Goal: Task Accomplishment & Management: Manage account settings

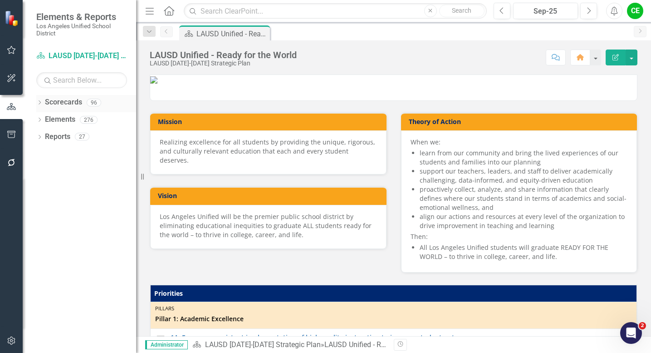
click at [39, 102] on icon "Dropdown" at bounding box center [39, 103] width 6 height 5
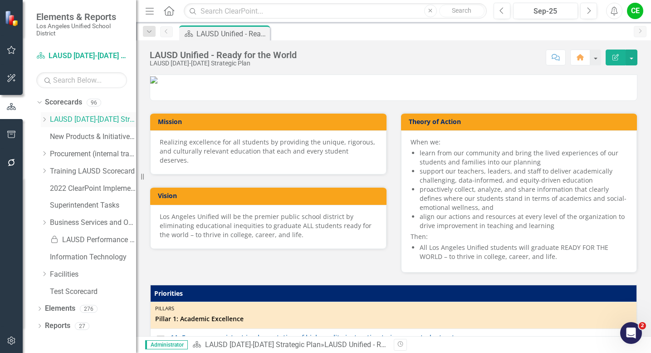
click at [43, 118] on icon "Dropdown" at bounding box center [44, 119] width 7 height 5
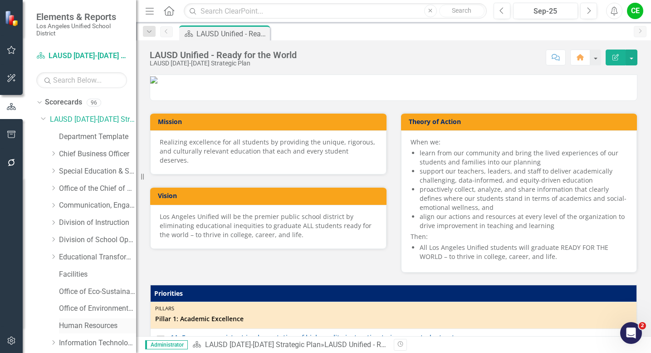
click at [77, 324] on link "Human Resources" at bounding box center [97, 325] width 77 height 10
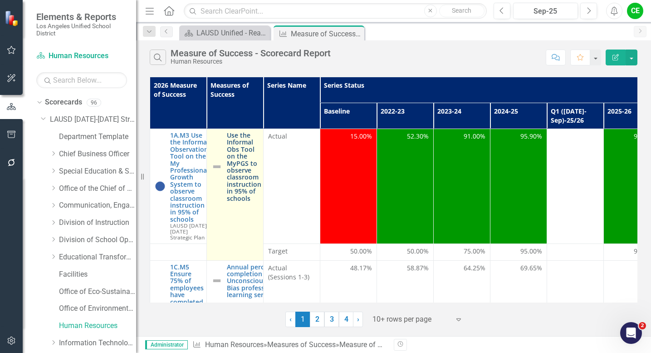
click at [242, 180] on link "Use the Informal Obs Tool on the MyPGS to observe classroom instruction in 95% …" at bounding box center [244, 167] width 34 height 70
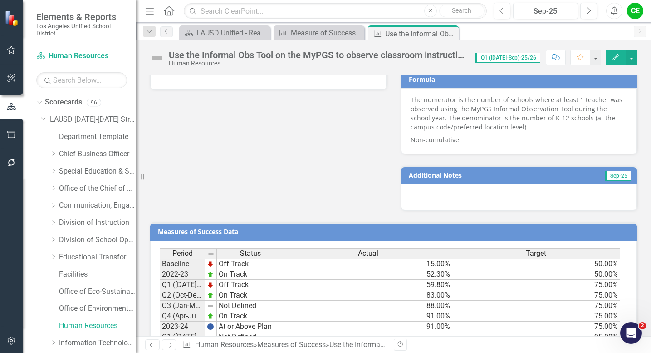
scroll to position [696, 0]
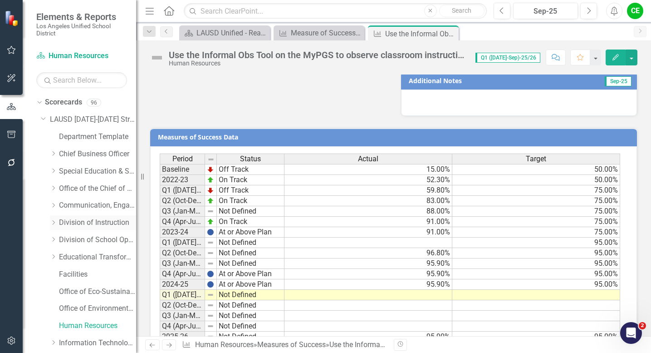
click at [53, 221] on icon "Dropdown" at bounding box center [53, 222] width 7 height 5
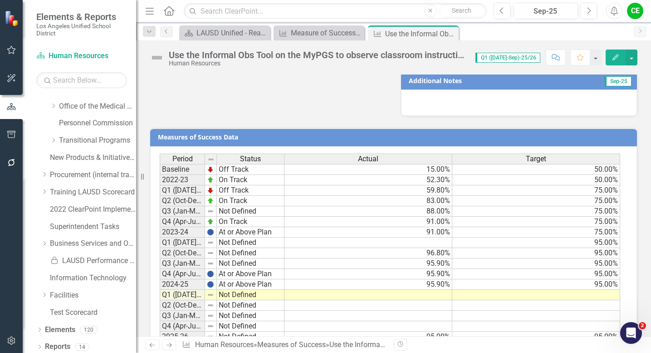
scroll to position [515, 0]
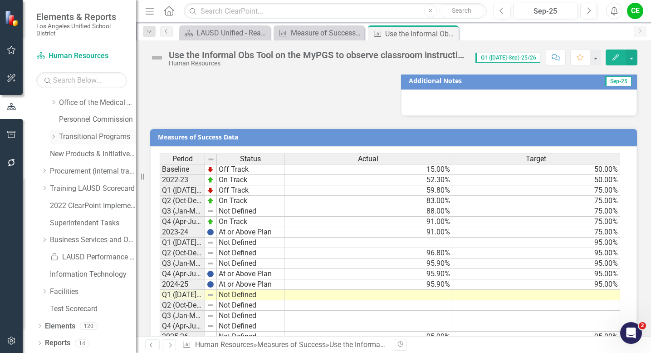
click at [55, 136] on icon "Dropdown" at bounding box center [53, 136] width 7 height 5
click at [81, 170] on link "Early Childhood Education Division" at bounding box center [102, 171] width 68 height 10
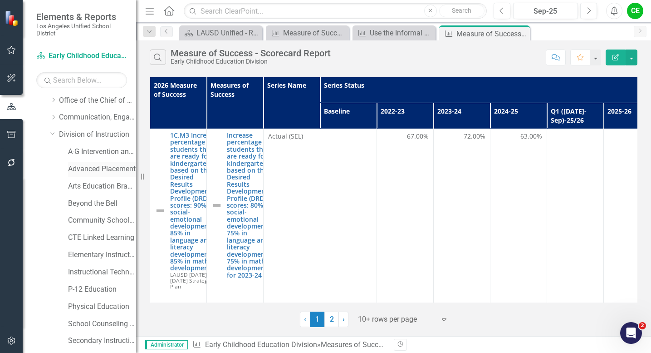
scroll to position [95, 0]
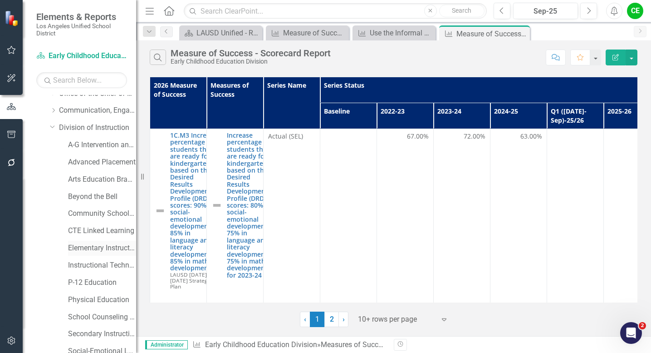
click at [90, 247] on link "Elementary Instruction" at bounding box center [102, 248] width 68 height 10
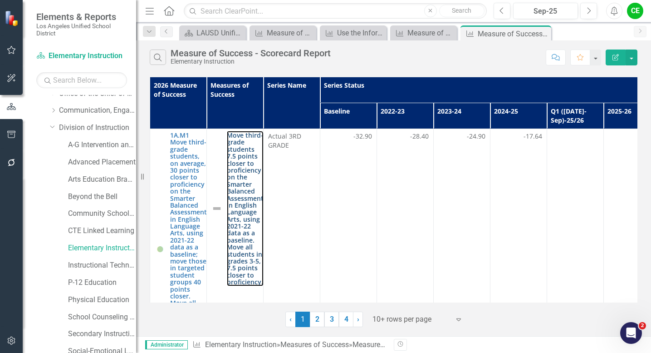
click at [242, 209] on link "Move third-grade students 7.5 points closer to proficiency on the Smarter Balan…" at bounding box center [245, 209] width 37 height 154
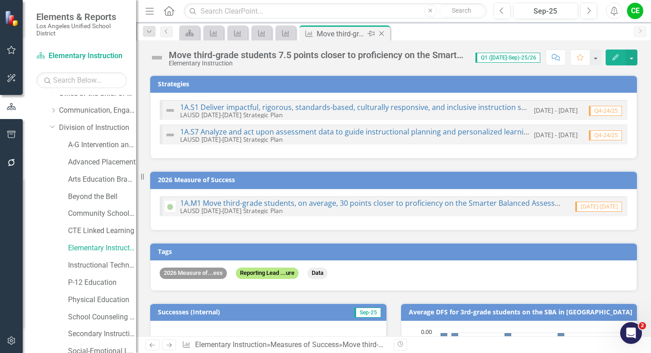
click at [361, 38] on div "Move third-grade students 7.5 points closer to proficiency on the Smarter Balan…" at bounding box center [341, 33] width 49 height 11
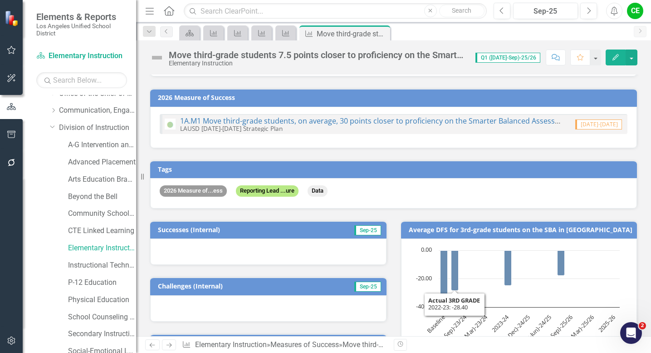
click at [448, 178] on div "2026 Measure of...ess Reporting Lead ...ure Data" at bounding box center [393, 193] width 487 height 30
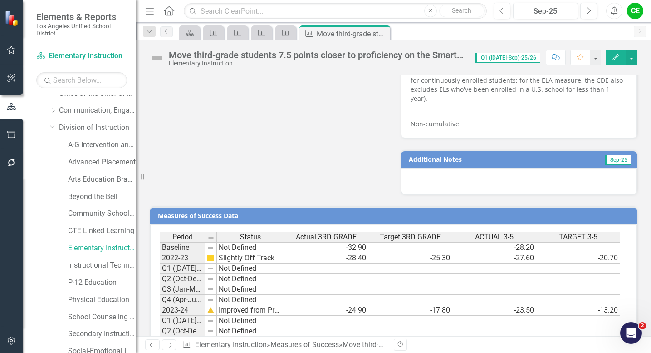
scroll to position [793, 0]
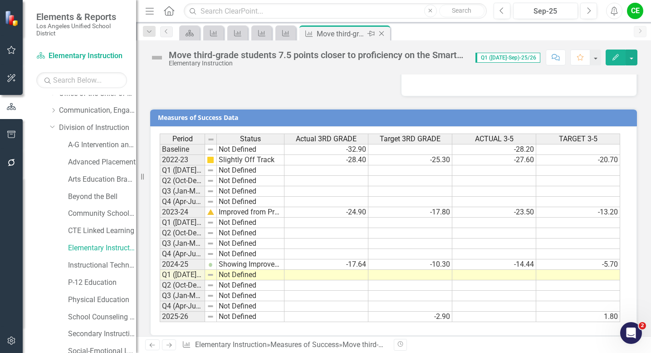
click at [382, 32] on icon at bounding box center [381, 33] width 5 height 5
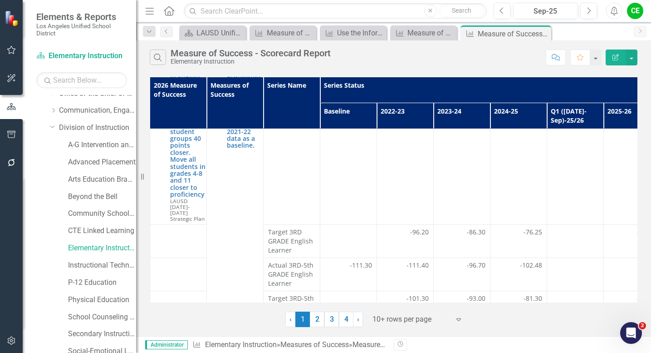
scroll to position [763, 0]
click at [349, 319] on link "4" at bounding box center [346, 318] width 15 height 15
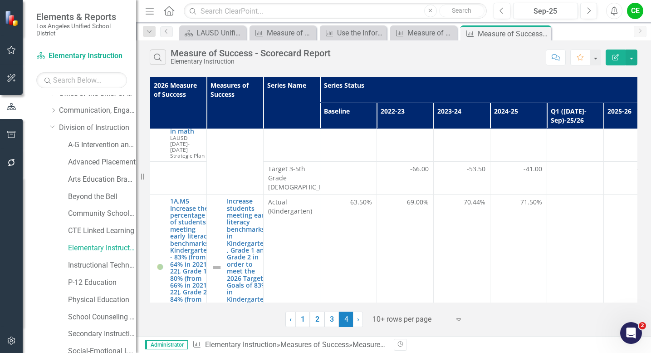
scroll to position [1107, 0]
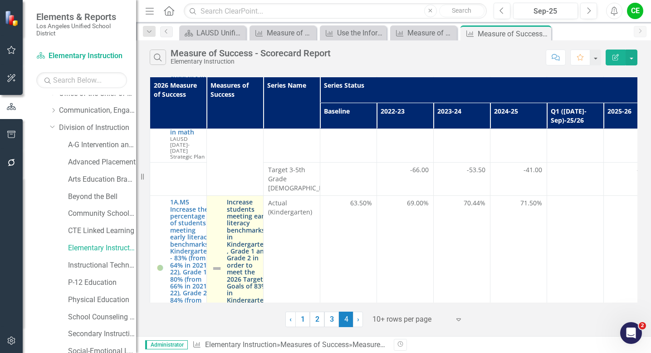
click at [242, 224] on link "Increase students meeting early literacy benchmarks in Kindergarten , Grade 1 a…" at bounding box center [248, 268] width 43 height 140
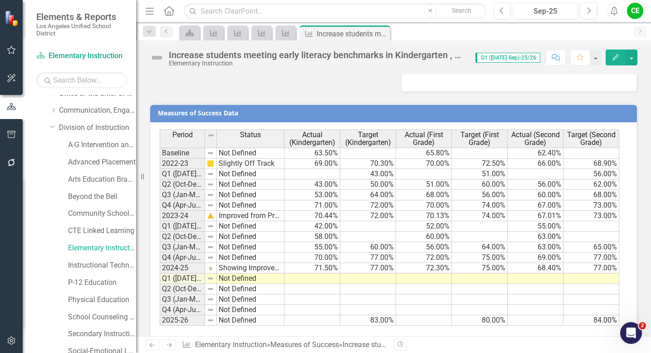
scroll to position [926, 0]
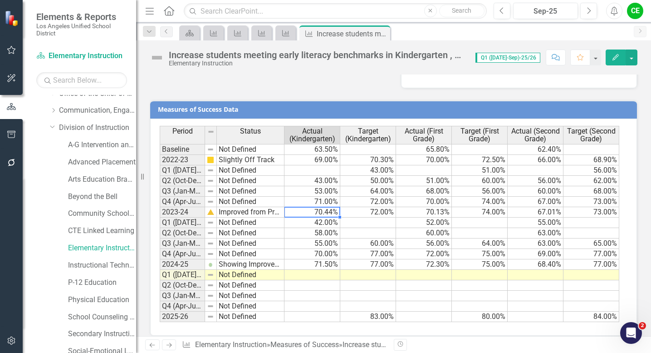
click at [322, 207] on td "70.44%" at bounding box center [312, 212] width 56 height 10
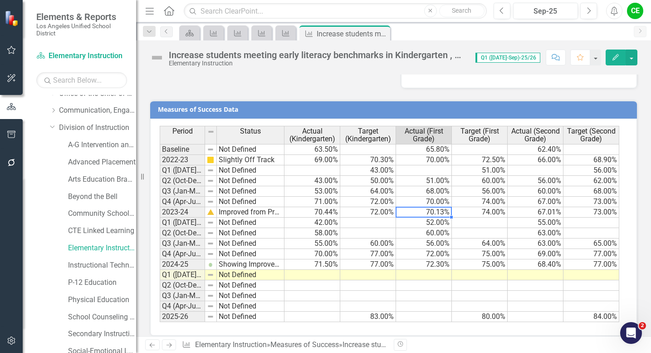
click at [425, 207] on td "70.13%" at bounding box center [424, 212] width 56 height 10
click at [427, 155] on td "70.00%" at bounding box center [424, 160] width 56 height 10
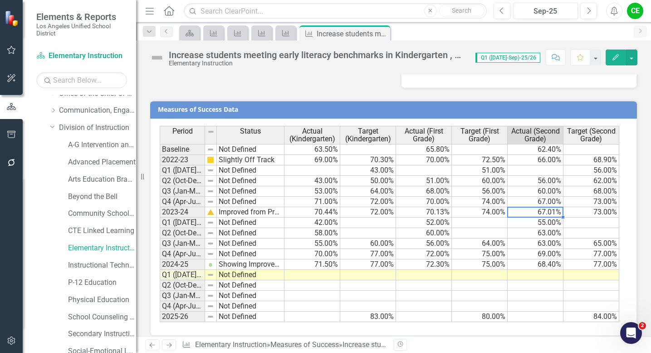
click at [516, 207] on td "67.01%" at bounding box center [536, 212] width 56 height 10
click at [383, 33] on icon "Close" at bounding box center [381, 33] width 9 height 7
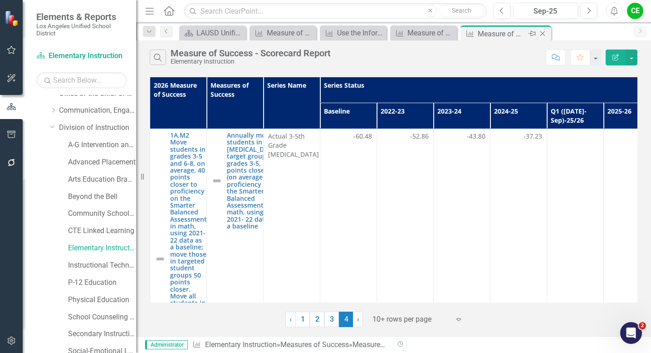
click at [541, 34] on icon "Close" at bounding box center [542, 33] width 9 height 7
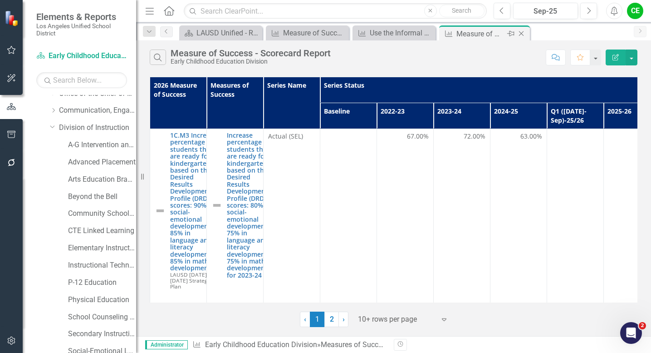
click at [525, 34] on icon "Close" at bounding box center [521, 33] width 9 height 7
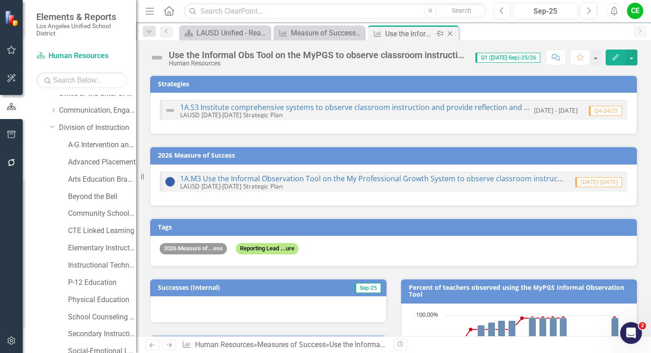
click at [452, 32] on icon "Close" at bounding box center [450, 33] width 9 height 7
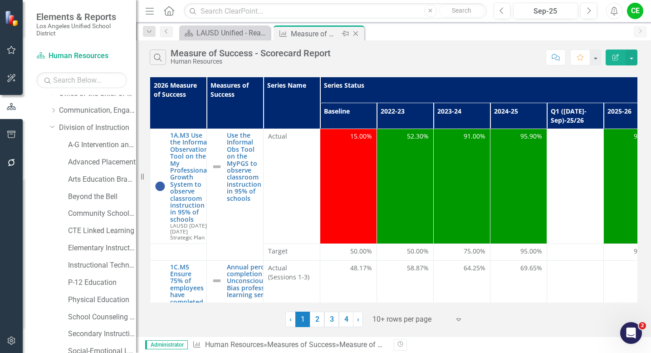
click at [356, 34] on icon "Close" at bounding box center [355, 33] width 9 height 7
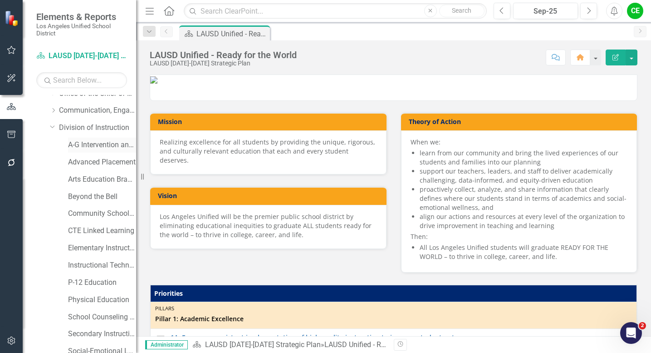
click at [87, 147] on link "A-G Intervention and Support" at bounding box center [102, 145] width 68 height 10
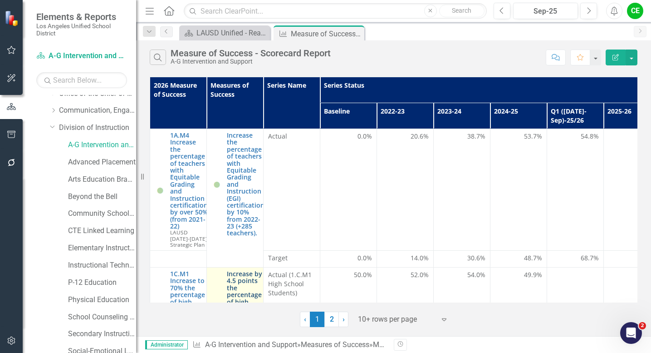
click at [245, 276] on link "Increase by 4.5 points the percentage of high school students who are "On Track…" at bounding box center [248, 326] width 42 height 112
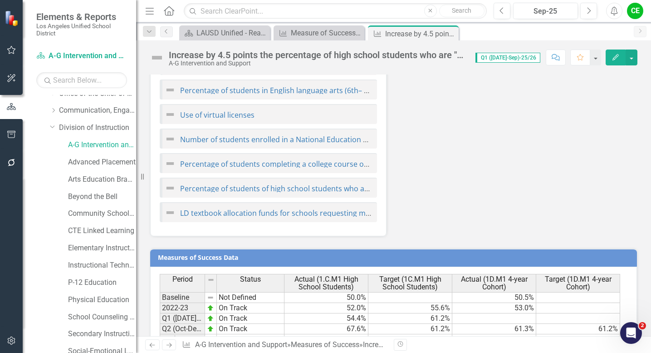
scroll to position [1445, 0]
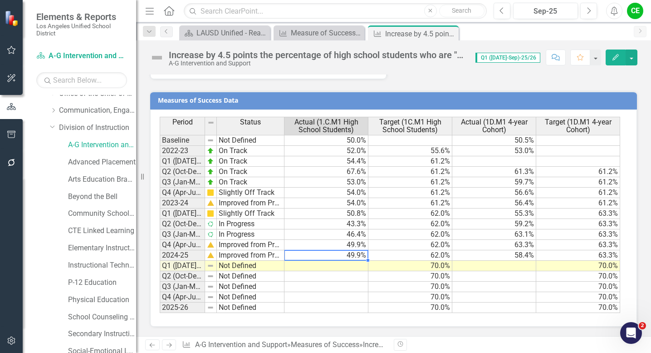
click at [343, 257] on td "49.9%" at bounding box center [326, 255] width 84 height 10
click at [347, 267] on td at bounding box center [326, 265] width 84 height 10
click at [349, 258] on td "49.9%" at bounding box center [326, 255] width 84 height 10
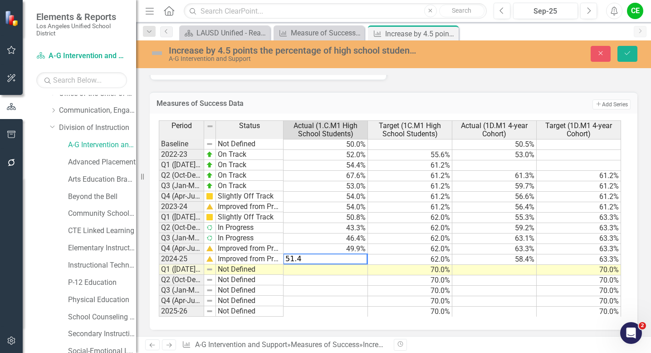
type textarea "62"
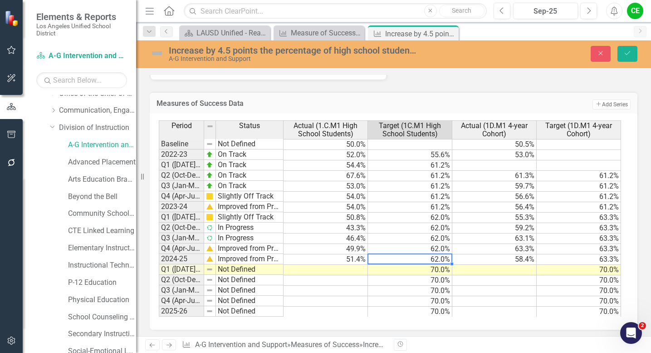
click at [375, 260] on td "62.0%" at bounding box center [410, 259] width 84 height 10
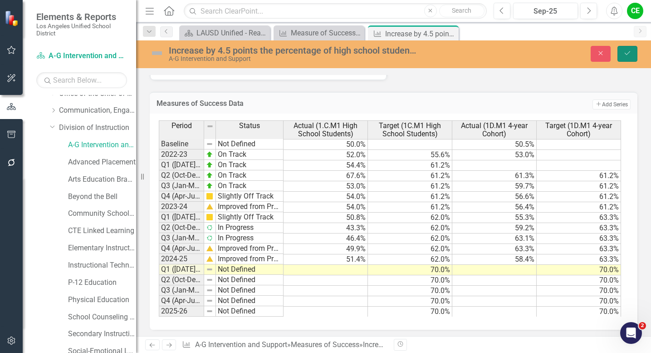
click at [629, 56] on icon "Save" at bounding box center [627, 53] width 8 height 6
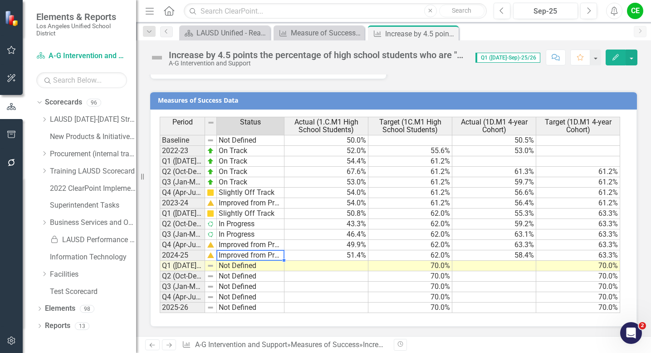
click at [222, 256] on td "Improved from Previous Year" at bounding box center [251, 255] width 68 height 10
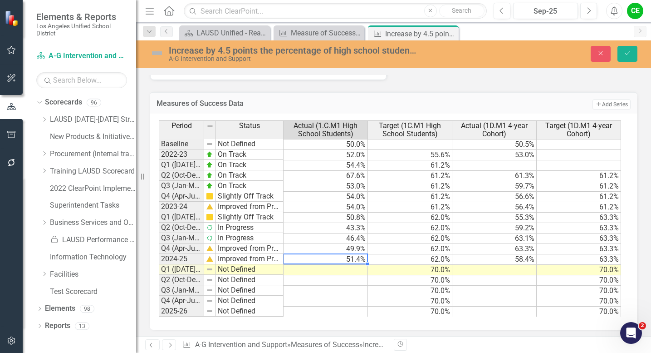
click at [331, 260] on td "51.4%" at bounding box center [326, 259] width 84 height 10
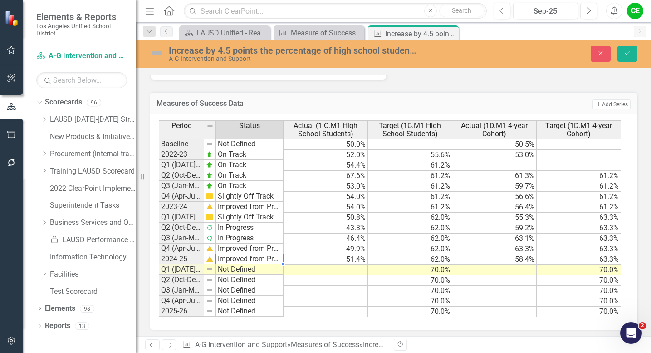
click at [271, 260] on td "Improved from Previous Year" at bounding box center [250, 259] width 68 height 10
click at [262, 260] on td "Improved from Previous Year" at bounding box center [250, 259] width 68 height 10
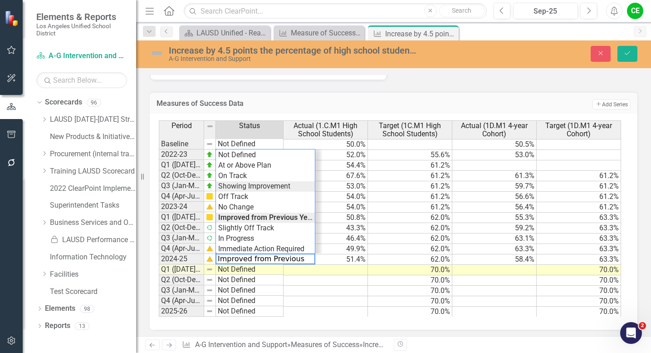
type textarea "Showing Improvement"
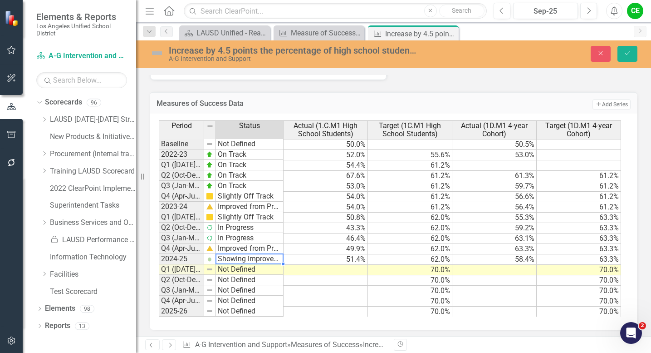
click at [262, 185] on div "Period Status Actual (1.C.M1 High School Students) Target (1C.M1 High School St…" at bounding box center [390, 218] width 463 height 196
click at [628, 49] on button "Save" at bounding box center [628, 54] width 20 height 16
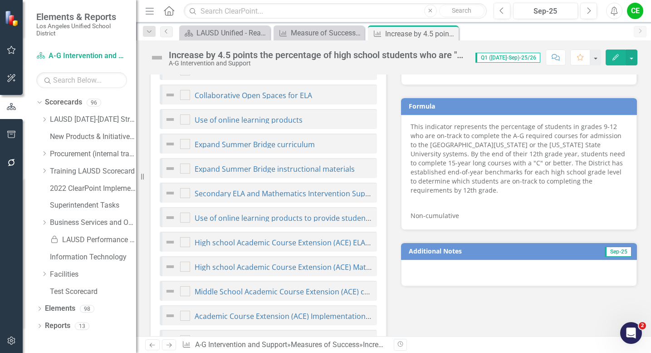
scroll to position [447, 0]
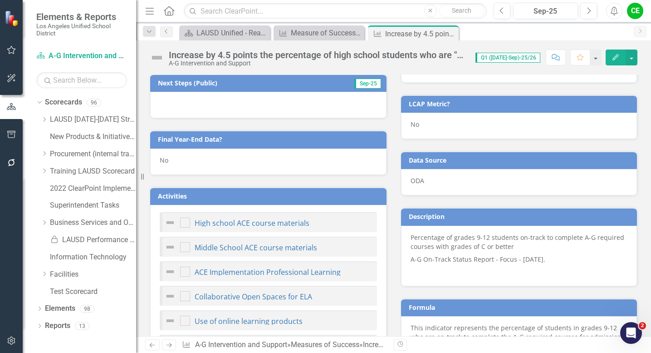
click at [181, 160] on div "No" at bounding box center [268, 161] width 236 height 26
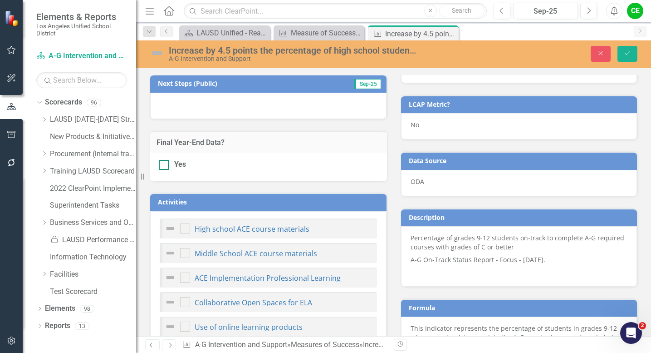
click at [166, 166] on div at bounding box center [164, 165] width 10 height 10
click at [165, 166] on input "Yes" at bounding box center [162, 163] width 6 height 6
checkbox input "true"
click at [624, 54] on icon "Save" at bounding box center [627, 53] width 8 height 6
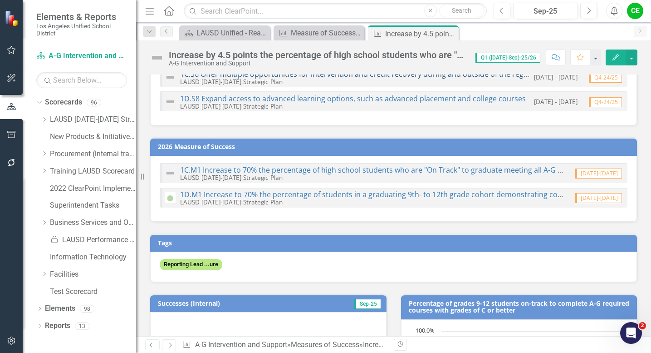
scroll to position [56, 0]
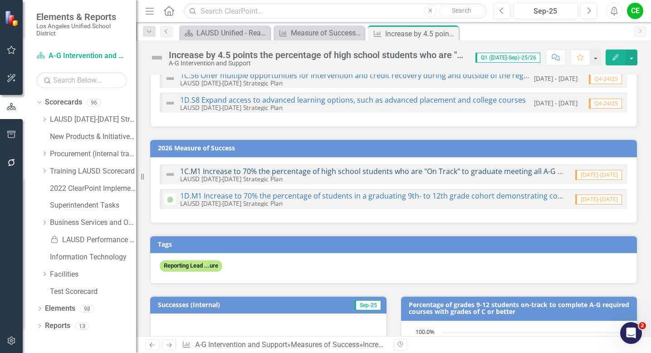
click at [342, 171] on link "1C.M1 Increase to 70% the percentage of high school students who are "On Track"…" at bounding box center [437, 171] width 514 height 10
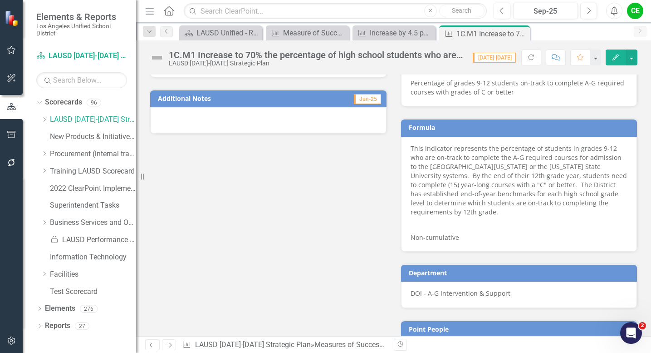
scroll to position [783, 0]
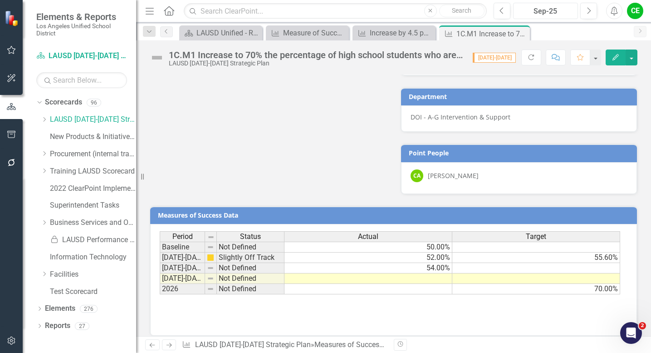
click at [540, 10] on div "Sep-25" at bounding box center [545, 11] width 59 height 11
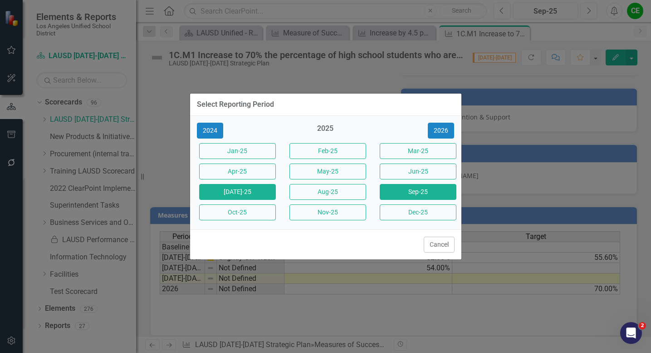
click at [251, 191] on button "[DATE]-25" at bounding box center [237, 192] width 77 height 16
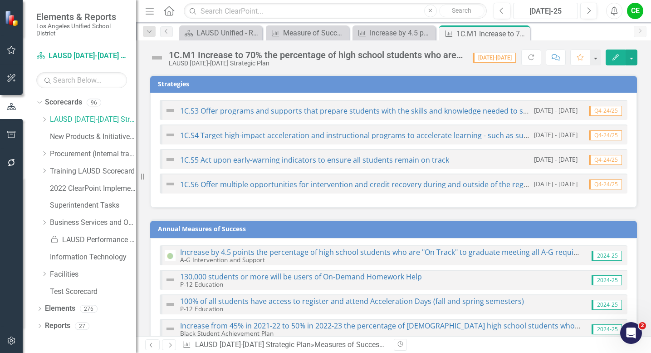
click at [539, 11] on div "[DATE]-25" at bounding box center [545, 11] width 59 height 11
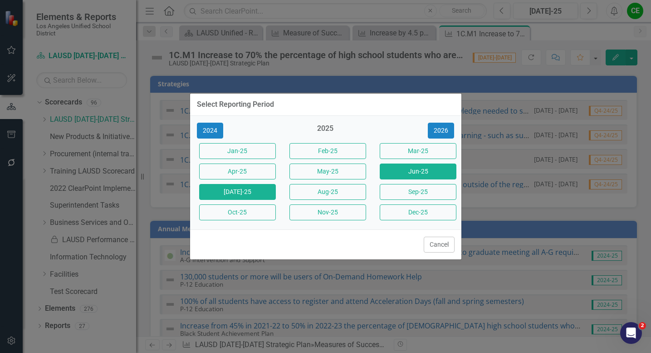
click at [431, 169] on button "Jun-25" at bounding box center [418, 171] width 77 height 16
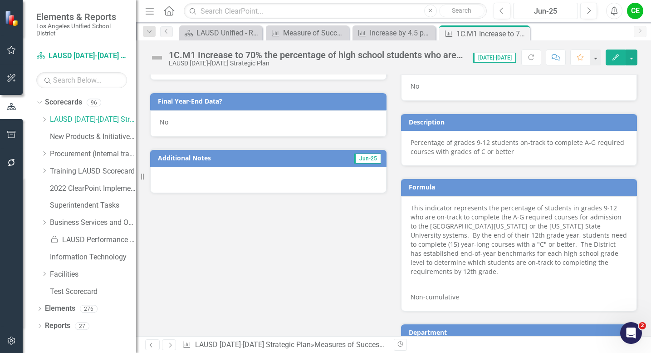
scroll to position [538, 0]
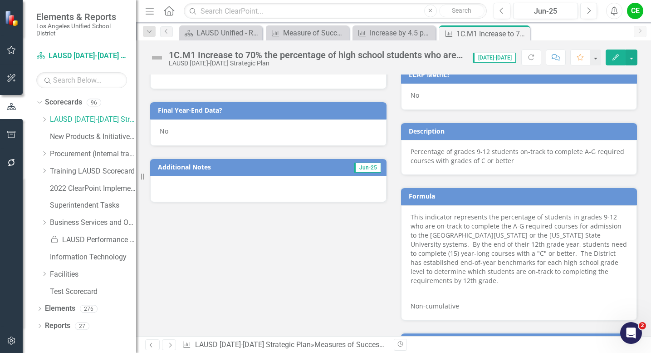
click at [183, 135] on div "No" at bounding box center [268, 132] width 236 height 26
click at [183, 136] on div "No" at bounding box center [268, 132] width 236 height 26
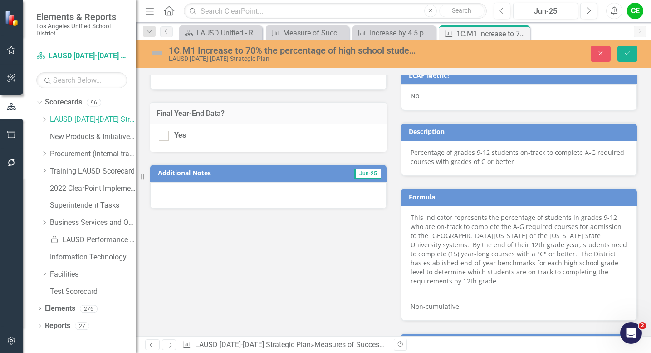
click at [167, 141] on div "Yes" at bounding box center [268, 137] width 237 height 29
click at [165, 137] on div at bounding box center [164, 136] width 10 height 10
click at [165, 137] on input "Yes" at bounding box center [162, 134] width 6 height 6
checkbox input "true"
click at [633, 52] on button "Save" at bounding box center [628, 54] width 20 height 16
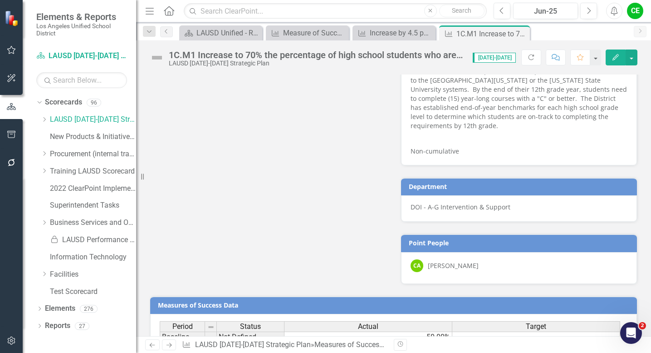
scroll to position [783, 0]
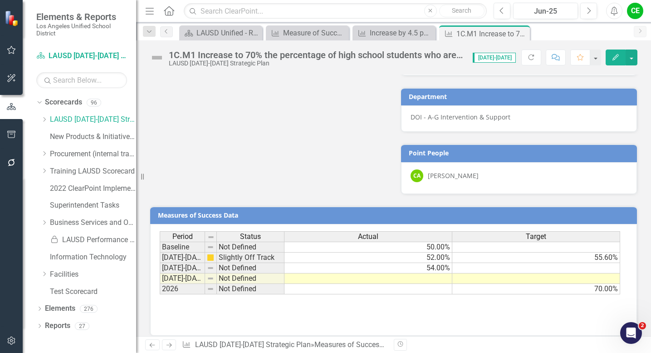
click at [380, 252] on td "52.00%" at bounding box center [368, 257] width 168 height 10
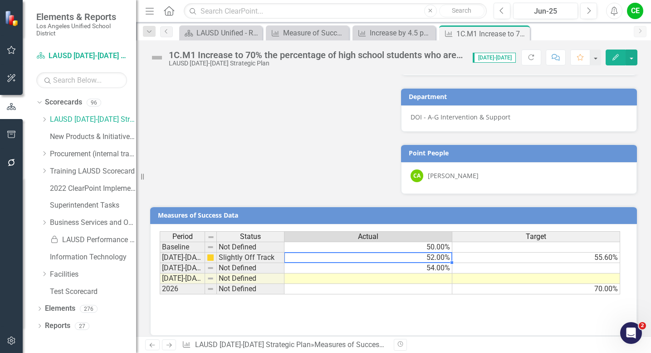
click at [380, 263] on td "54.00%" at bounding box center [368, 268] width 168 height 10
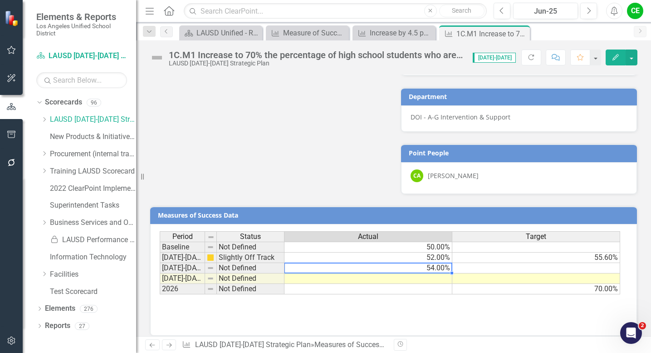
click at [381, 273] on td at bounding box center [368, 278] width 168 height 10
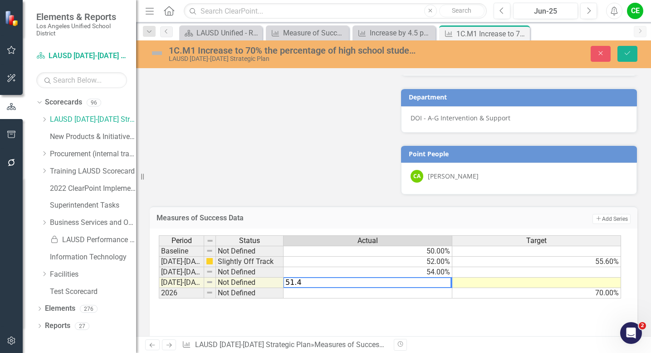
type textarea "51.4"
click at [478, 277] on td at bounding box center [536, 282] width 169 height 10
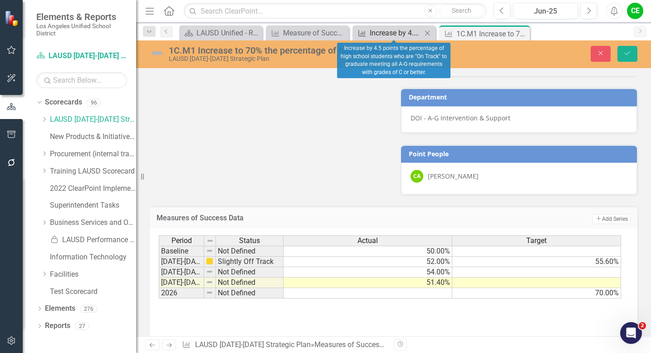
click at [386, 34] on div "Increase by 4.5 points the percentage of high school students who are "On Track…" at bounding box center [396, 32] width 52 height 11
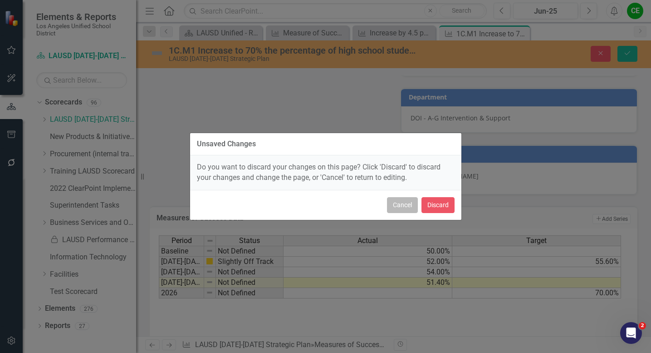
click at [406, 205] on button "Cancel" at bounding box center [402, 205] width 31 height 16
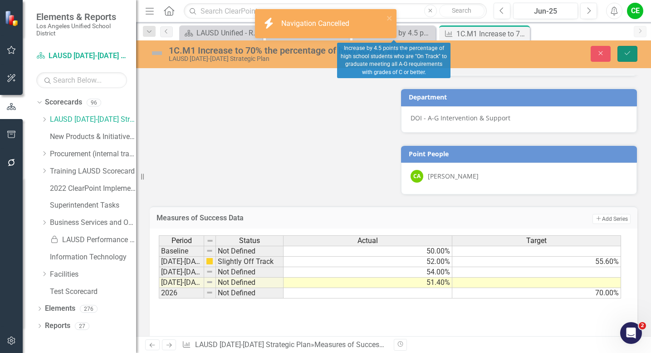
click at [624, 54] on icon "Save" at bounding box center [627, 53] width 8 height 6
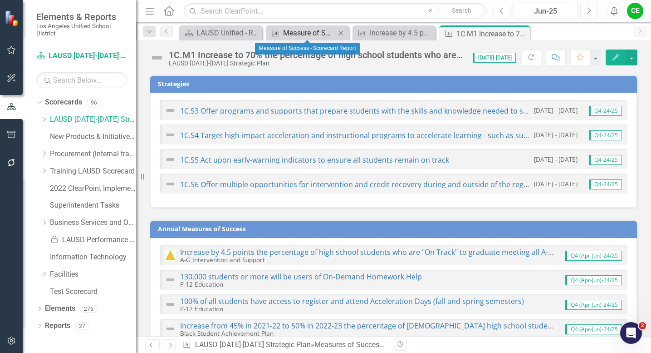
click at [312, 31] on div "Measure of Success - Scorecard Report" at bounding box center [309, 32] width 52 height 11
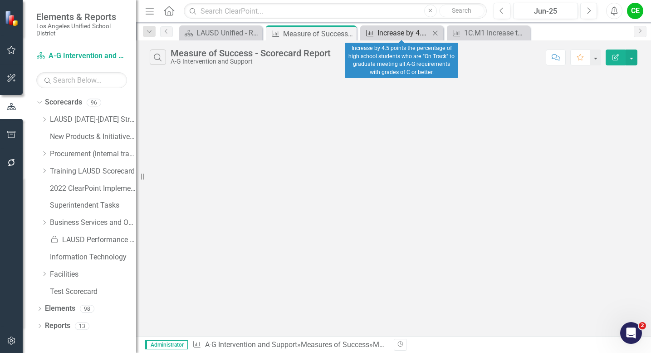
click at [391, 31] on div "Increase by 4.5 points the percentage of high school students who are "On Track…" at bounding box center [404, 32] width 52 height 11
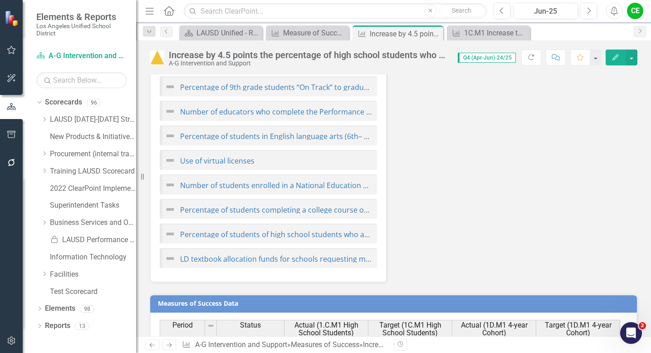
scroll to position [1560, 0]
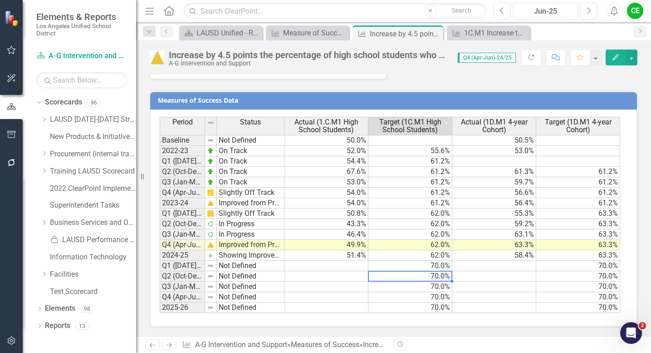
click at [160, 280] on div "Period Status Actual (1.C.M1 High School Students) Target (1C.M1 High School St…" at bounding box center [160, 215] width 0 height 196
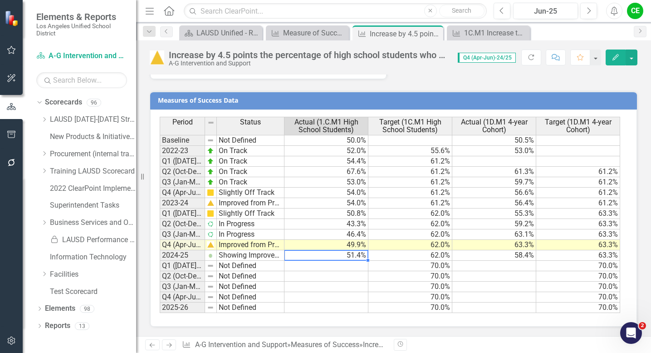
click at [358, 258] on td "51.4%" at bounding box center [326, 255] width 84 height 10
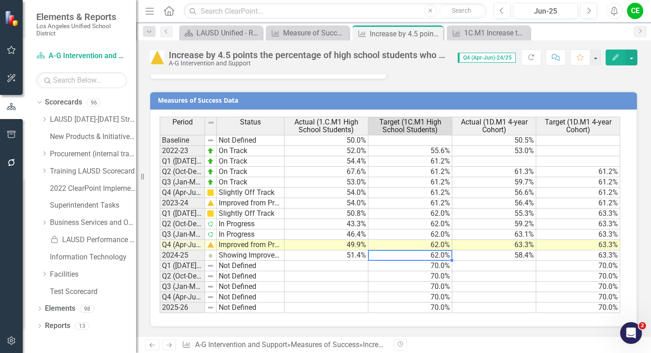
click at [401, 256] on td "62.0%" at bounding box center [410, 255] width 84 height 10
click at [500, 34] on div "1C.M1 Increase to 70% the percentage of high school students who are "On Track"…" at bounding box center [490, 32] width 52 height 11
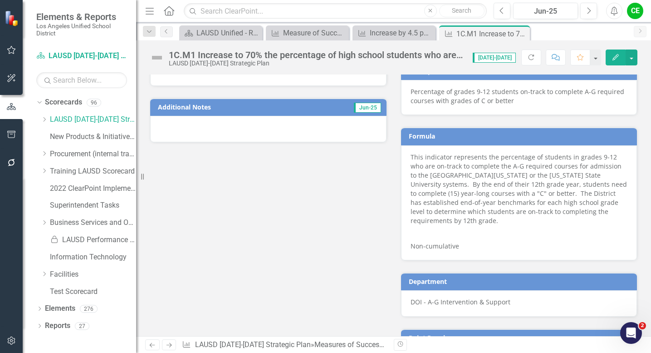
scroll to position [783, 0]
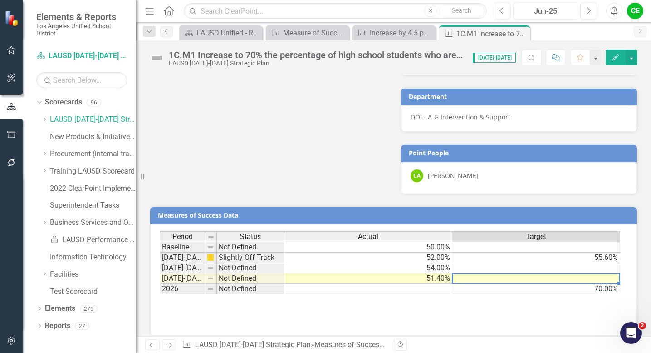
click at [542, 273] on td at bounding box center [536, 278] width 168 height 10
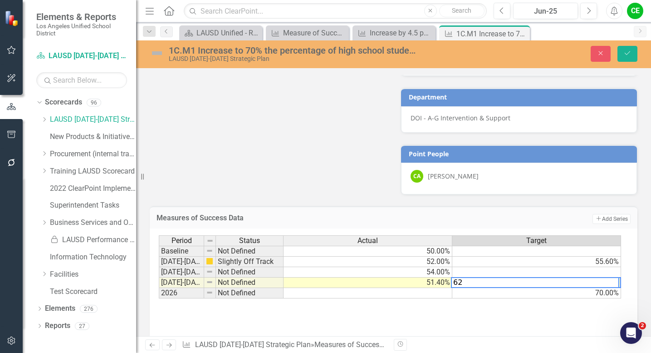
type textarea "70"
click at [588, 288] on td "70.00%" at bounding box center [536, 293] width 169 height 10
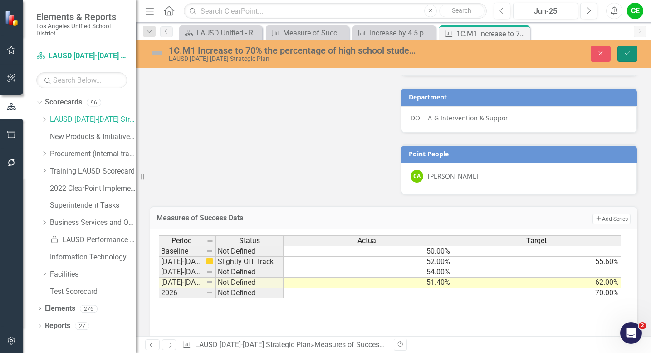
click at [624, 51] on icon "Save" at bounding box center [627, 53] width 8 height 6
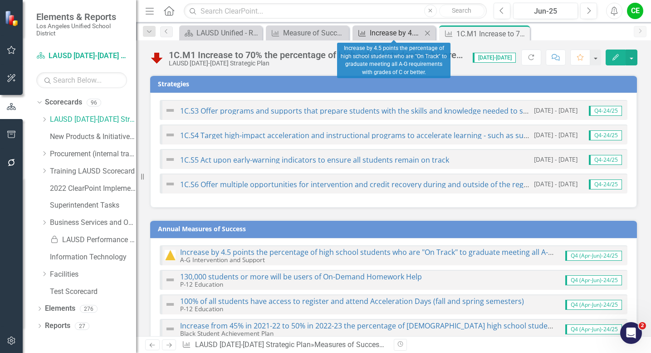
click at [377, 33] on div "Increase by 4.5 points the percentage of high school students who are "On Track…" at bounding box center [396, 32] width 52 height 11
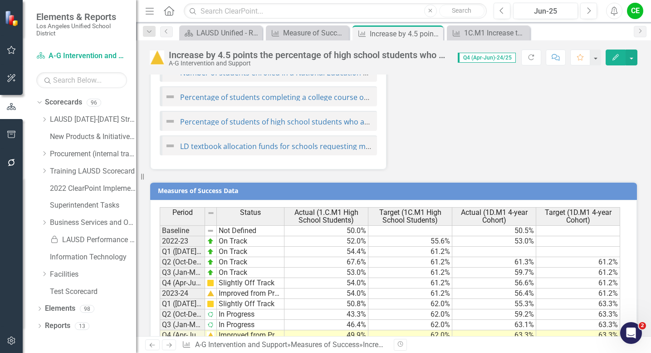
scroll to position [1560, 0]
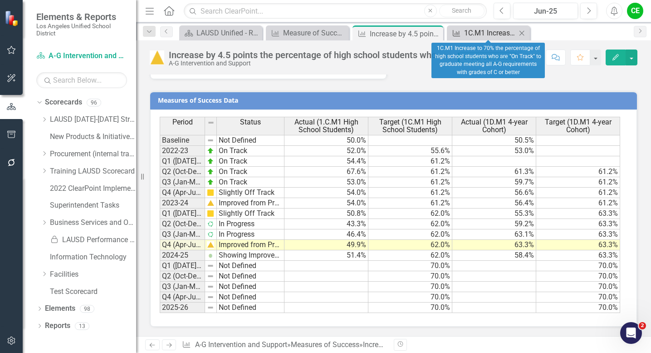
click at [503, 30] on div "1C.M1 Increase to 70% the percentage of high school students who are "On Track"…" at bounding box center [490, 32] width 52 height 11
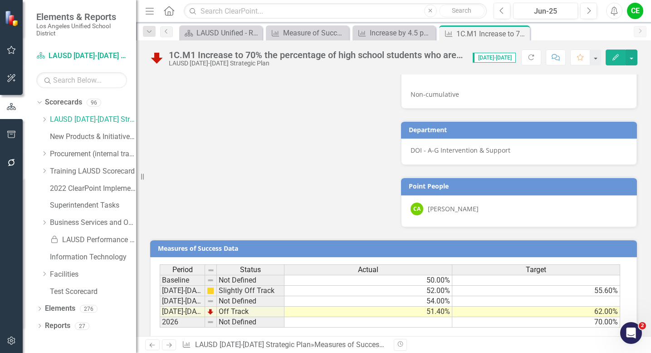
scroll to position [783, 0]
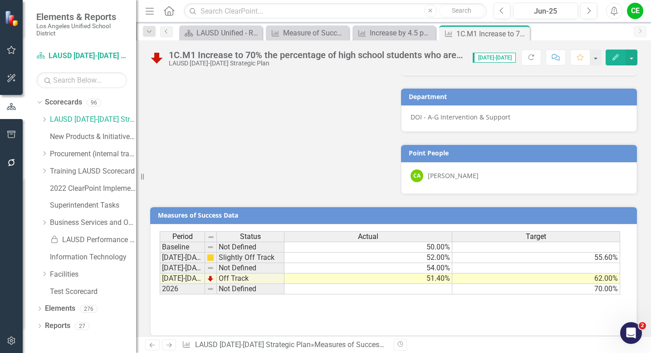
click at [225, 273] on td "Off Track" at bounding box center [251, 278] width 68 height 10
click at [239, 273] on td "Off Track" at bounding box center [251, 278] width 68 height 10
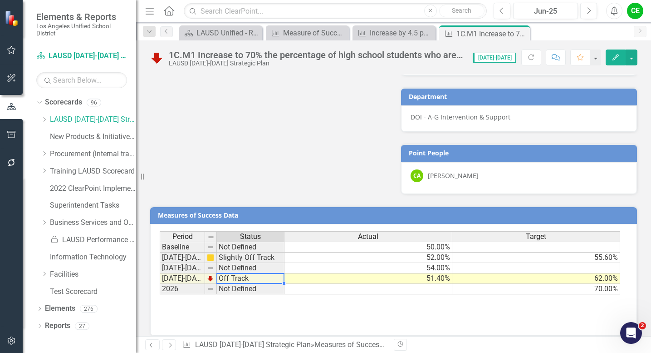
click at [256, 273] on td "Off Track" at bounding box center [251, 278] width 68 height 10
click at [307, 273] on td "51.40%" at bounding box center [368, 278] width 168 height 10
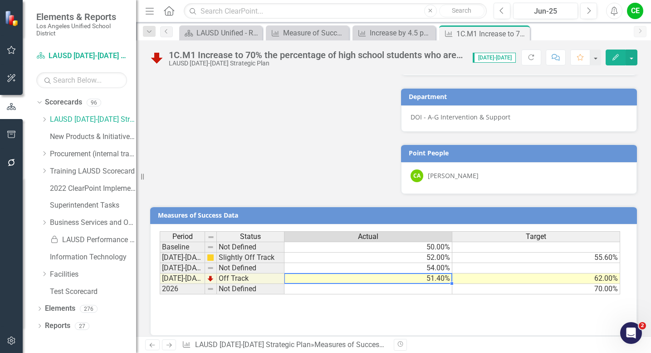
click at [252, 273] on td "Off Track" at bounding box center [251, 278] width 68 height 10
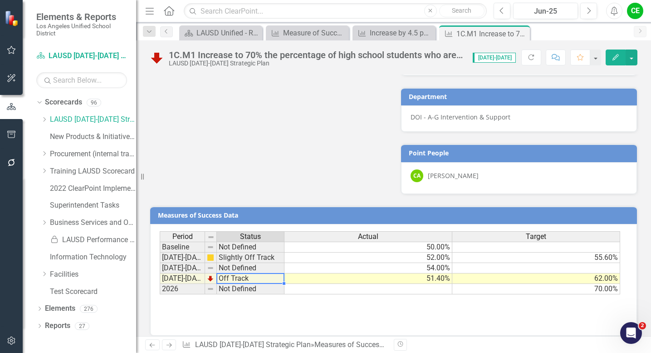
click at [252, 273] on td "Off Track" at bounding box center [251, 278] width 68 height 10
click at [255, 284] on td "Not Defined" at bounding box center [251, 289] width 68 height 10
click at [257, 273] on td "Off Track" at bounding box center [251, 278] width 68 height 10
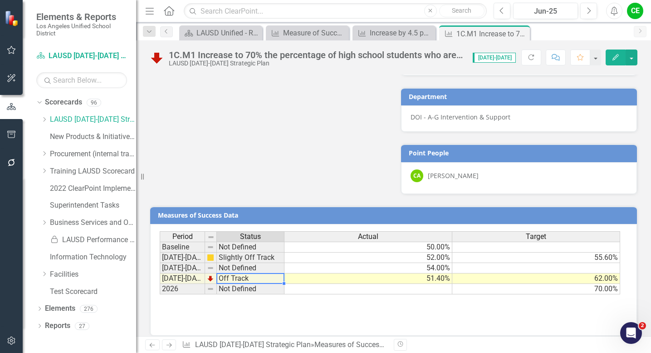
click at [312, 273] on td "51.40%" at bounding box center [368, 278] width 168 height 10
click at [263, 273] on td "Off Track" at bounding box center [251, 278] width 68 height 10
click at [634, 60] on button "button" at bounding box center [632, 57] width 12 height 16
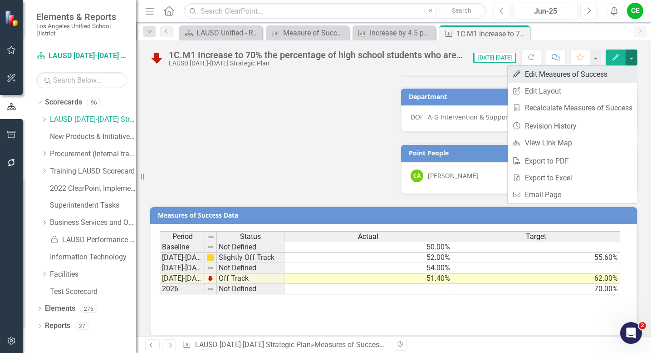
click at [573, 74] on link "Edit Edit Measures of Success" at bounding box center [572, 74] width 129 height 17
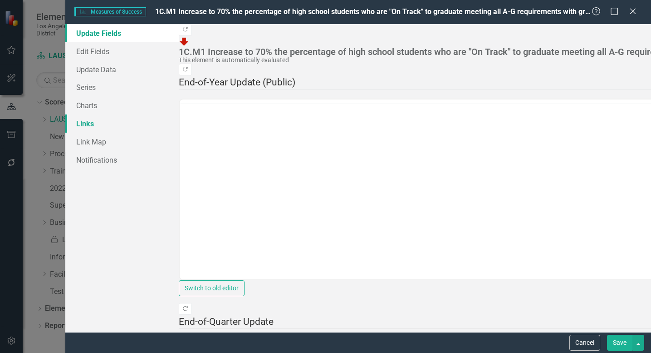
scroll to position [0, 0]
click at [89, 85] on link "Series" at bounding box center [121, 87] width 113 height 18
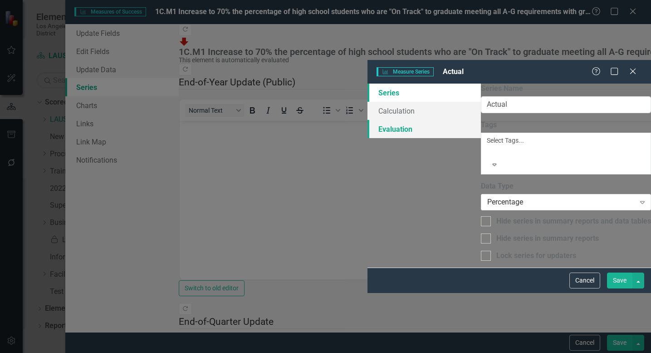
click at [368, 120] on link "Evaluation" at bounding box center [424, 129] width 113 height 18
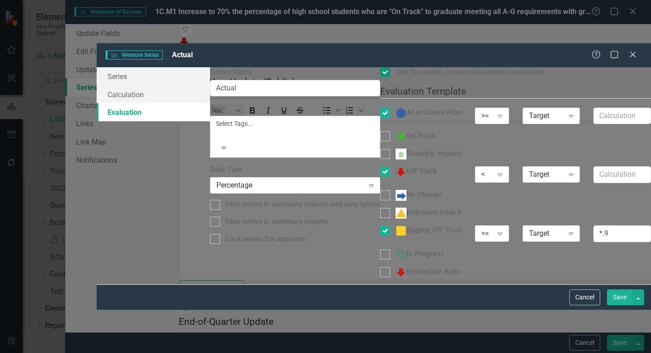
click at [380, 67] on div at bounding box center [385, 72] width 10 height 10
click at [380, 67] on input "Use this series for overall element evaluation" at bounding box center [383, 70] width 6 height 6
checkbox input "false"
click at [380, 108] on div at bounding box center [385, 113] width 10 height 10
click at [380, 108] on input "At or Above Plan" at bounding box center [383, 111] width 6 height 6
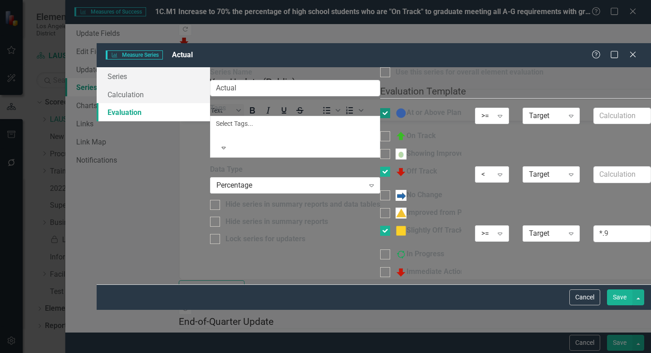
checkbox input "false"
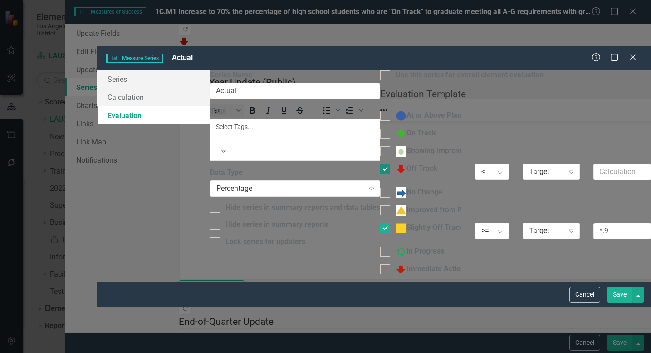
click at [380, 164] on input "Off Track" at bounding box center [383, 167] width 6 height 6
checkbox input "false"
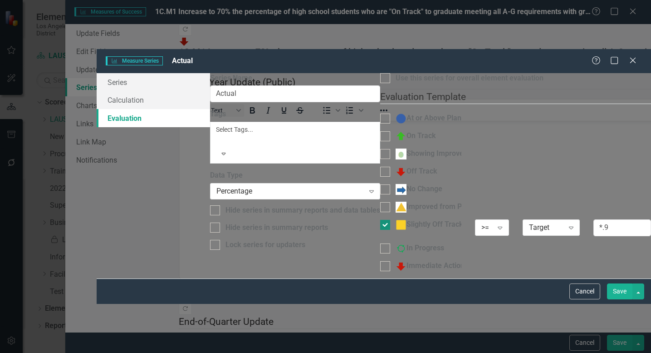
click at [380, 220] on div at bounding box center [385, 225] width 10 height 10
click at [380, 220] on input "Slightly Off Track" at bounding box center [383, 223] width 6 height 6
checkbox input "false"
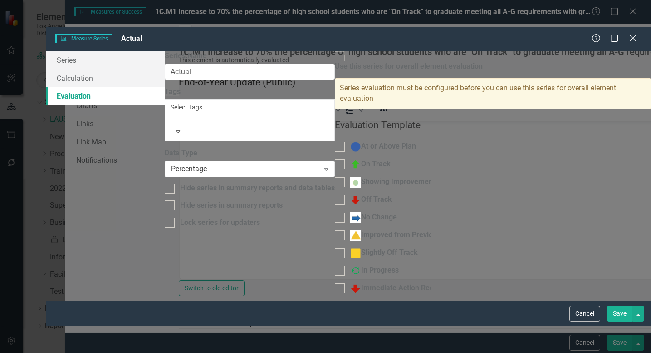
click at [622, 321] on button "Save" at bounding box center [619, 313] width 25 height 16
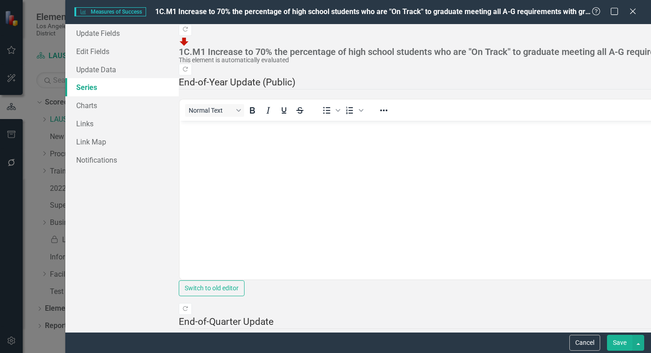
click at [621, 346] on button "Save" at bounding box center [619, 342] width 25 height 16
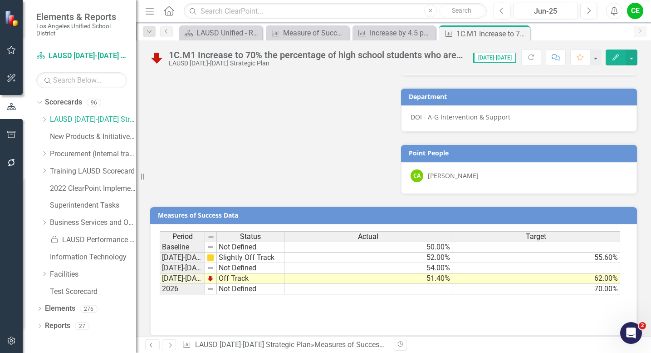
click at [226, 273] on td "Off Track" at bounding box center [251, 278] width 68 height 10
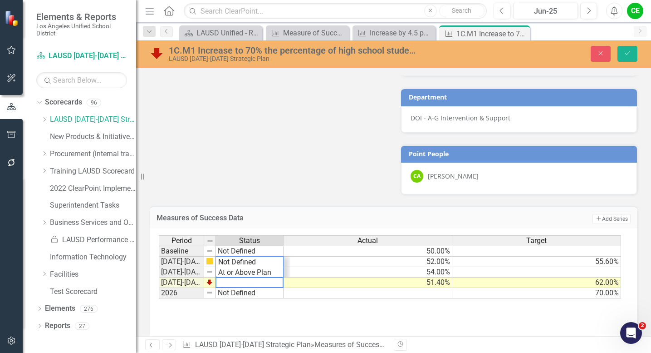
scroll to position [32, 0]
drag, startPoint x: 257, startPoint y: 273, endPoint x: 200, endPoint y: 276, distance: 56.8
click at [202, 276] on div "Period Status Actual Target Baseline Not Defined 50.00% 2022-2023 Slightly Off …" at bounding box center [390, 266] width 463 height 63
click at [235, 265] on div "Period Status Actual Target Baseline Not Defined 50.00% 2022-2023 Slightly Off …" at bounding box center [390, 266] width 463 height 63
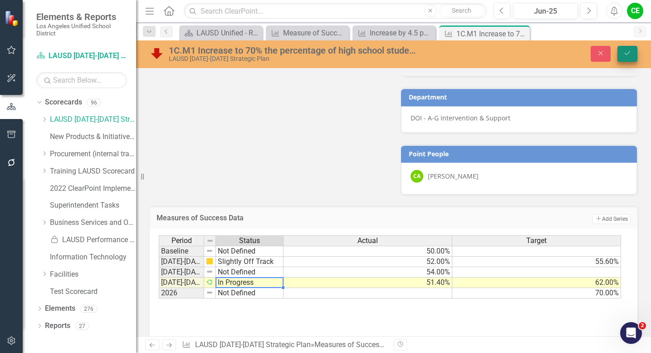
type textarea "In Progress"
click at [632, 53] on button "Save" at bounding box center [628, 54] width 20 height 16
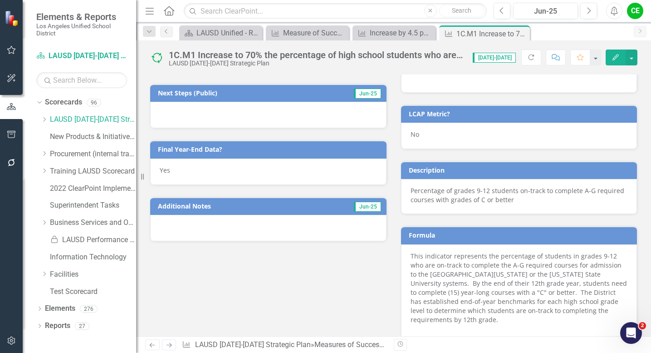
scroll to position [783, 0]
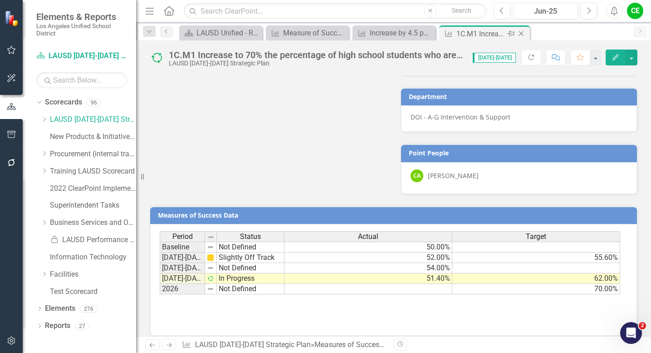
click at [523, 33] on icon "Close" at bounding box center [521, 33] width 9 height 7
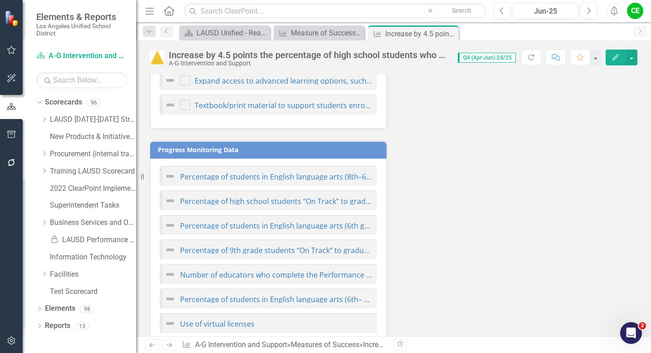
scroll to position [1560, 0]
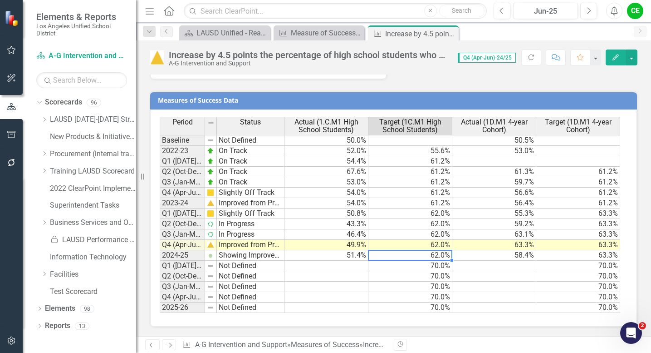
click at [418, 257] on td "62.0%" at bounding box center [410, 255] width 84 height 10
click at [497, 256] on td "58.4%" at bounding box center [494, 255] width 84 height 10
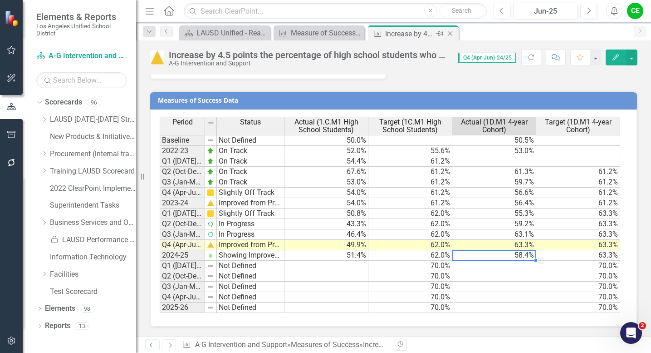
click at [447, 32] on icon "Close" at bounding box center [450, 33] width 9 height 7
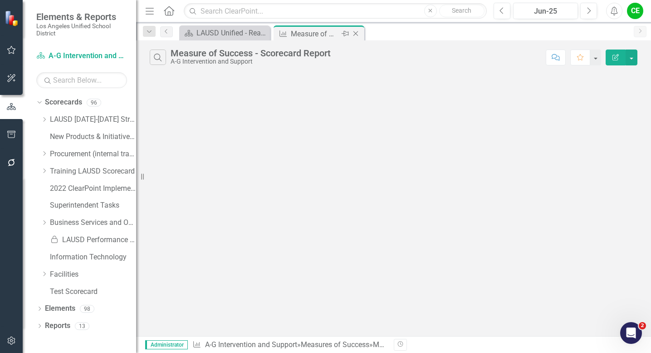
click at [359, 33] on icon "Close" at bounding box center [355, 33] width 9 height 7
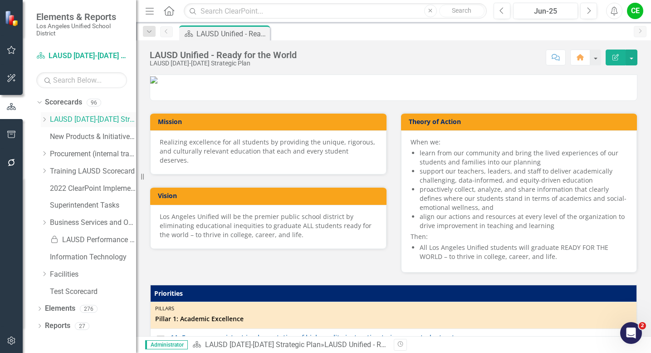
click at [43, 120] on icon "Dropdown" at bounding box center [44, 119] width 7 height 5
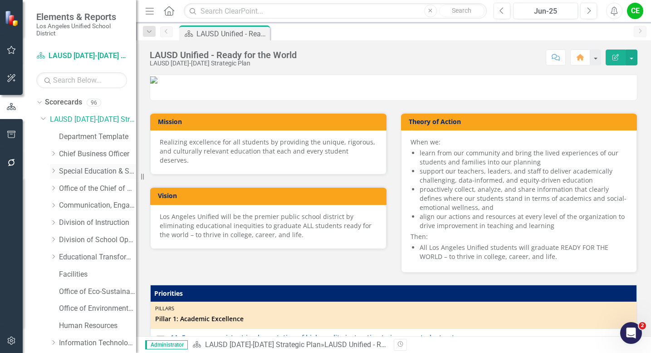
click at [54, 170] on icon "Dropdown" at bounding box center [53, 170] width 7 height 5
click at [79, 257] on link "Multilingual Multicultural Education Department" at bounding box center [102, 257] width 68 height 10
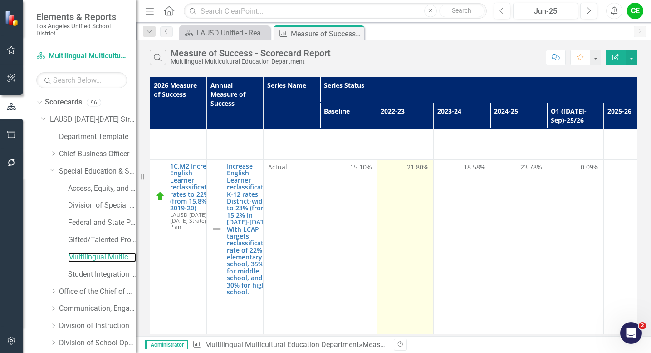
scroll to position [629, 0]
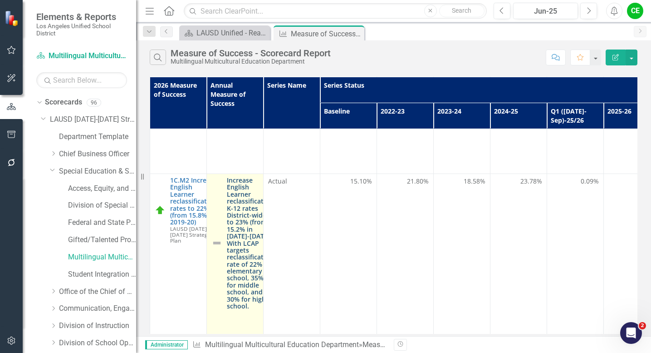
click at [242, 210] on link "Increase English Learner reclassification K-12 rates District-wide to 23% (from…" at bounding box center [250, 243] width 47 height 132
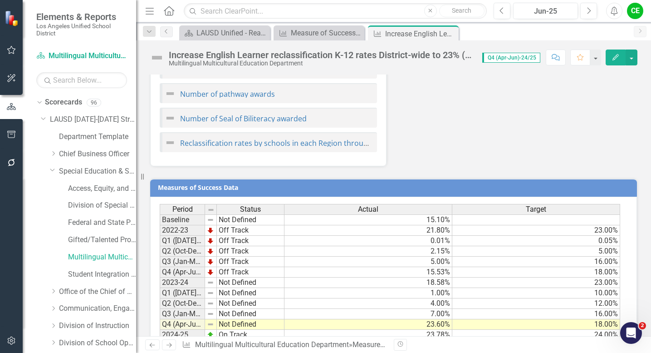
scroll to position [1257, 0]
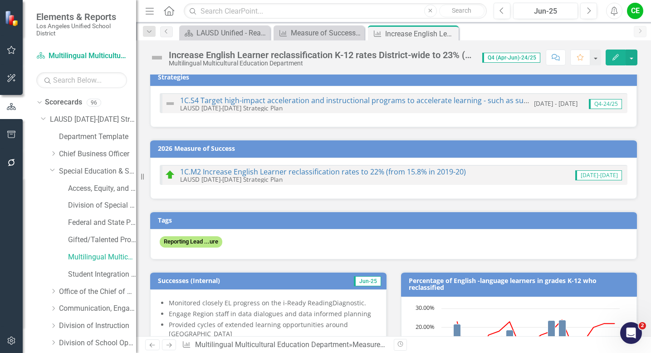
scroll to position [0, 0]
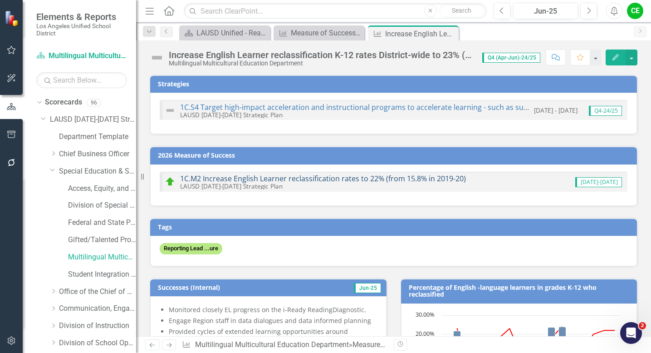
click at [384, 177] on link "1C.M2 Increase English Learner reclassification rates to 22% (from 15.8% in 201…" at bounding box center [323, 178] width 286 height 10
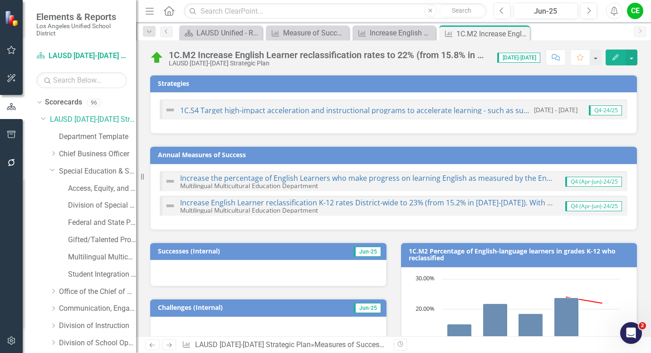
scroll to position [574, 0]
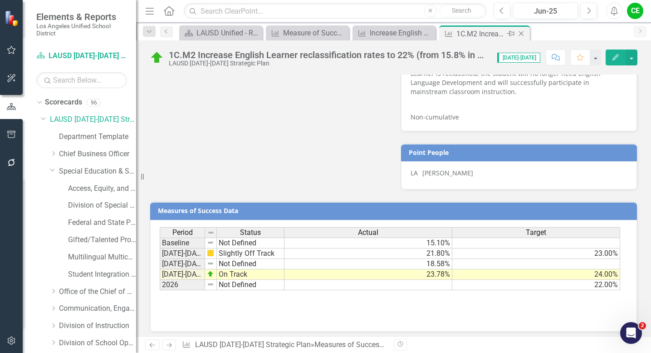
click at [522, 33] on icon "Close" at bounding box center [521, 33] width 9 height 7
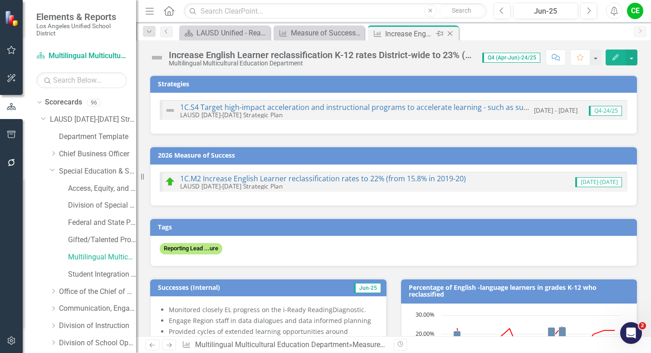
click at [452, 34] on icon "Close" at bounding box center [450, 33] width 9 height 7
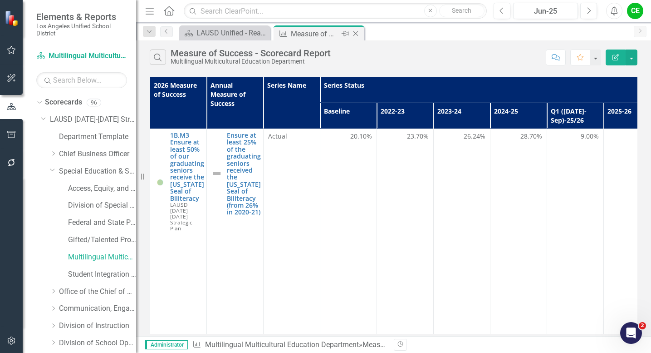
click at [358, 34] on icon "Close" at bounding box center [355, 33] width 9 height 7
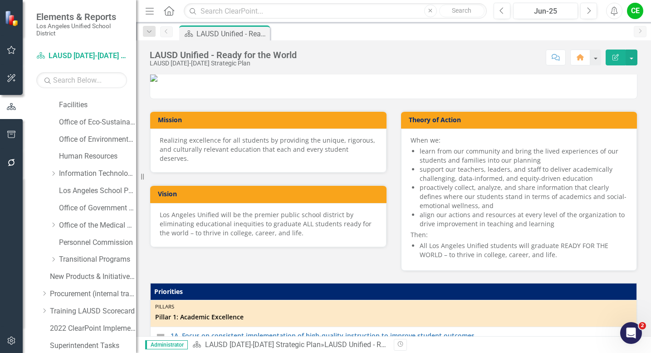
scroll to position [273, 0]
click at [54, 257] on icon at bounding box center [54, 258] width 2 height 5
click at [83, 291] on link "Early Childhood Education Division" at bounding box center [102, 293] width 68 height 10
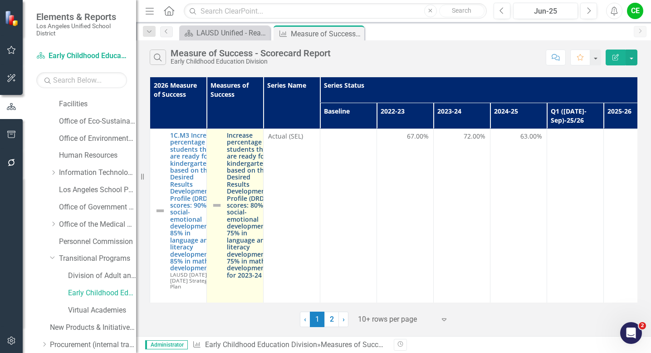
click at [249, 202] on link "Increase percentage of students that are ready for kindergarten based on their …" at bounding box center [250, 205] width 47 height 147
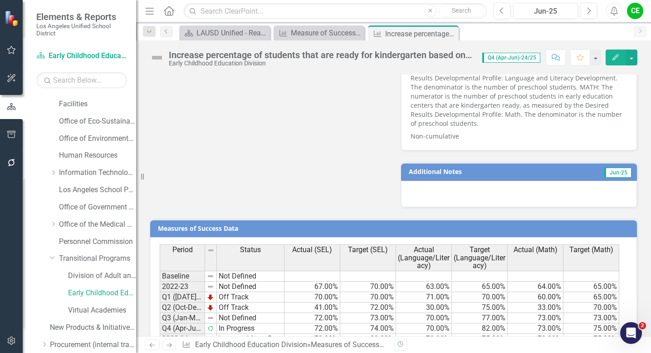
scroll to position [819, 0]
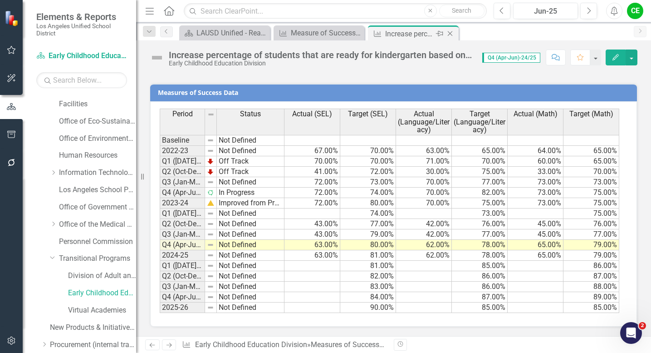
click at [450, 32] on icon "Close" at bounding box center [450, 33] width 9 height 7
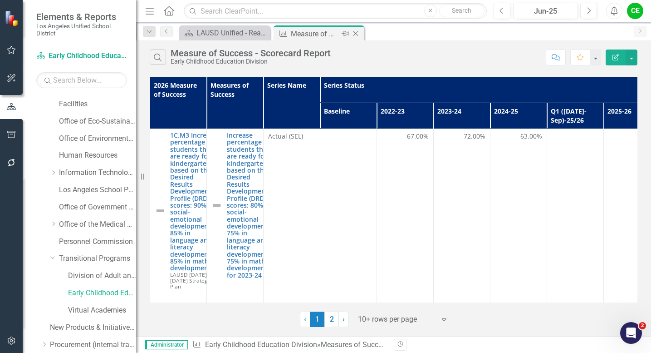
click at [356, 32] on icon "Close" at bounding box center [355, 33] width 9 height 7
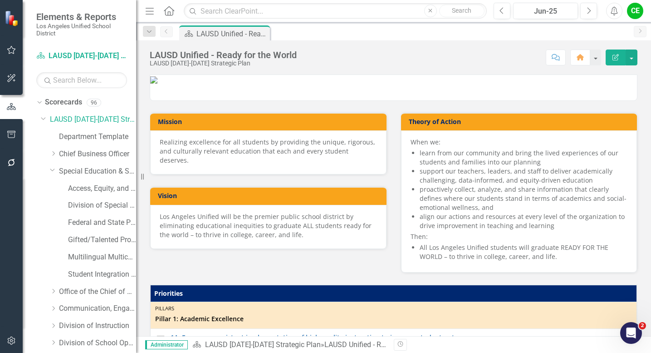
scroll to position [273, 0]
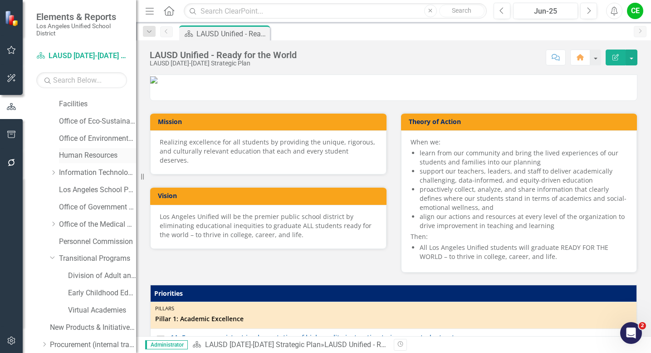
click at [90, 157] on link "Human Resources" at bounding box center [97, 155] width 77 height 10
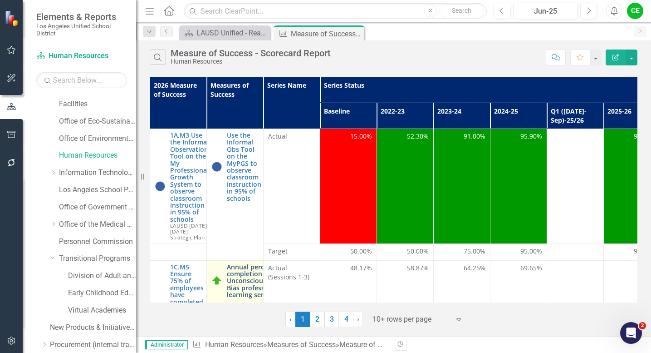
click at [248, 283] on link "Annual percentage completion of Unconscious/Implicit Bias professional learning…" at bounding box center [259, 280] width 65 height 35
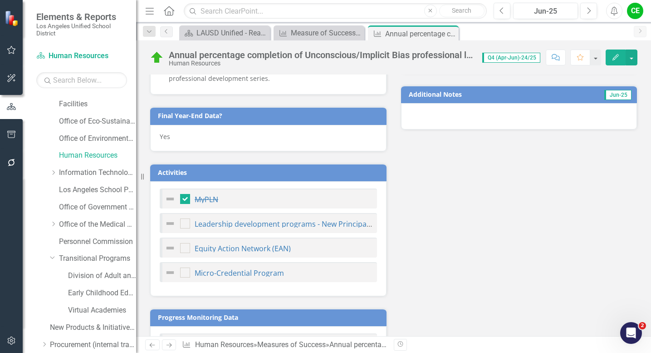
scroll to position [1096, 0]
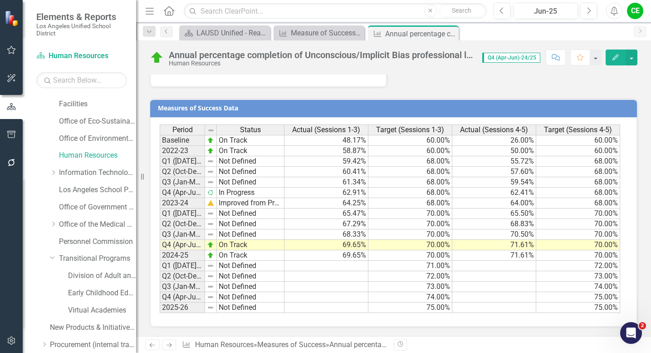
click at [484, 205] on td "64.00%" at bounding box center [494, 203] width 84 height 10
click at [451, 33] on icon "Close" at bounding box center [450, 33] width 9 height 7
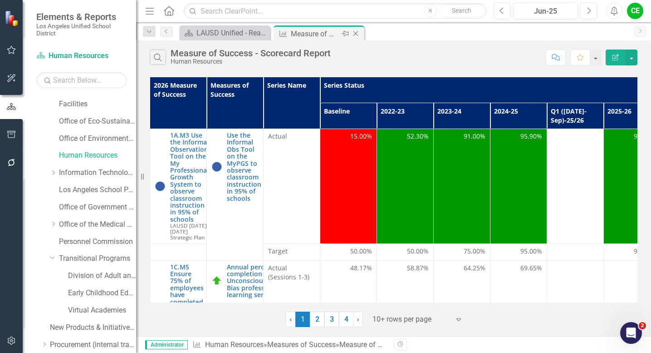
click at [356, 33] on icon "Close" at bounding box center [355, 33] width 9 height 7
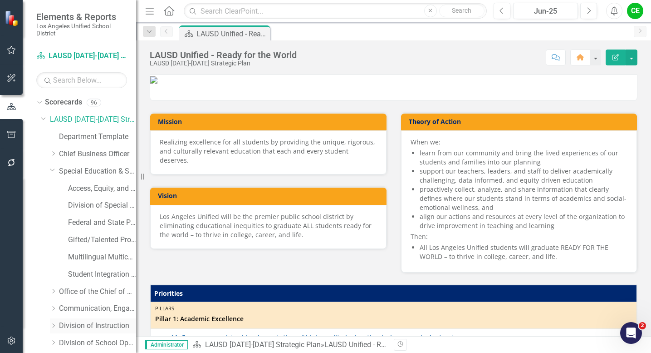
click at [54, 325] on icon at bounding box center [54, 325] width 2 height 5
click at [87, 342] on link "A-G Intervention and Support" at bounding box center [102, 343] width 68 height 10
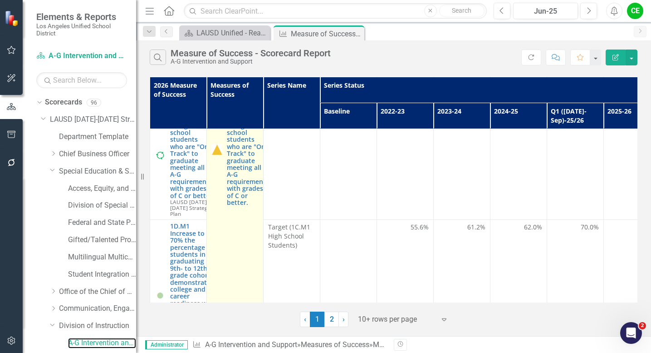
scroll to position [145, 0]
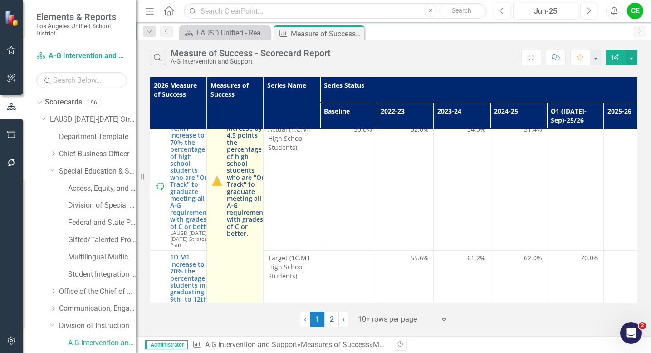
click at [240, 196] on link "Increase by 4.5 points the percentage of high school students who are "On Track…" at bounding box center [248, 181] width 42 height 112
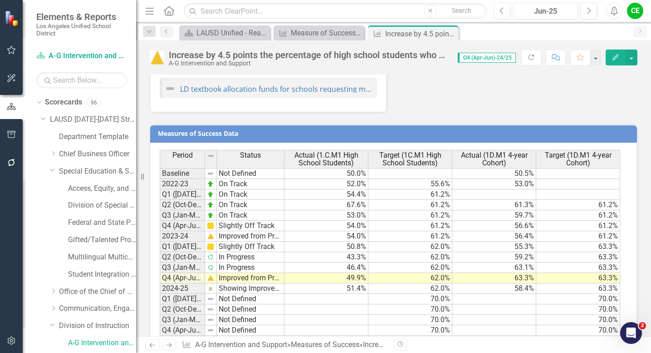
scroll to position [1560, 0]
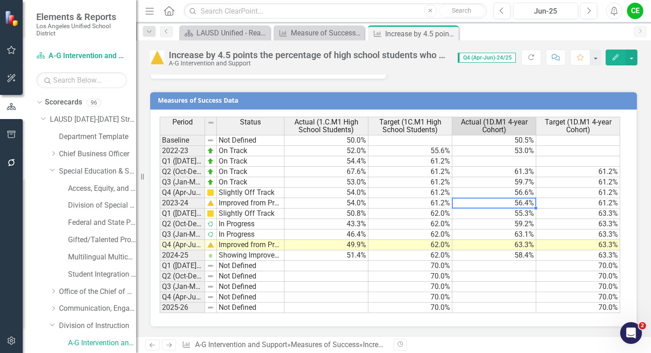
click at [497, 199] on td "56.4%" at bounding box center [494, 203] width 84 height 10
click at [494, 87] on div "Measures of Success Data Last Calculated Period Status Actual (1.C.M1 High Scho…" at bounding box center [393, 202] width 501 height 247
click at [494, 84] on div "Measures of Success Data Last Calculated Period Status Actual (1.C.M1 High Scho…" at bounding box center [393, 202] width 501 height 247
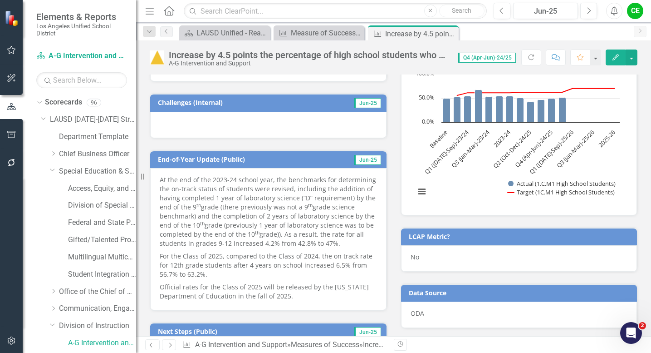
scroll to position [113, 0]
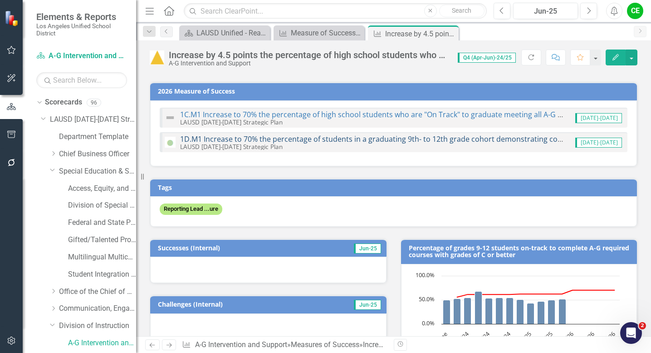
click at [385, 137] on link "1D.M1 Increase to 70% the percentage of students in a graduating 9th- to 12th g…" at bounding box center [532, 139] width 705 height 10
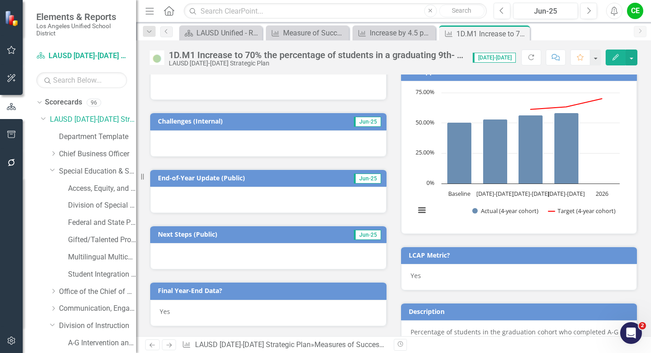
scroll to position [771, 0]
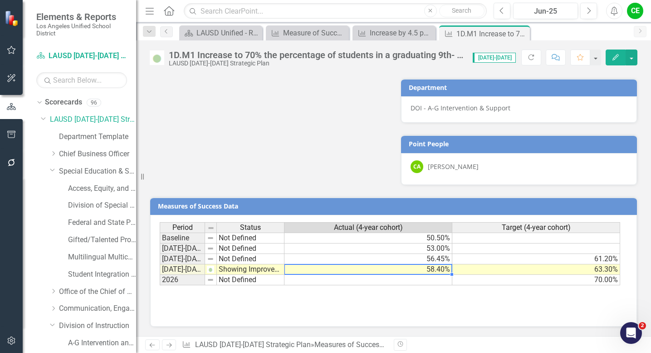
click at [341, 269] on td "58.40%" at bounding box center [368, 269] width 168 height 10
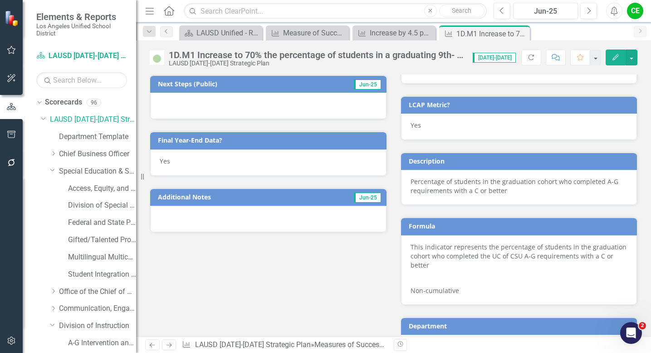
scroll to position [530, 0]
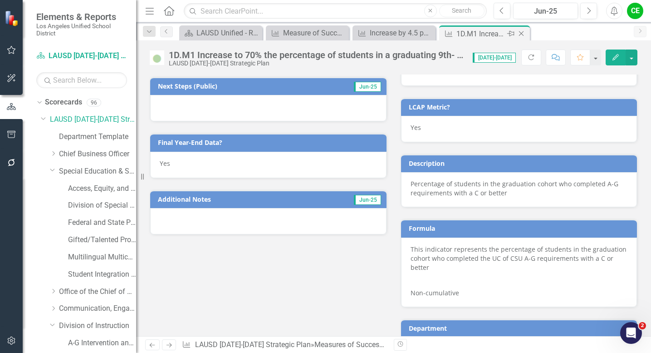
click at [521, 32] on icon "Close" at bounding box center [521, 33] width 9 height 7
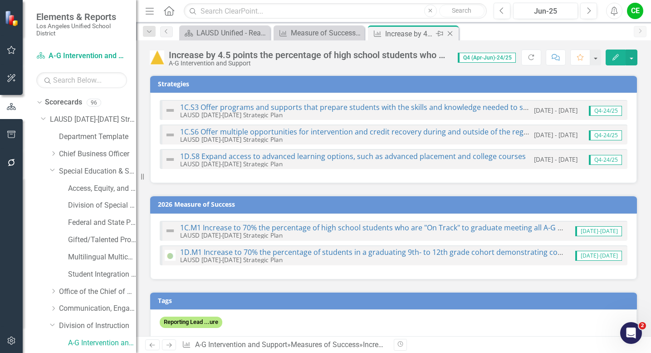
click at [451, 32] on icon "Close" at bounding box center [450, 33] width 9 height 7
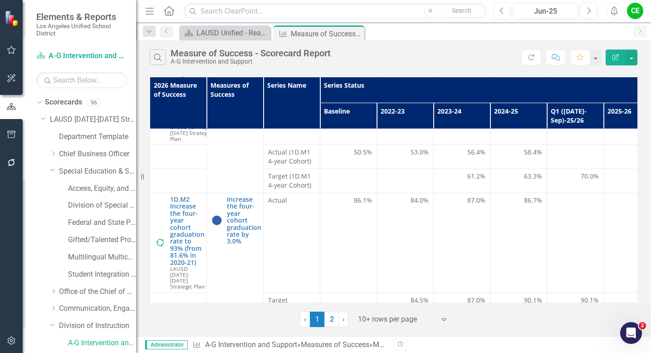
scroll to position [416, 0]
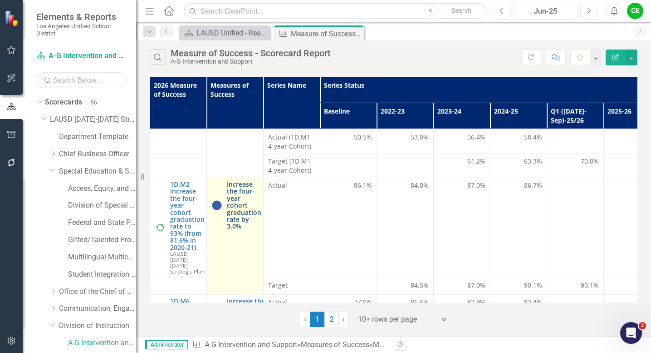
click at [236, 221] on link "Increase the four-year cohort graduation rate by 3.0%" at bounding box center [244, 205] width 34 height 49
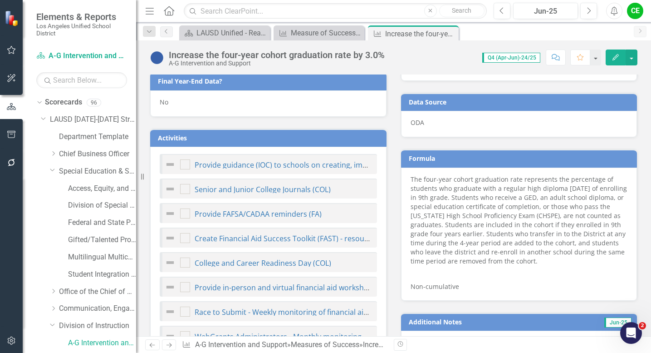
scroll to position [357, 0]
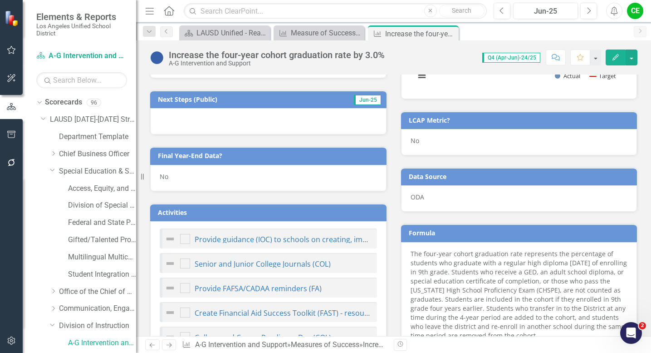
click at [180, 177] on div "No" at bounding box center [268, 178] width 236 height 26
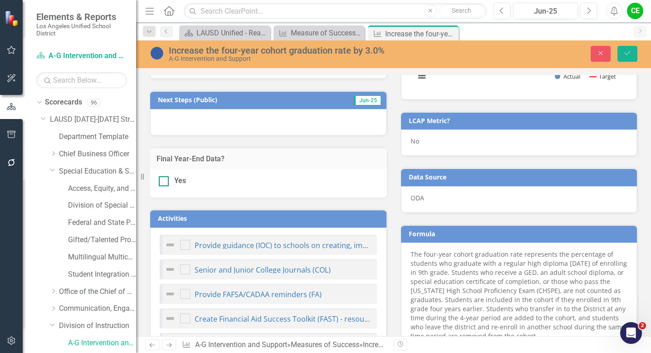
click at [164, 182] on div at bounding box center [164, 181] width 10 height 10
click at [164, 182] on input "Yes" at bounding box center [162, 179] width 6 height 6
checkbox input "true"
click at [624, 54] on icon "Save" at bounding box center [627, 53] width 8 height 6
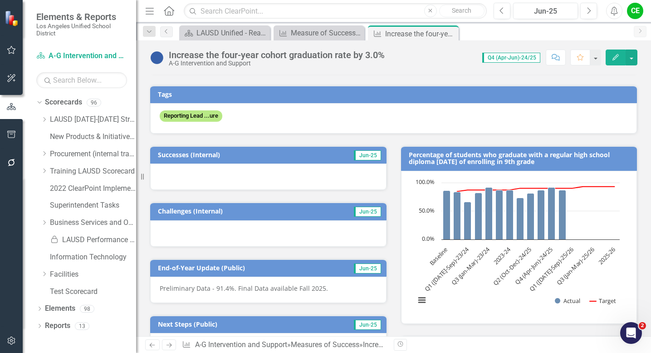
scroll to position [0, 0]
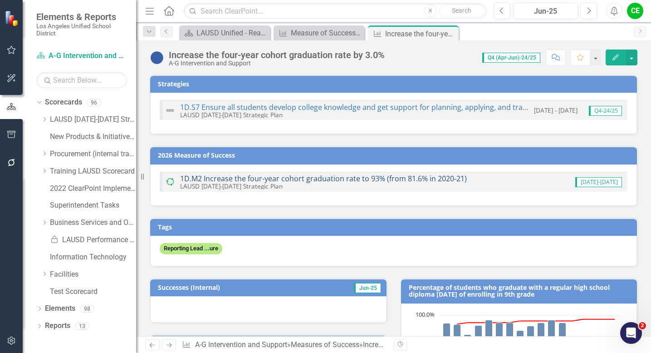
click at [373, 178] on link "1D.M2 Increase the four-year cohort graduation rate to 93% (from 81.6% in 2020-…" at bounding box center [323, 178] width 287 height 10
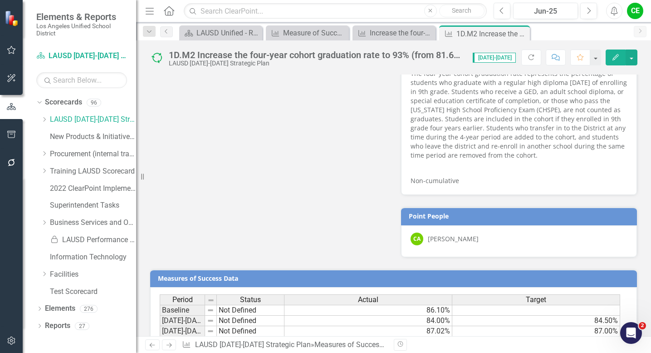
scroll to position [687, 0]
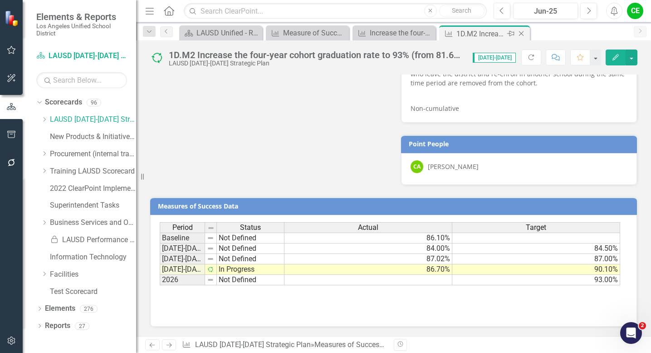
click at [521, 34] on icon "Close" at bounding box center [521, 33] width 9 height 7
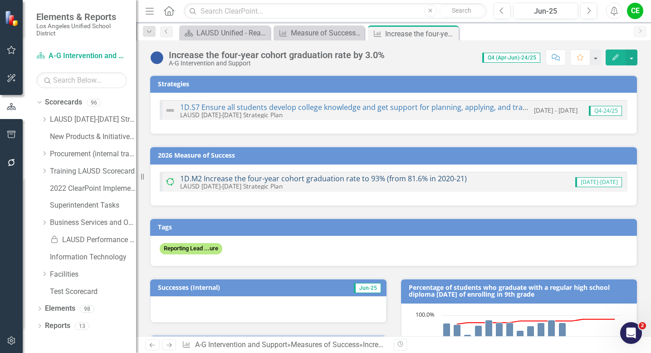
click at [356, 179] on link "1D.M2 Increase the four-year cohort graduation rate to 93% (from 81.6% in 2020-…" at bounding box center [323, 178] width 287 height 10
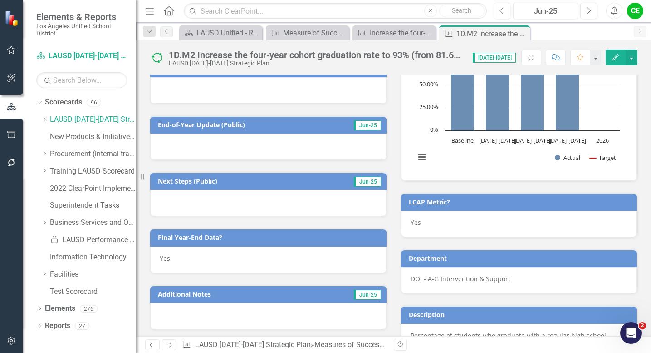
scroll to position [306, 0]
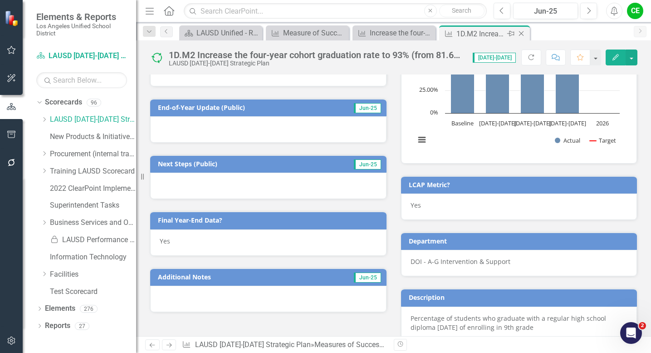
click at [521, 34] on icon "Close" at bounding box center [521, 33] width 9 height 7
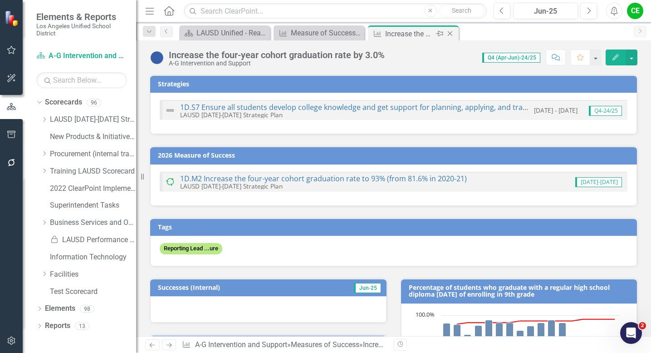
click at [449, 34] on icon at bounding box center [450, 33] width 5 height 5
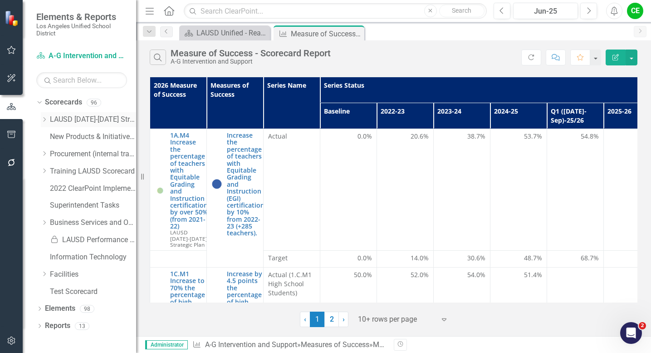
click at [44, 120] on icon "Dropdown" at bounding box center [44, 119] width 7 height 5
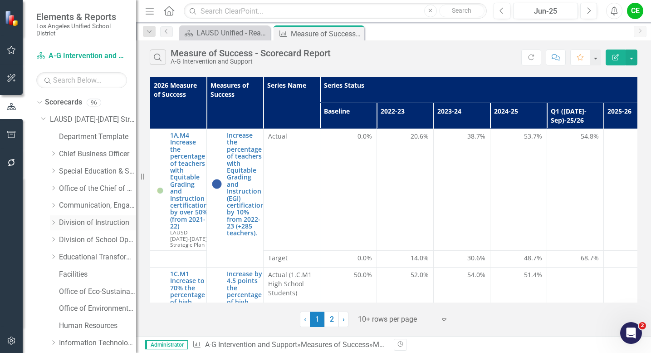
click at [54, 222] on icon at bounding box center [54, 222] width 2 height 5
click at [95, 258] on link "Advanced Placement" at bounding box center [102, 257] width 68 height 10
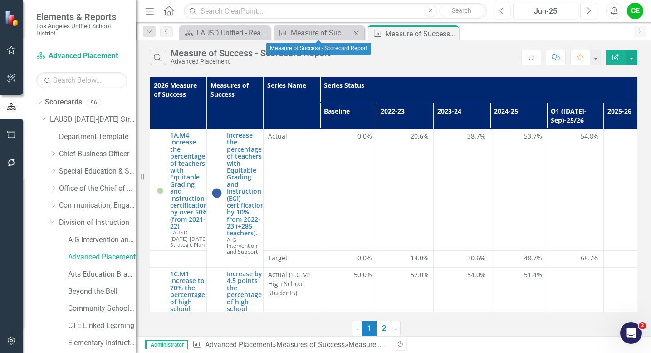
click at [360, 33] on icon "Close" at bounding box center [356, 32] width 9 height 7
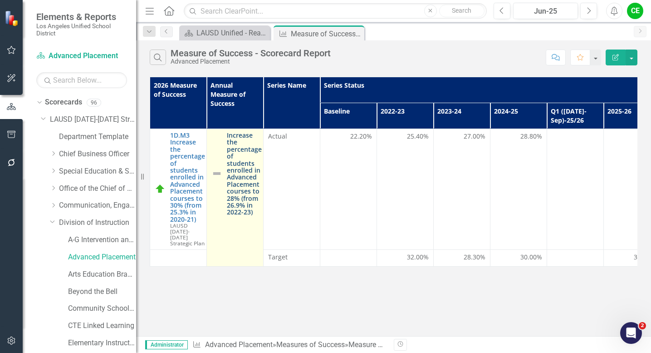
click at [249, 177] on link "Increase the percentage of students enrolled in Advanced Placement courses to 2…" at bounding box center [244, 174] width 35 height 84
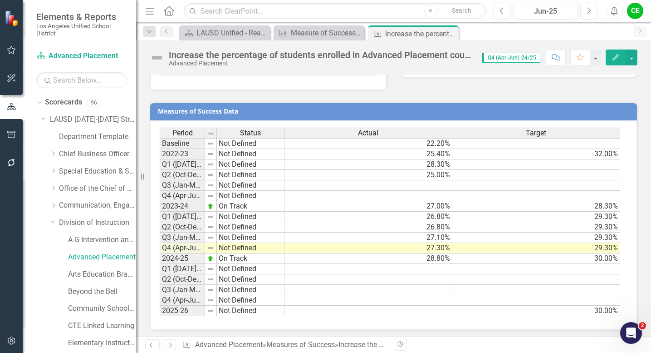
scroll to position [653, 0]
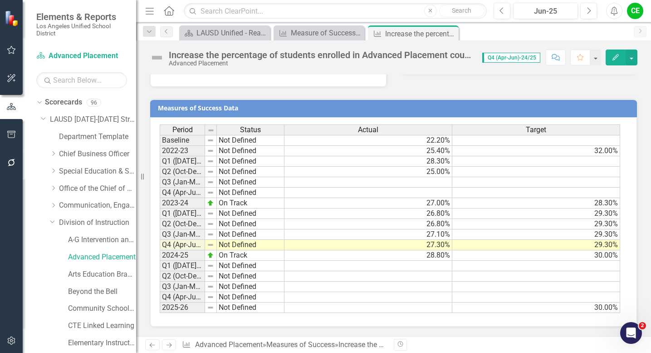
click at [427, 152] on td "25.40%" at bounding box center [368, 151] width 168 height 10
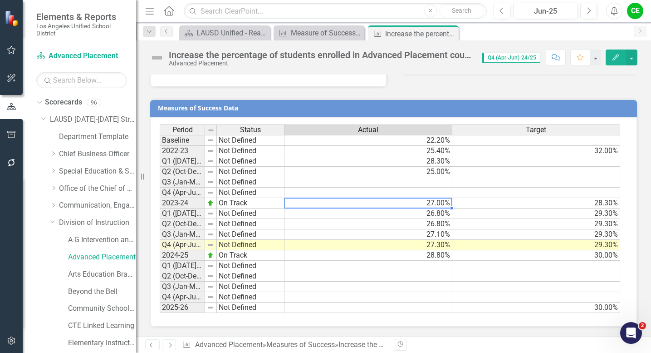
click at [422, 204] on td "27.00%" at bounding box center [368, 203] width 168 height 10
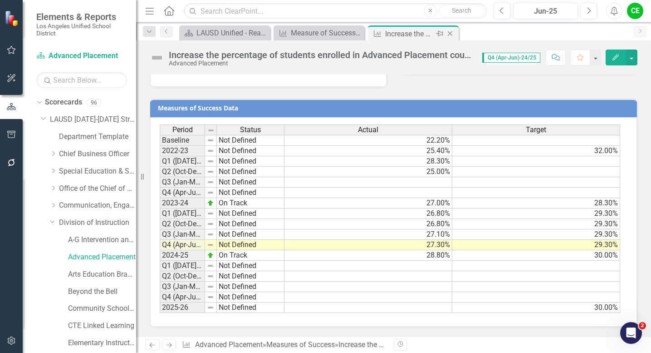
click at [450, 32] on icon "Close" at bounding box center [450, 33] width 9 height 7
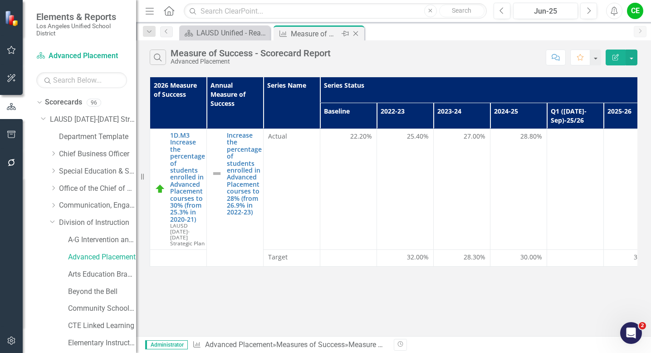
click at [359, 34] on icon "Close" at bounding box center [355, 33] width 9 height 7
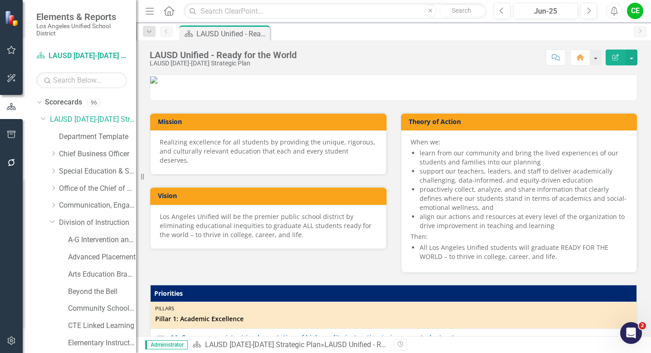
click at [87, 241] on link "A-G Intervention and Support" at bounding box center [102, 240] width 68 height 10
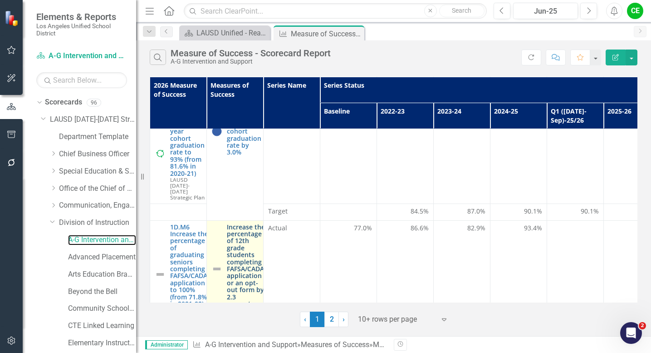
scroll to position [490, 0]
click at [245, 244] on link "Increase the percentage of 12th grade students completing a FAFSA/CADAA applica…" at bounding box center [247, 268] width 41 height 91
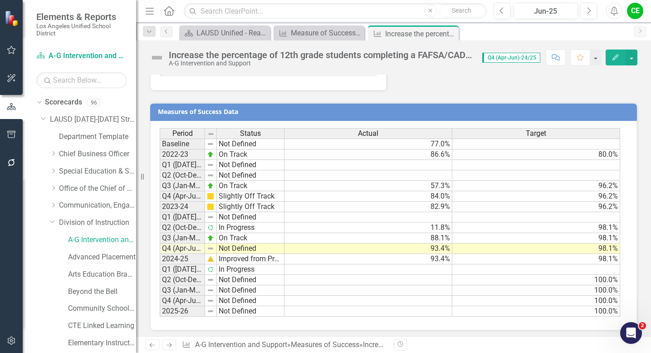
scroll to position [1167, 0]
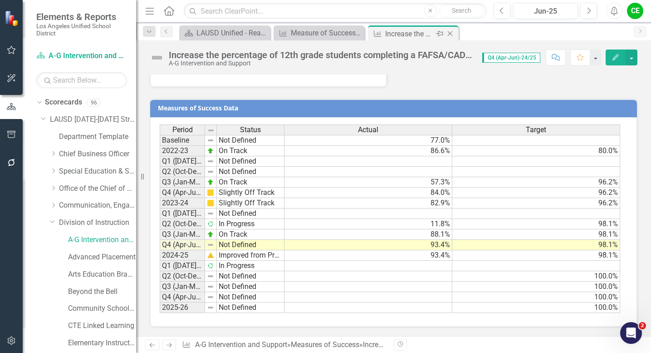
click at [451, 33] on icon "Close" at bounding box center [450, 33] width 9 height 7
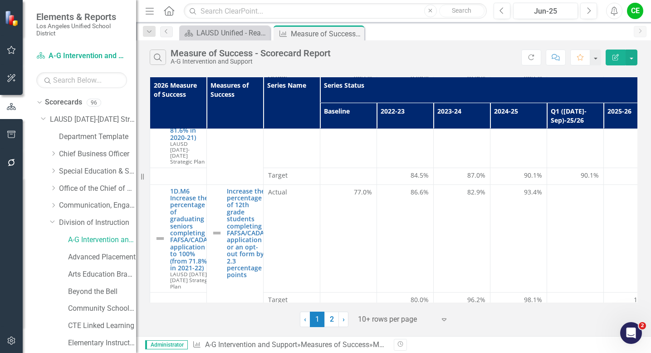
scroll to position [526, 0]
click at [328, 321] on link "2" at bounding box center [331, 318] width 15 height 15
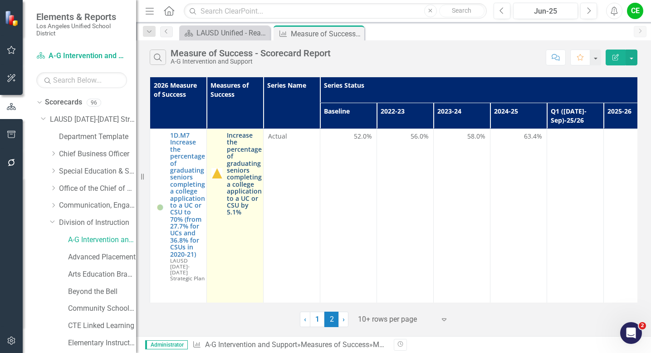
click at [241, 181] on link "Increase the percentage of graduating seniors completing a college application …" at bounding box center [244, 174] width 35 height 84
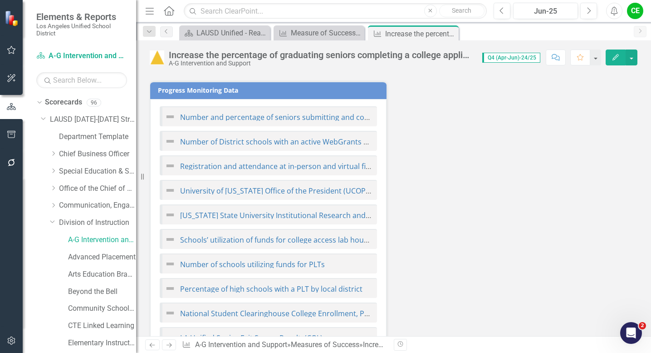
scroll to position [1230, 0]
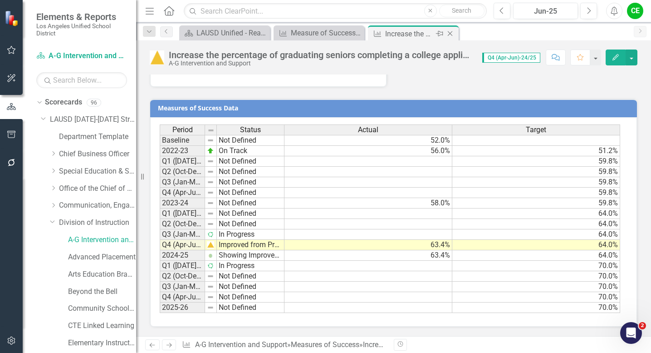
click at [449, 33] on icon at bounding box center [450, 33] width 5 height 5
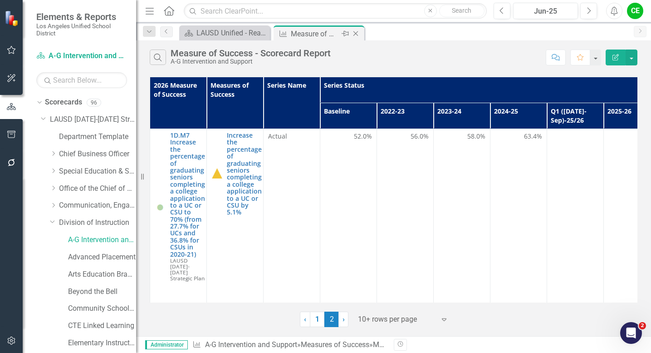
click at [355, 33] on icon "Close" at bounding box center [355, 33] width 9 height 7
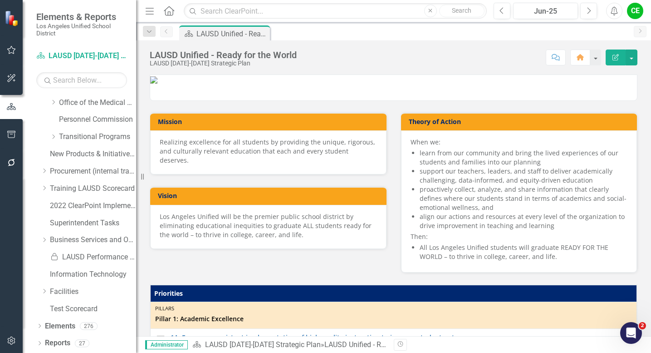
scroll to position [323, 0]
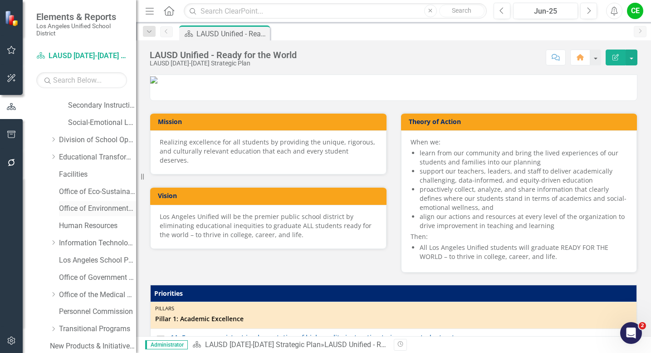
click at [90, 207] on link "Office of Environmental Health and Safety" at bounding box center [97, 208] width 77 height 10
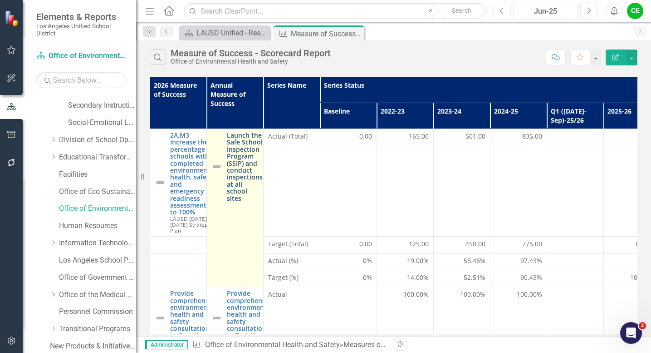
click at [243, 167] on link "Launch the Safe School Inspection Program (SSIP) and conduct inspections at all…" at bounding box center [245, 167] width 36 height 70
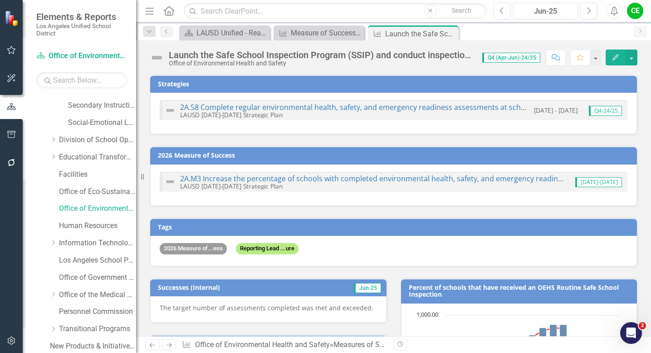
click at [505, 206] on div "Tags 2026 Measure of...ess Reporting Lead ...ure" at bounding box center [393, 236] width 501 height 60
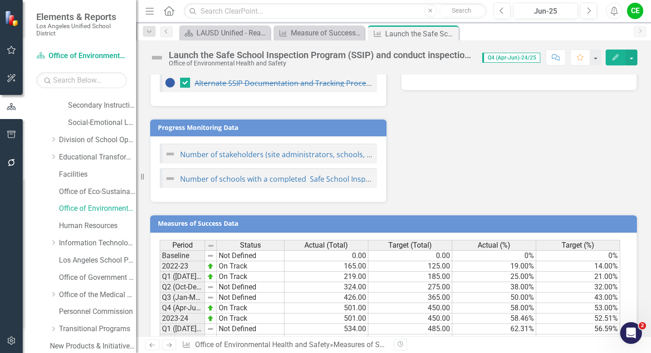
scroll to position [784, 0]
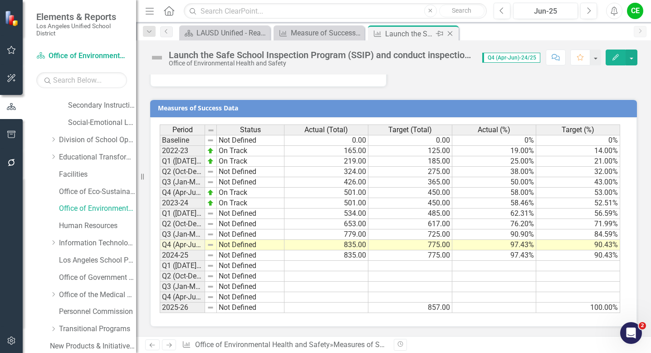
click at [451, 34] on icon "Close" at bounding box center [450, 33] width 9 height 7
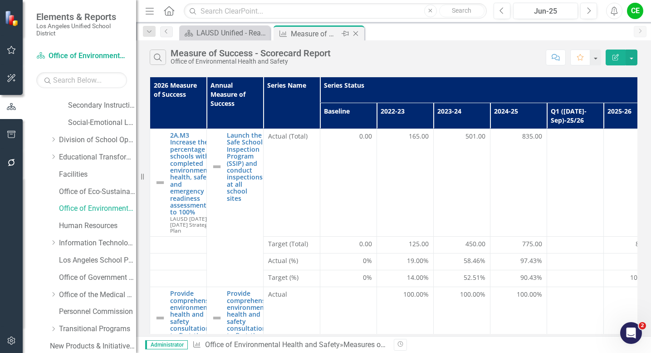
click at [356, 33] on icon "Close" at bounding box center [355, 33] width 9 height 7
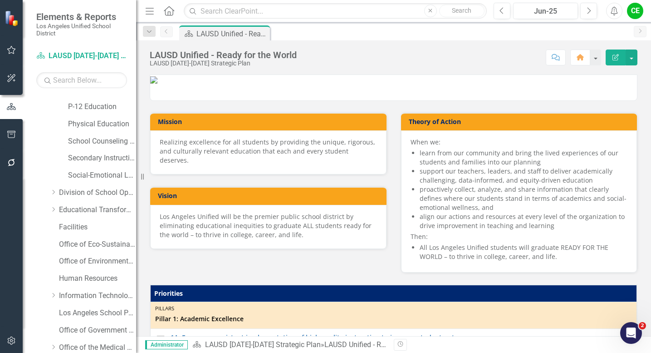
scroll to position [260, 0]
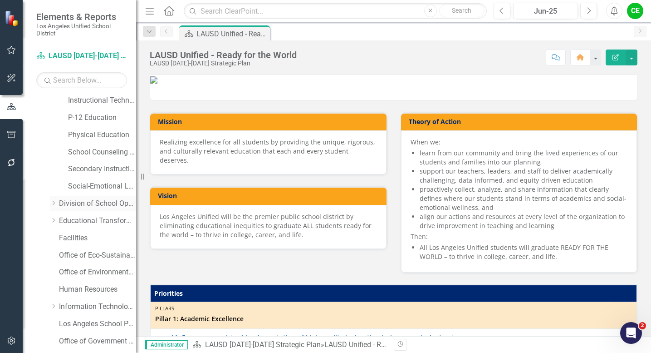
click at [53, 201] on icon at bounding box center [54, 203] width 2 height 5
click at [90, 272] on link "Student Support & Attendance Services" at bounding box center [102, 272] width 68 height 10
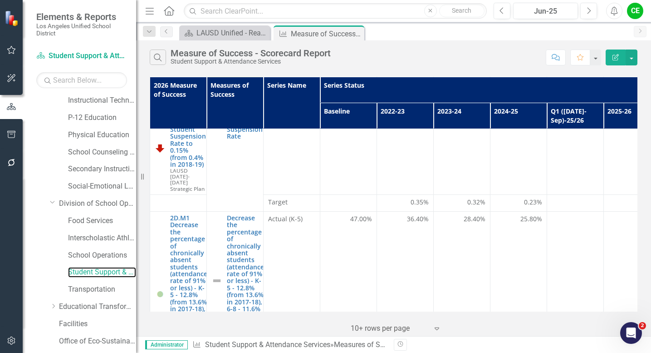
scroll to position [261, 0]
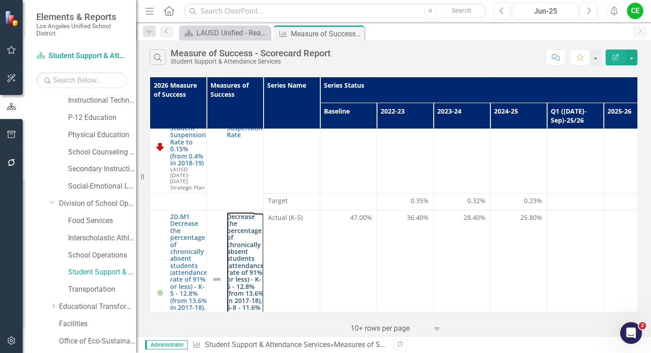
click at [240, 226] on link "Decrease the percentage of chronically absent students (attendance rate of 91% …" at bounding box center [245, 279] width 37 height 132
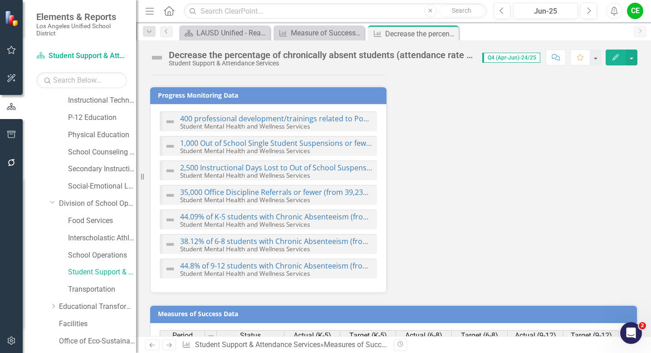
scroll to position [1747, 0]
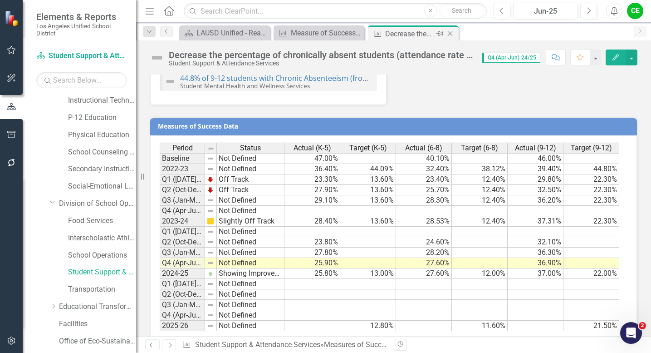
click at [451, 32] on icon "Close" at bounding box center [450, 33] width 9 height 7
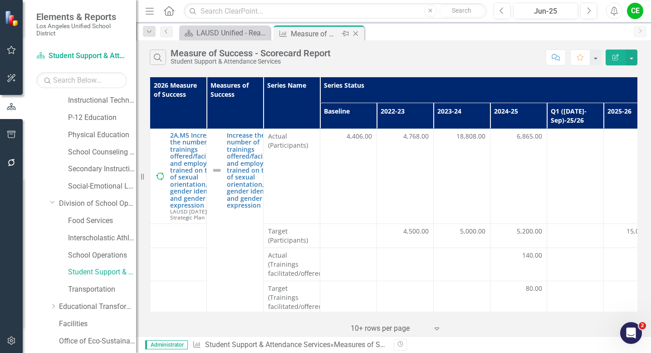
click at [355, 33] on icon "Close" at bounding box center [355, 33] width 9 height 7
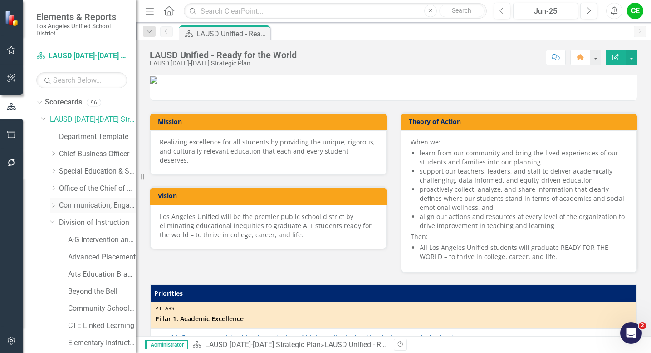
click at [55, 206] on icon "Dropdown" at bounding box center [53, 204] width 7 height 5
click at [97, 256] on link "Office of Student, Family and Community Engagement (SFACE)" at bounding box center [102, 257] width 68 height 10
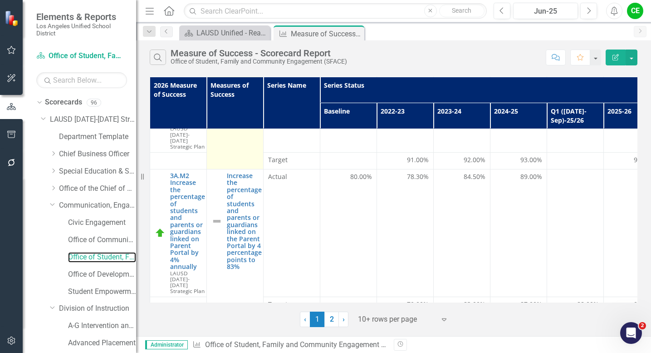
scroll to position [123, 0]
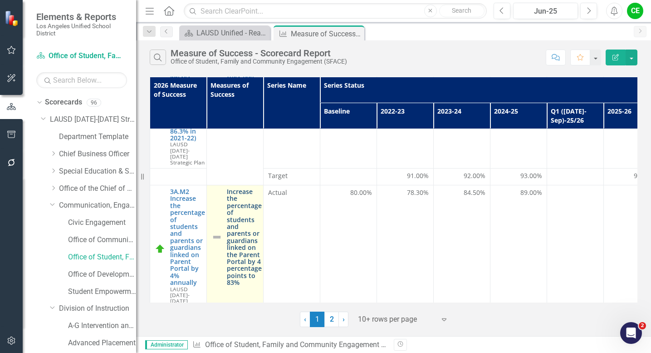
click at [239, 225] on link "Increase the percentage of students and parents or guardians linked on the Pare…" at bounding box center [244, 237] width 35 height 98
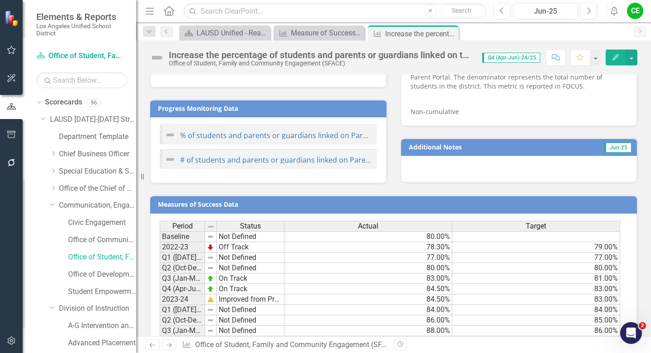
scroll to position [702, 0]
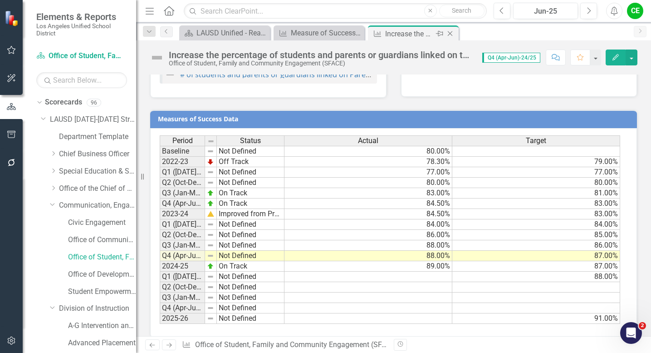
click at [451, 31] on icon "Close" at bounding box center [450, 33] width 9 height 7
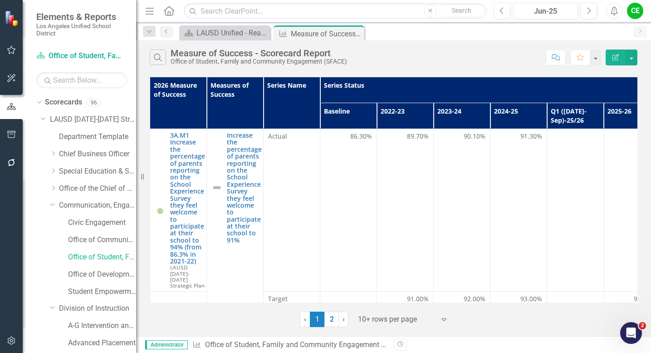
click at [451, 31] on div "Scorecard LAUSD Unified - Ready for the World Close Measures of Success Measure…" at bounding box center [403, 32] width 452 height 15
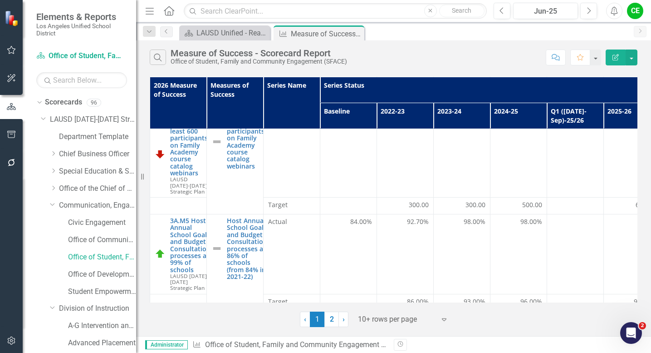
scroll to position [475, 0]
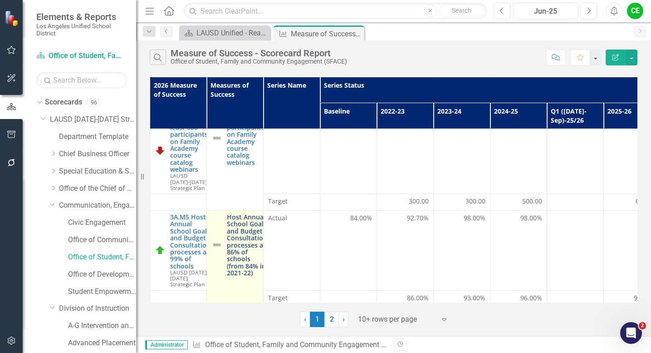
click at [237, 227] on link "Host Annual School Goals and Budget Consultation processes at 86% of schools (f…" at bounding box center [247, 244] width 40 height 63
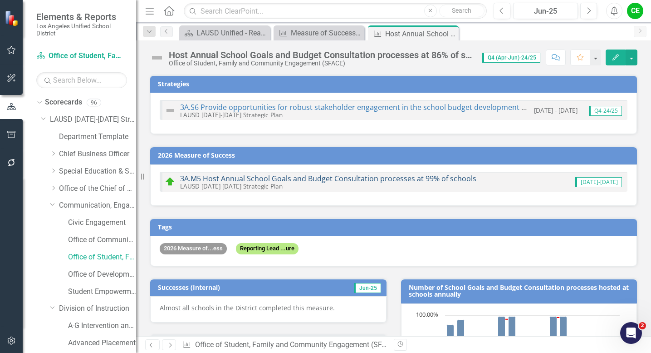
click at [399, 177] on link "3A.M5 Host Annual School Goals and Budget Consultation processes at 99% of scho…" at bounding box center [328, 178] width 296 height 10
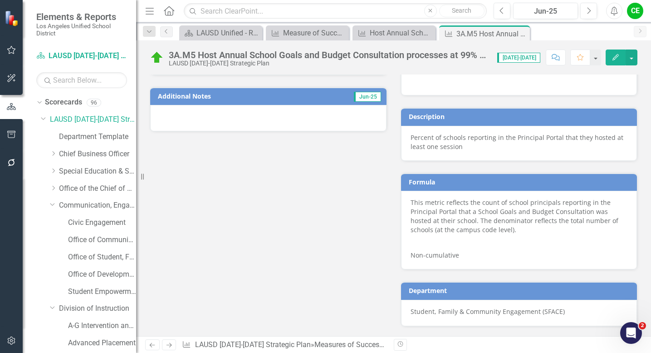
scroll to position [616, 0]
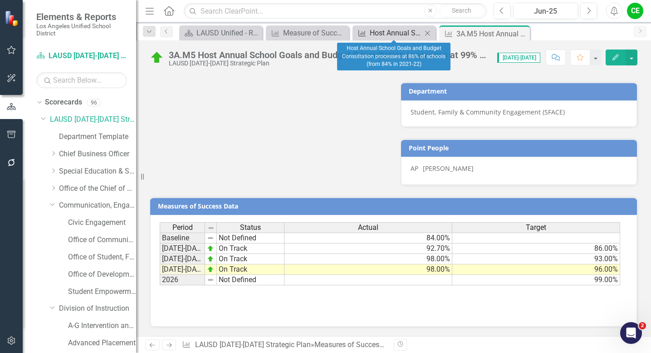
click at [400, 34] on div "Host Annual School Goals and Budget Consultation processes at 86% of schools (f…" at bounding box center [396, 32] width 52 height 11
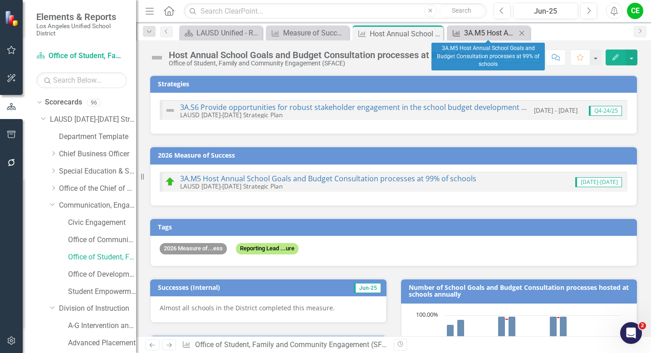
click at [480, 35] on div "3A.M5 Host Annual School Goals and Budget Consultation processes at 99% of scho…" at bounding box center [490, 32] width 52 height 11
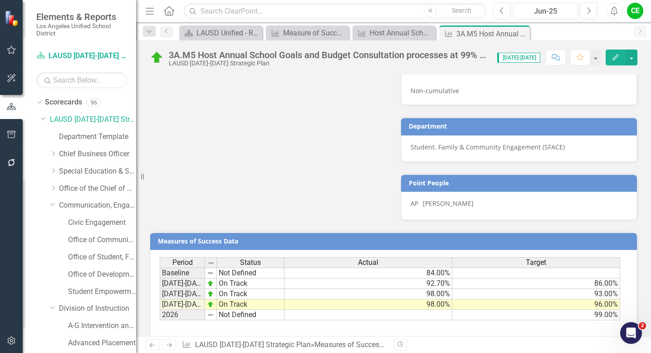
scroll to position [616, 0]
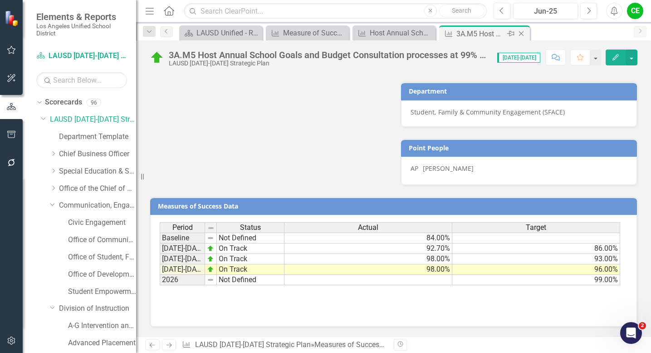
click at [521, 34] on icon at bounding box center [521, 33] width 5 height 5
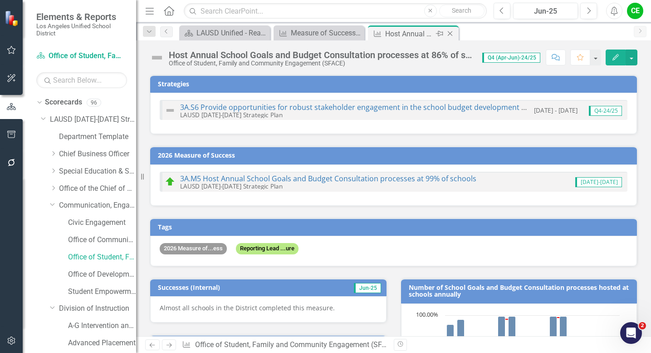
click at [451, 33] on icon "Close" at bounding box center [450, 33] width 9 height 7
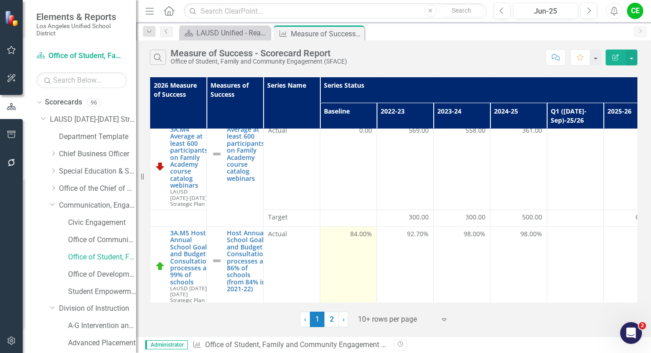
scroll to position [475, 0]
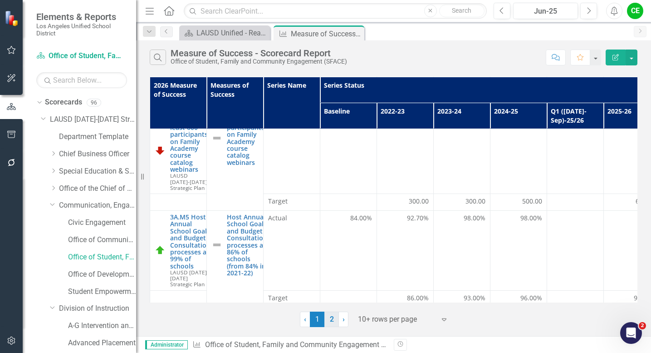
click at [334, 324] on link "2" at bounding box center [331, 318] width 15 height 15
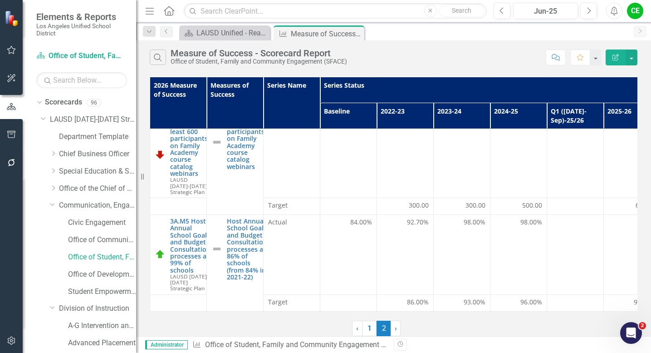
scroll to position [0, 0]
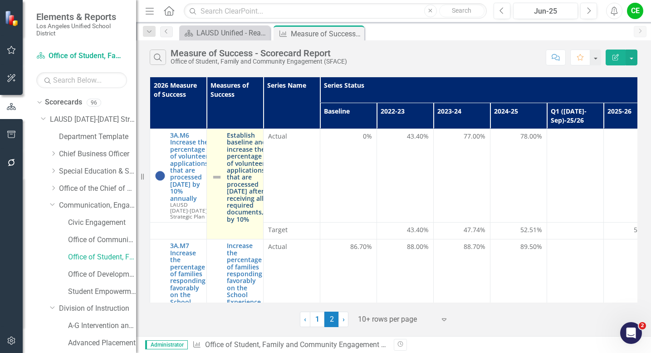
click at [238, 161] on link "Establish baseline and increase the percentage of volunteer applications, that …" at bounding box center [247, 177] width 40 height 91
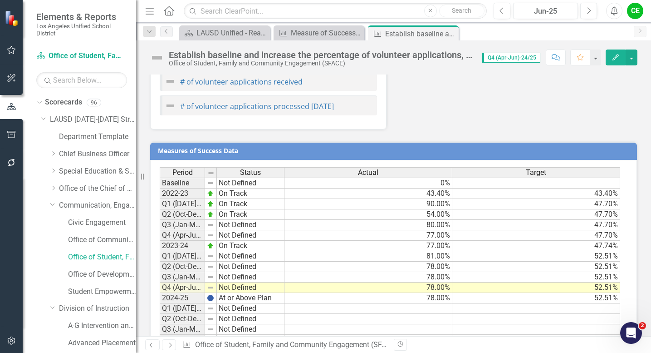
scroll to position [768, 0]
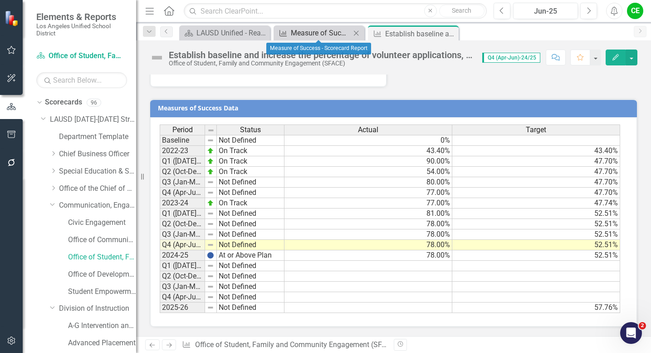
click at [325, 32] on div "Measure of Success - Scorecard Report" at bounding box center [321, 32] width 60 height 11
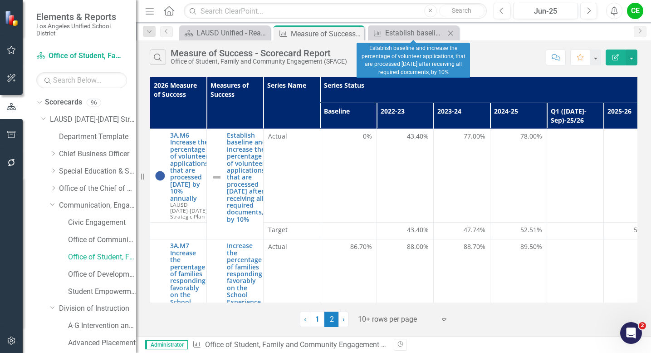
click at [452, 32] on icon "Close" at bounding box center [450, 32] width 9 height 7
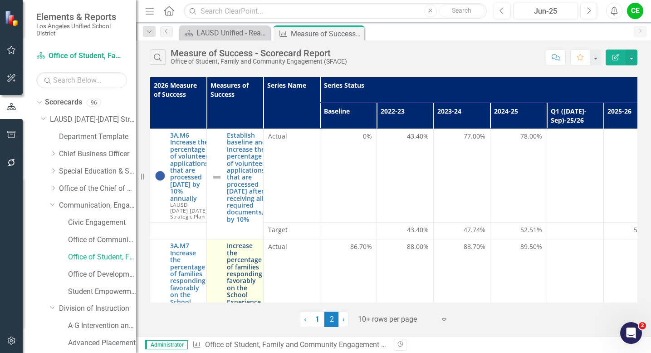
click at [242, 280] on link "Increase the percentage of families responding favorably on the School Experien…" at bounding box center [244, 305] width 35 height 126
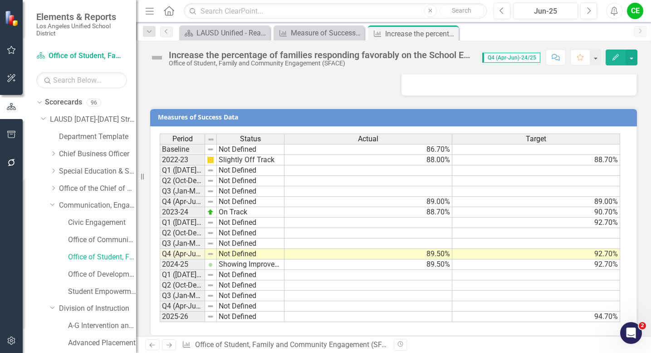
scroll to position [730, 0]
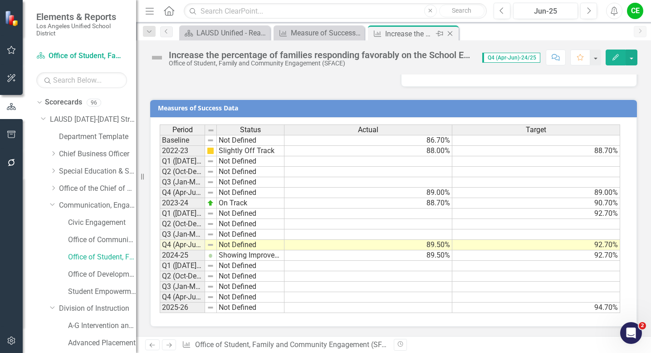
click at [450, 33] on icon "Close" at bounding box center [450, 33] width 9 height 7
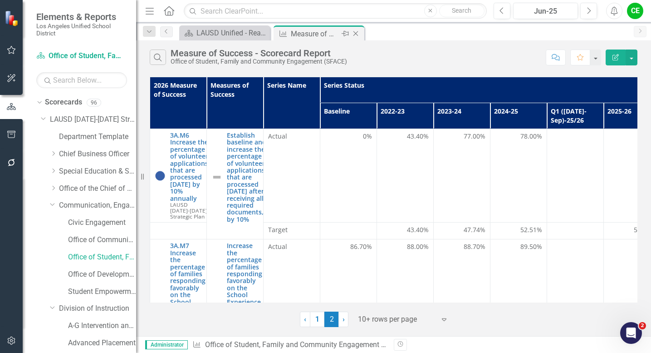
click at [358, 34] on icon "Close" at bounding box center [355, 33] width 9 height 7
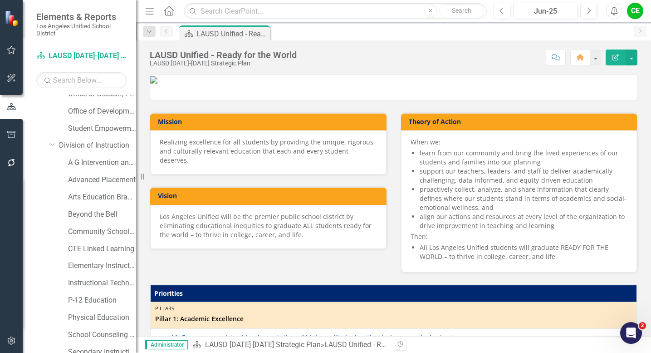
scroll to position [208, 0]
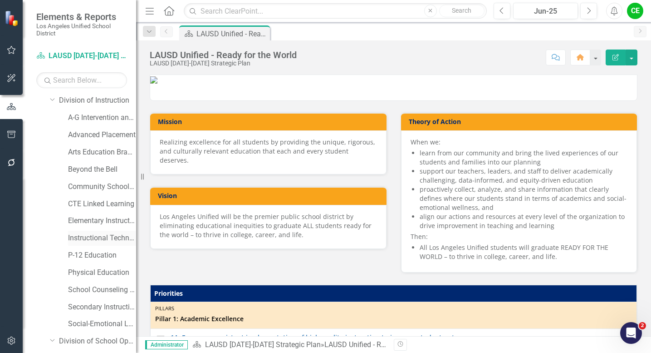
click at [98, 235] on link "Instructional Technology Initiative" at bounding box center [102, 238] width 68 height 10
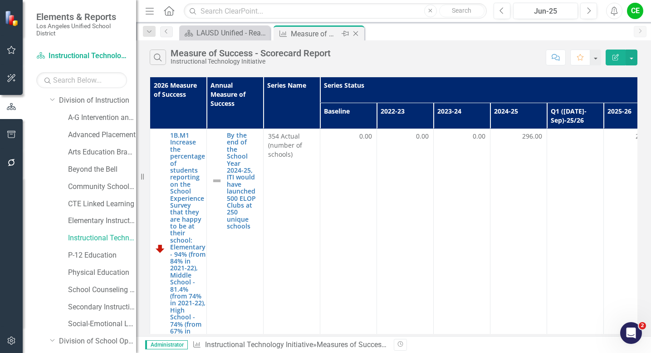
click at [357, 34] on icon "Close" at bounding box center [355, 33] width 9 height 7
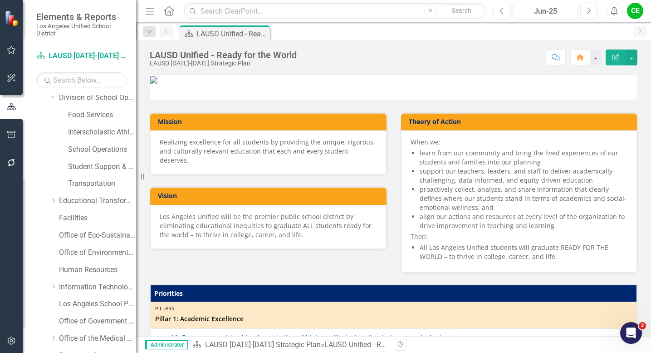
scroll to position [557, 0]
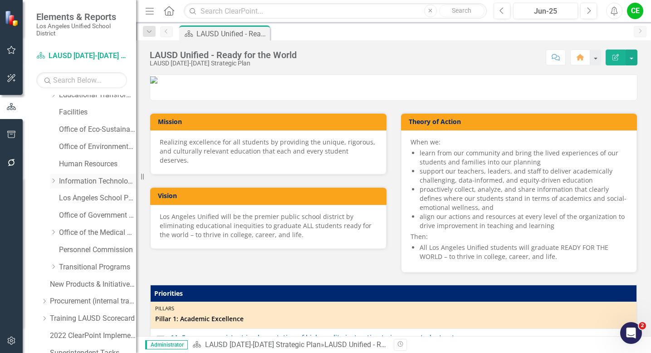
click at [65, 181] on link "Information Technology Services" at bounding box center [97, 181] width 77 height 10
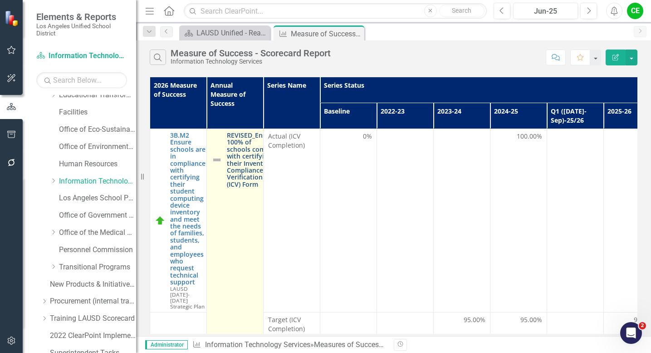
click at [238, 169] on link "REVISED_Ensure 100% of schools comply with certifying their Inventory Complianc…" at bounding box center [251, 160] width 49 height 56
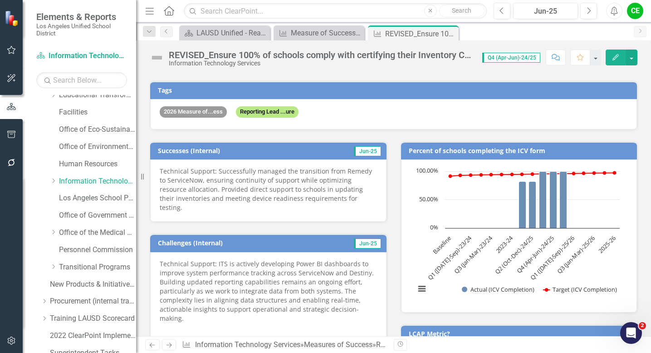
scroll to position [49, 0]
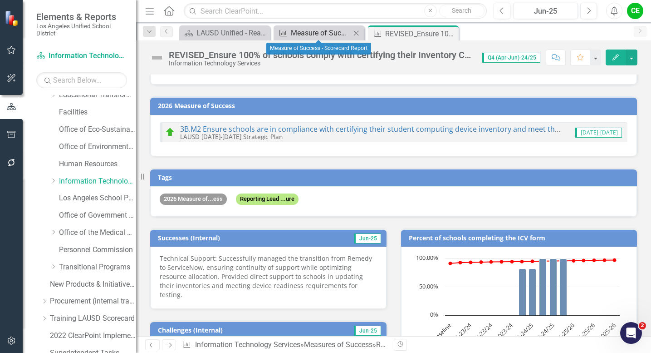
click at [332, 31] on div "Measure of Success - Scorecard Report" at bounding box center [321, 32] width 60 height 11
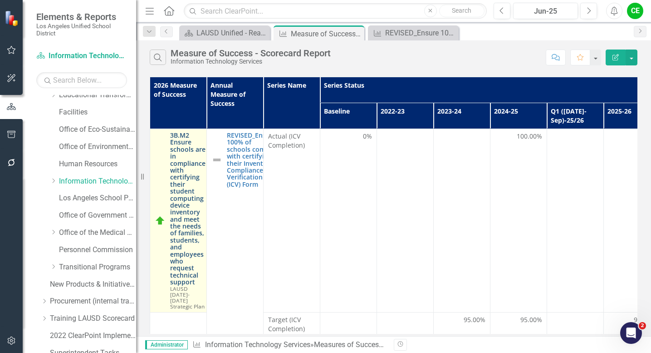
click at [177, 168] on link "3B.M2 Ensure schools are in compliance with certifying their student computing …" at bounding box center [187, 209] width 35 height 154
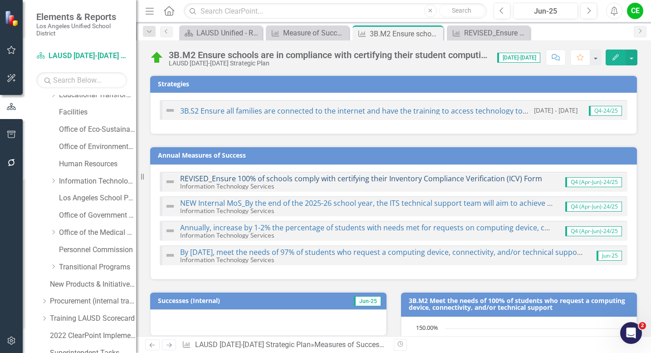
click at [284, 177] on link "REVISED_Ensure 100% of schools comply with certifying their Inventory Complianc…" at bounding box center [361, 178] width 362 height 10
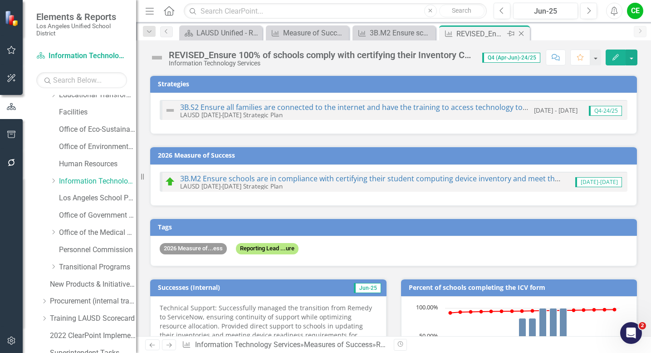
click at [523, 34] on icon "Close" at bounding box center [521, 33] width 9 height 7
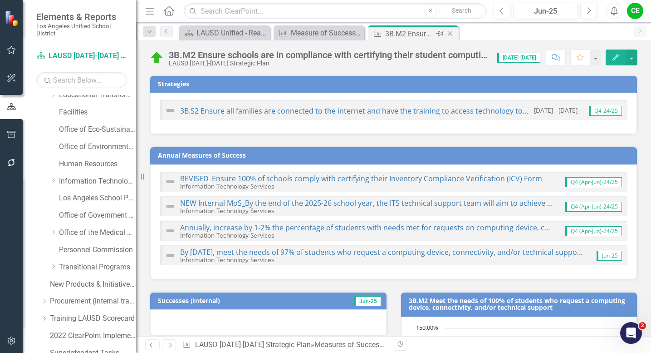
click at [450, 33] on icon at bounding box center [450, 33] width 5 height 5
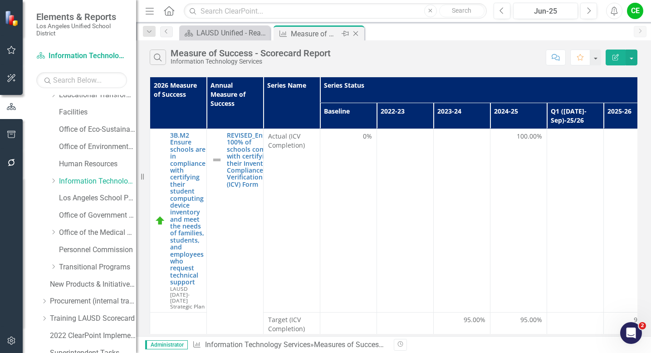
click at [355, 33] on icon at bounding box center [355, 33] width 5 height 5
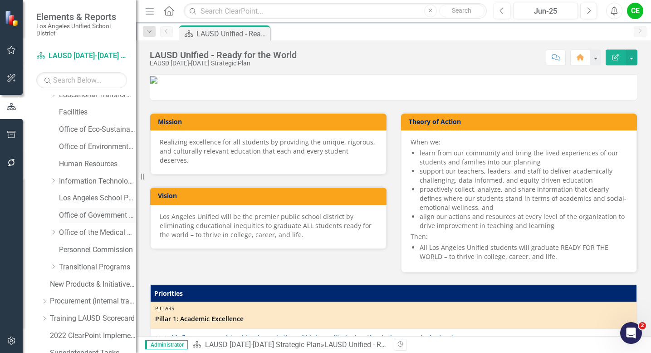
click at [97, 214] on link "Office of Government Relations" at bounding box center [97, 215] width 77 height 10
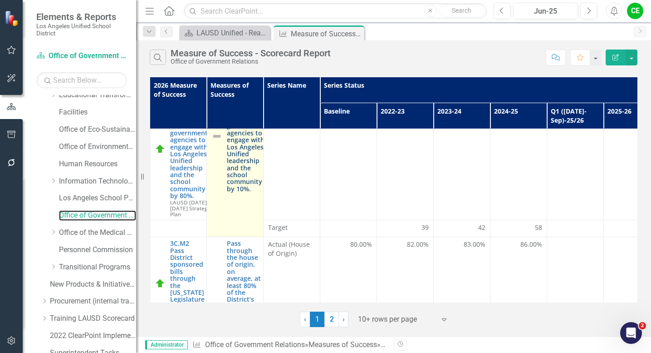
scroll to position [53, 0]
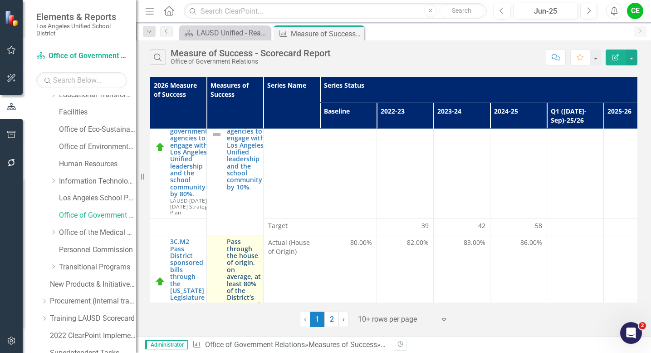
click at [245, 243] on link "Pass through the house of origin, on average, at least 80% of the District’s sp…" at bounding box center [244, 321] width 34 height 167
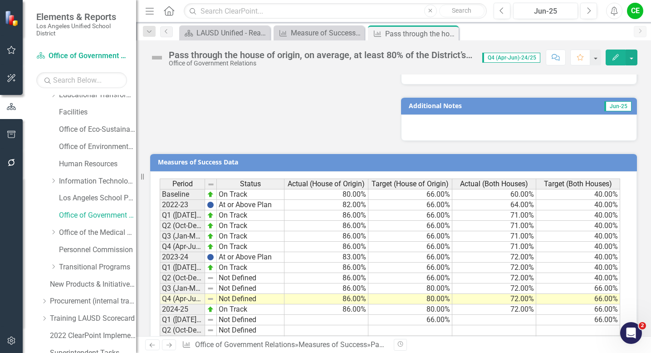
scroll to position [953, 0]
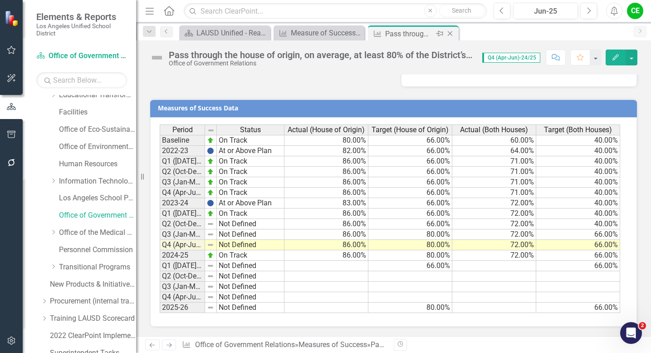
click at [451, 34] on icon "Close" at bounding box center [450, 33] width 9 height 7
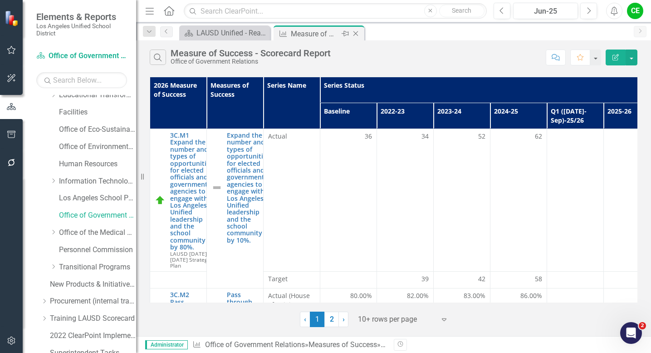
click at [355, 34] on icon at bounding box center [355, 33] width 5 height 5
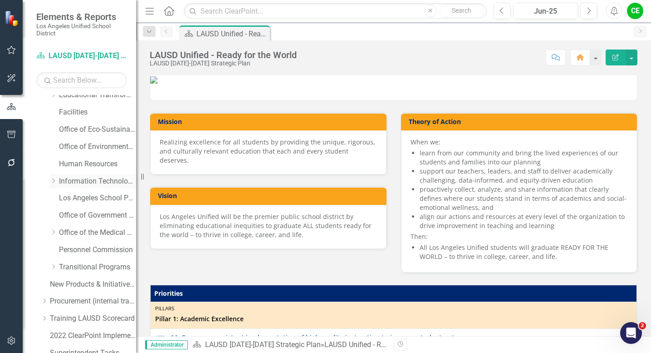
click at [72, 180] on link "Information Technology Services" at bounding box center [97, 181] width 77 height 10
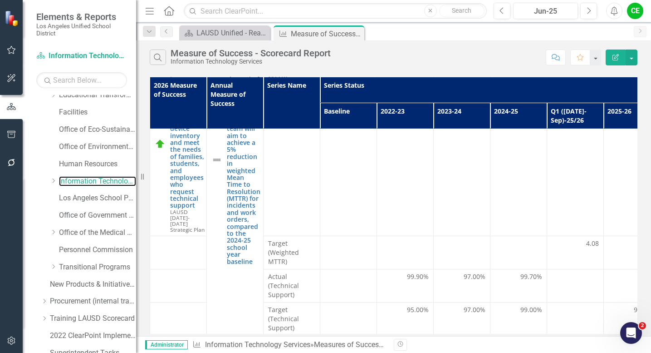
scroll to position [391, 0]
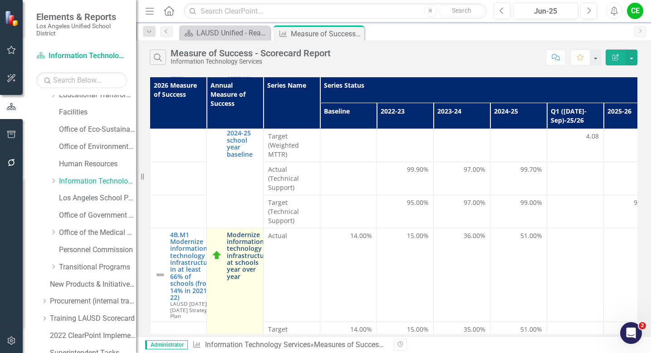
click at [237, 245] on link "Modernize information technology infrastructure at schools year over year" at bounding box center [249, 255] width 44 height 49
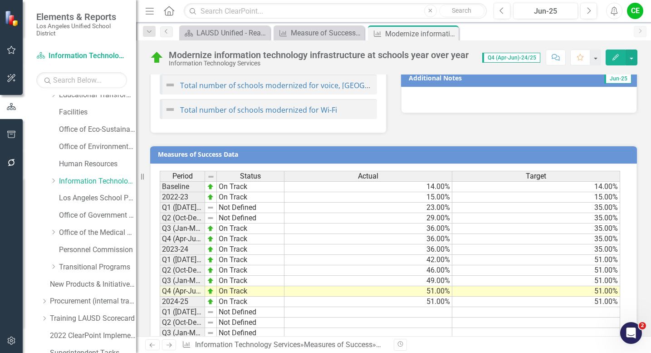
scroll to position [687, 0]
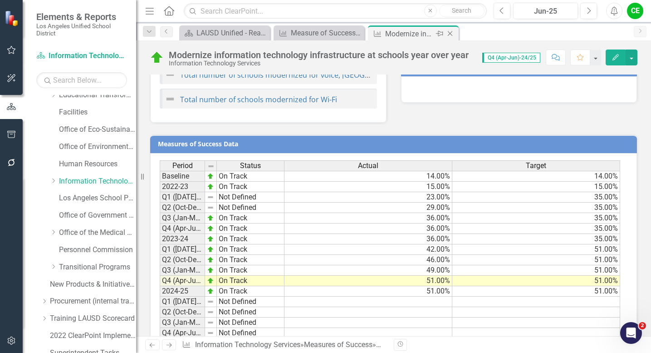
click at [451, 34] on icon "Close" at bounding box center [450, 33] width 9 height 7
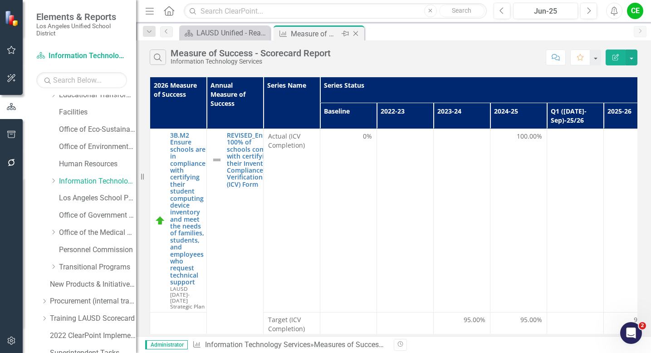
click at [355, 34] on icon "Close" at bounding box center [355, 33] width 9 height 7
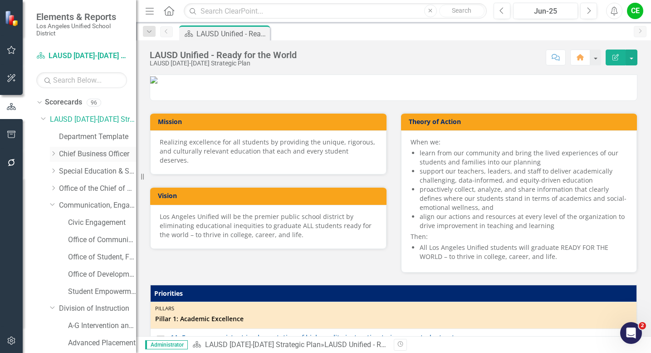
click at [54, 154] on icon at bounding box center [54, 153] width 2 height 5
click at [90, 190] on link "Procurement Services Division" at bounding box center [102, 188] width 68 height 10
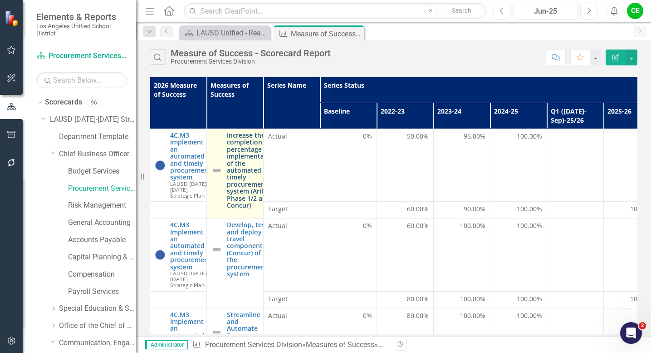
click at [237, 164] on link "Increase the completion percentage for implementation of the automated and time…" at bounding box center [252, 170] width 50 height 77
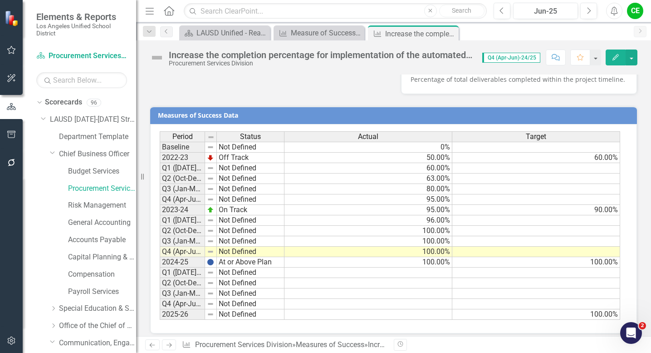
scroll to position [637, 0]
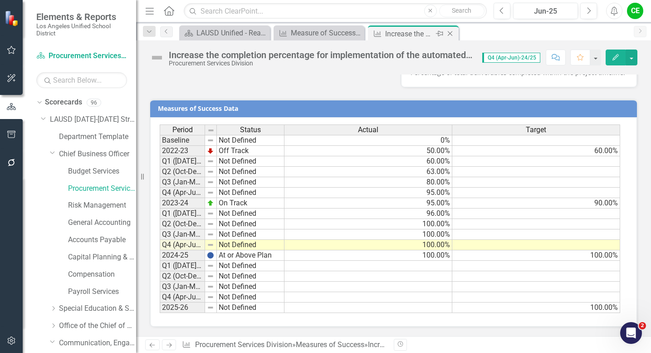
click at [450, 34] on icon at bounding box center [450, 33] width 5 height 5
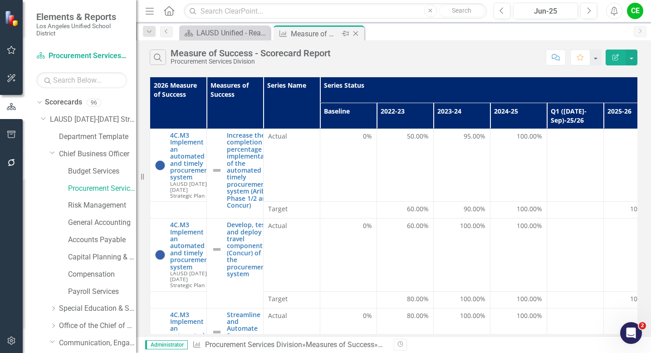
click at [355, 33] on icon "Close" at bounding box center [355, 33] width 9 height 7
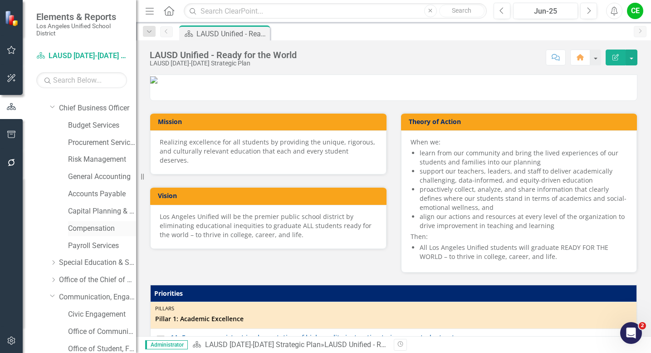
scroll to position [48, 0]
click at [53, 279] on icon "Dropdown" at bounding box center [53, 277] width 7 height 5
click at [95, 126] on link "Strategic Enrollment and Program Planning Office" at bounding box center [102, 126] width 68 height 10
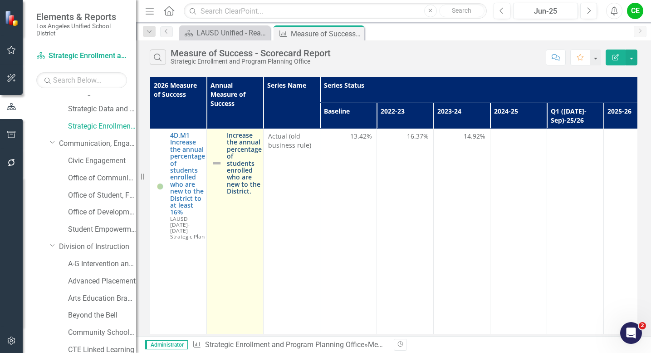
click at [235, 186] on link "Increase the annual percentage of students enrolled who are new to the District." at bounding box center [244, 163] width 35 height 63
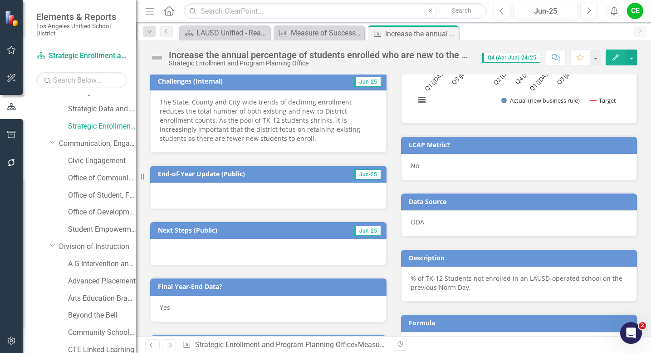
scroll to position [826, 0]
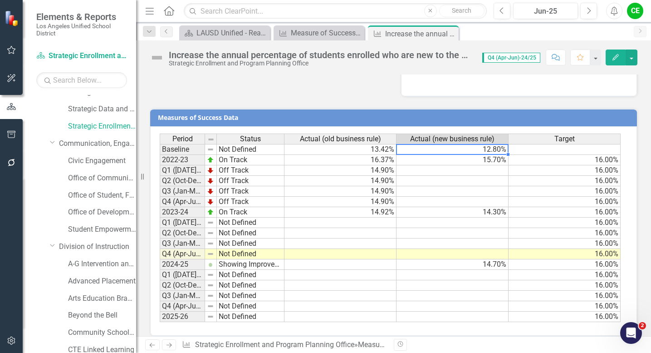
click at [495, 144] on td "12.80%" at bounding box center [453, 149] width 112 height 11
click at [494, 155] on td "15.70%" at bounding box center [453, 160] width 112 height 10
click at [160, 207] on div "Period Status Actual (old business rule) Actual (new business rule) Target Base…" at bounding box center [160, 227] width 0 height 188
click at [491, 259] on td "14.70%" at bounding box center [453, 264] width 112 height 10
click at [549, 8] on div "Jun-25" at bounding box center [545, 11] width 59 height 11
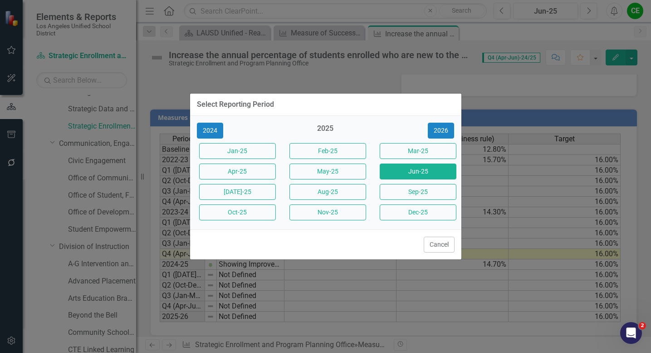
click at [265, 190] on button "[DATE]-25" at bounding box center [237, 192] width 77 height 16
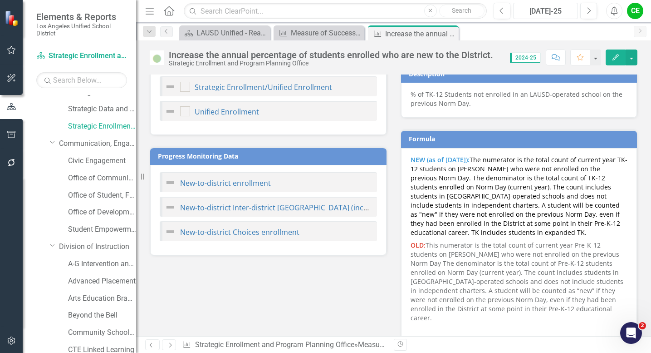
scroll to position [826, 0]
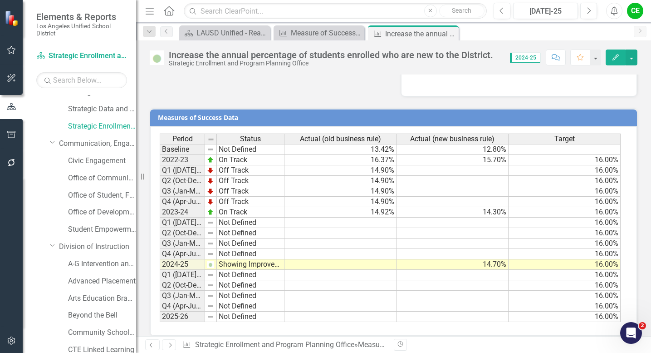
click at [160, 270] on div "Period Status Actual (old business rule) Actual (new business rule) Target Base…" at bounding box center [160, 227] width 0 height 188
click at [483, 259] on td "14.70%" at bounding box center [453, 264] width 112 height 10
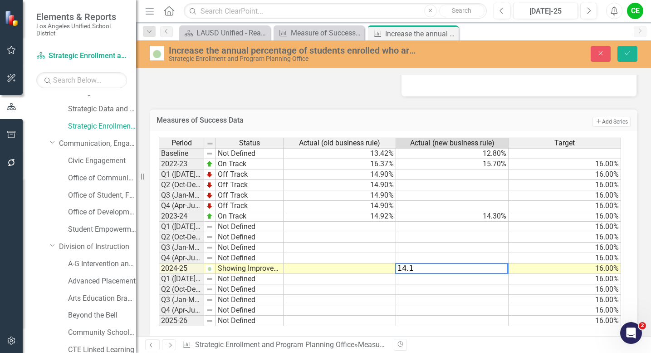
type textarea "16"
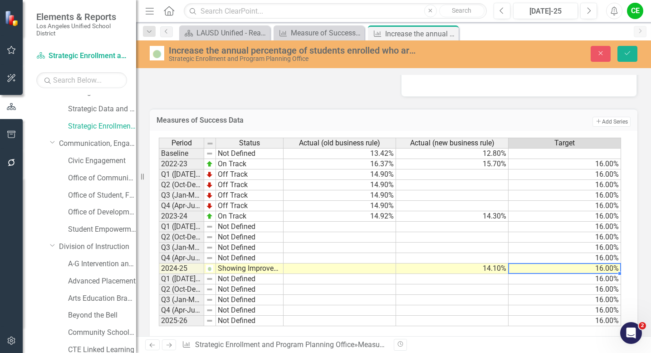
click at [548, 263] on td "16.00%" at bounding box center [565, 268] width 113 height 10
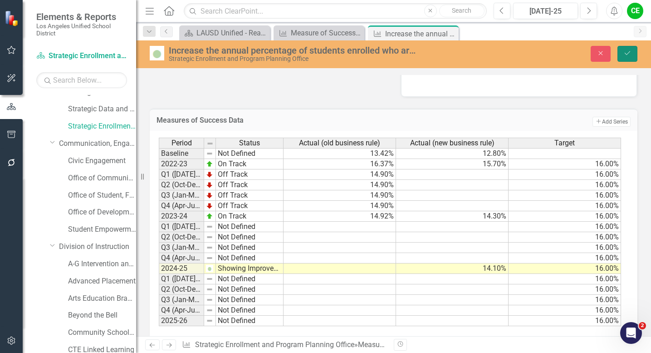
click at [628, 56] on icon "Save" at bounding box center [627, 53] width 8 height 6
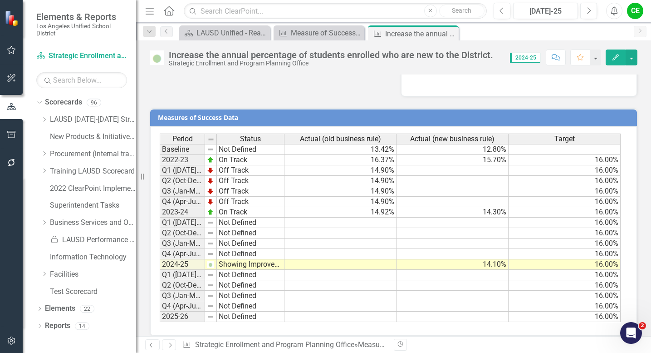
click at [228, 259] on td "Showing Improvement" at bounding box center [251, 264] width 68 height 10
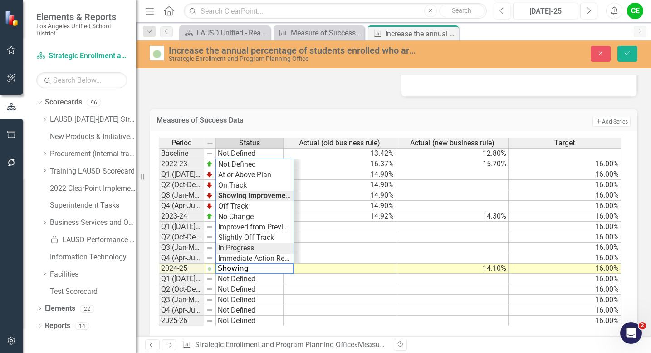
type textarea "In Progress"
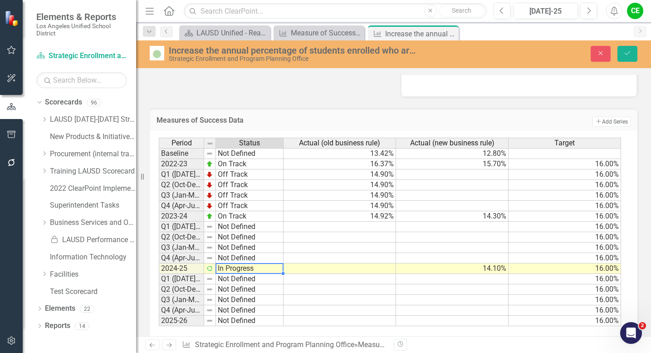
click at [232, 240] on div "Period Status Actual (old business rule) Actual (new business rule) Target Base…" at bounding box center [390, 231] width 463 height 188
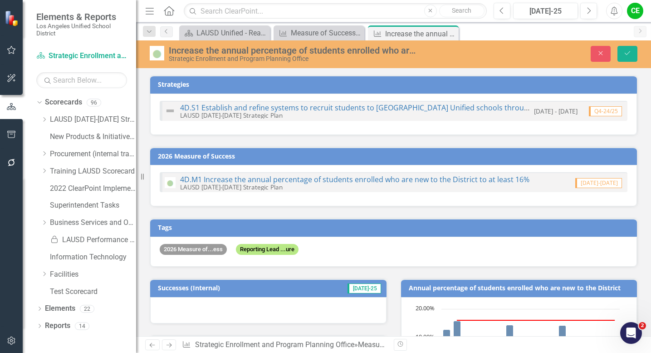
scroll to position [826, 0]
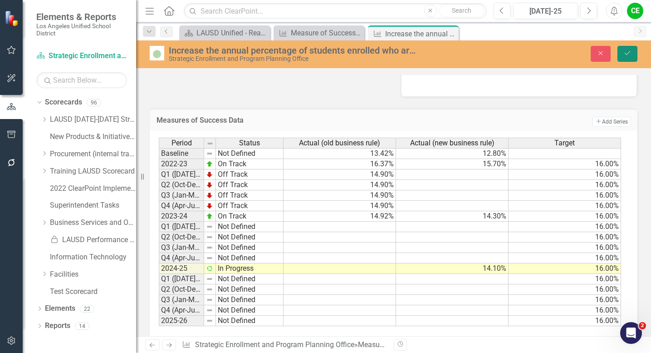
click at [624, 49] on button "Save" at bounding box center [628, 54] width 20 height 16
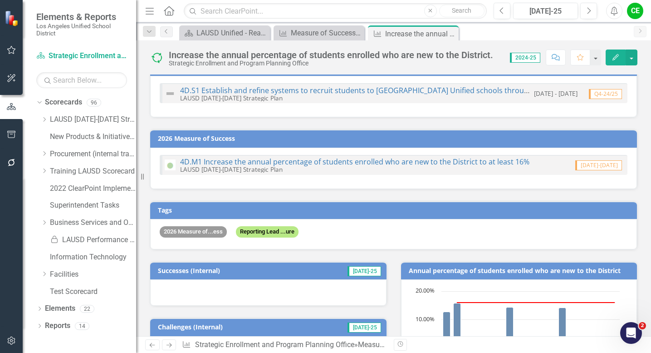
scroll to position [0, 0]
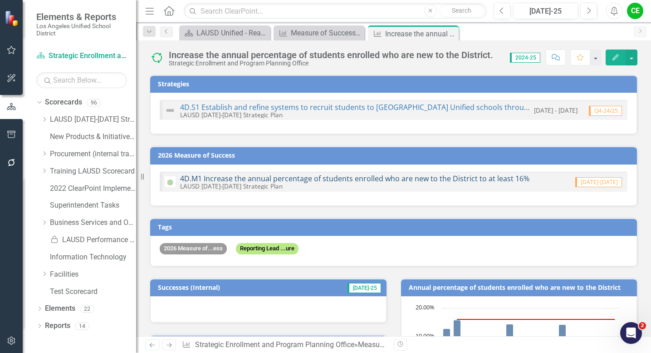
click at [386, 179] on link "4D.M1 Increase the annual percentage of students enrolled who are new to the Di…" at bounding box center [354, 178] width 349 height 10
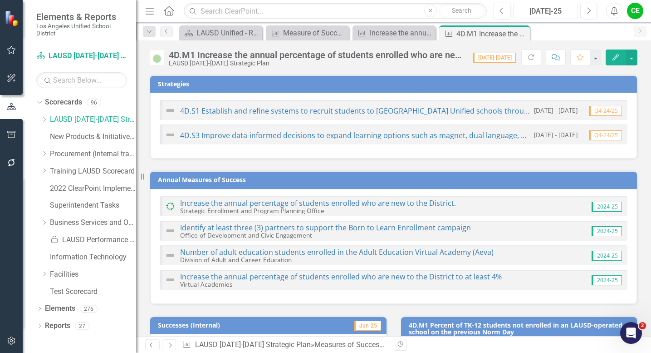
click at [549, 10] on div "[DATE]-25" at bounding box center [545, 11] width 59 height 11
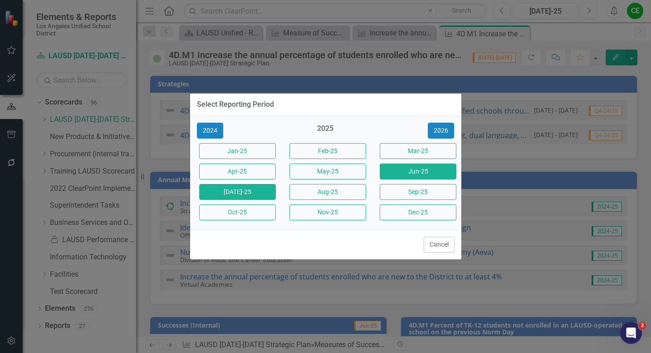
click at [430, 172] on button "Jun-25" at bounding box center [418, 171] width 77 height 16
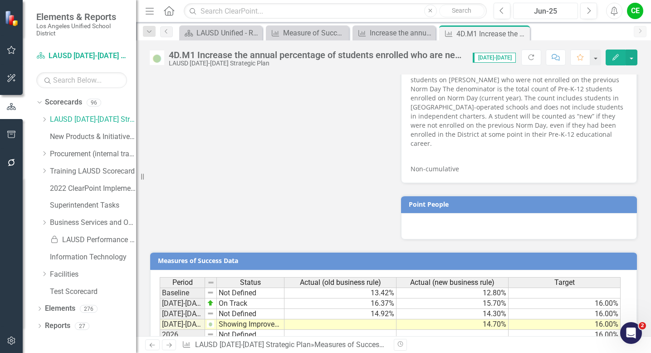
scroll to position [717, 0]
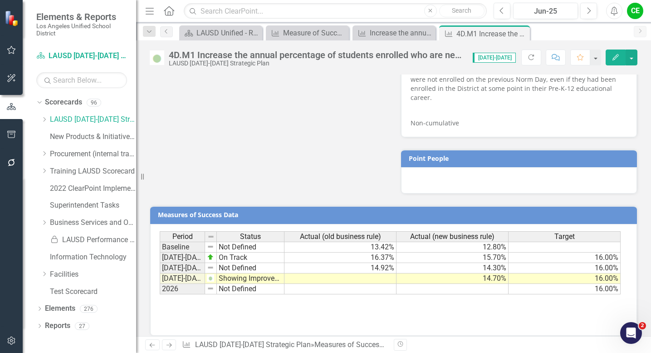
click at [477, 241] on td "12.80%" at bounding box center [453, 246] width 112 height 11
click at [476, 252] on td "15.70%" at bounding box center [453, 257] width 112 height 10
click at [476, 263] on td "14.30%" at bounding box center [453, 268] width 112 height 10
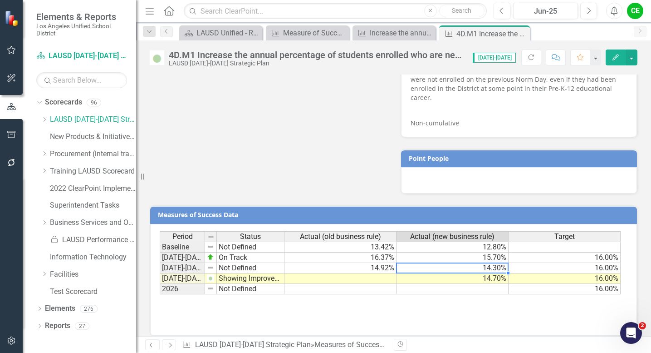
click at [477, 273] on td "14.70%" at bounding box center [453, 278] width 112 height 10
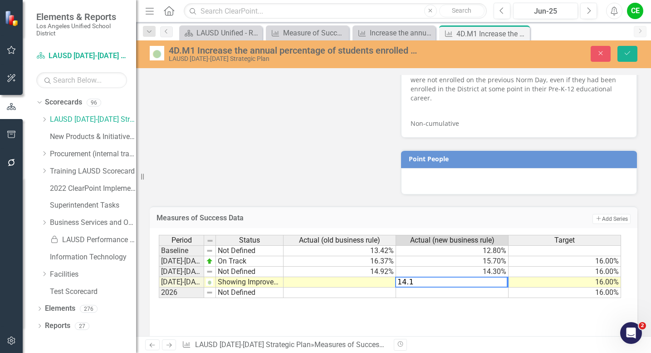
type textarea "14.1"
click at [481, 287] on td at bounding box center [452, 292] width 113 height 10
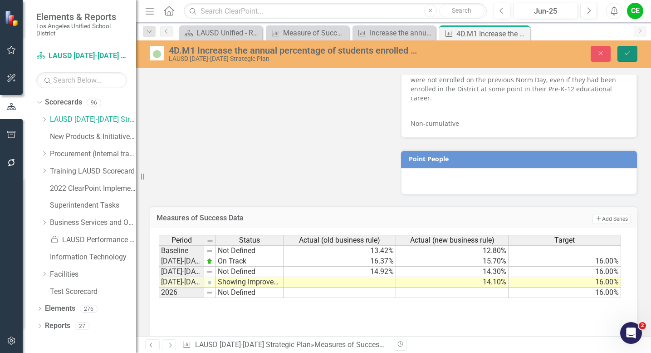
click at [633, 55] on button "Save" at bounding box center [628, 54] width 20 height 16
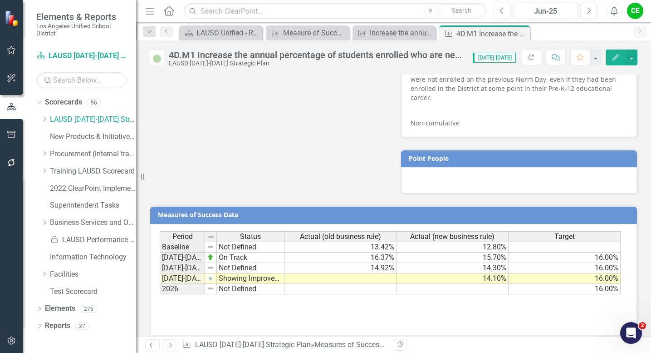
click at [232, 273] on td "Showing Improvement" at bounding box center [251, 278] width 68 height 10
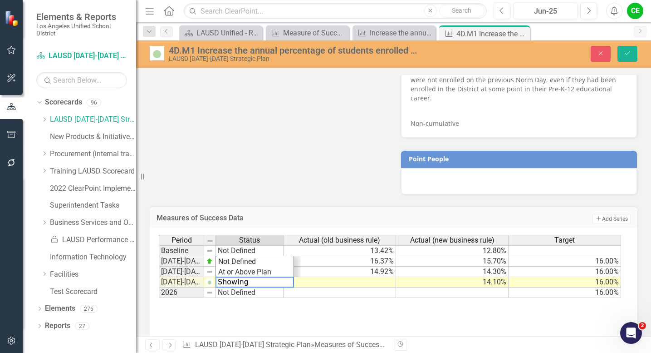
click at [232, 276] on textarea "Showing Improvement" at bounding box center [255, 281] width 78 height 11
click at [235, 263] on div "Period Status Actual (old business rule) Actual (new business rule) Target Base…" at bounding box center [390, 266] width 463 height 63
type textarea "In Progress"
click at [627, 53] on icon "Save" at bounding box center [627, 53] width 8 height 6
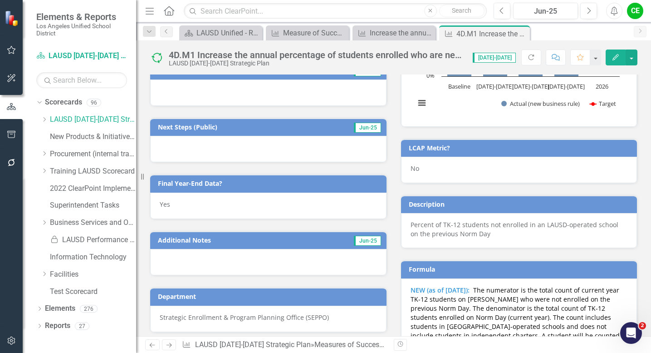
scroll to position [369, 0]
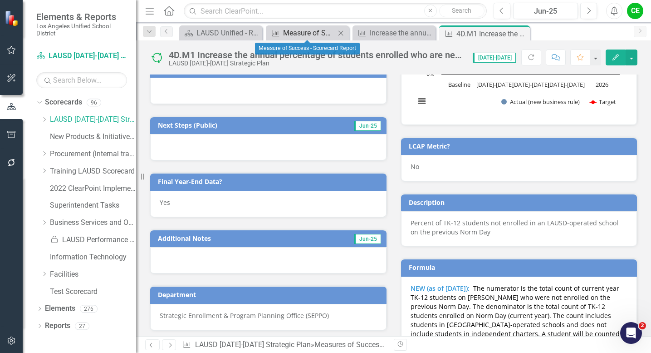
click at [312, 34] on div "Measure of Success - Scorecard Report" at bounding box center [309, 32] width 52 height 11
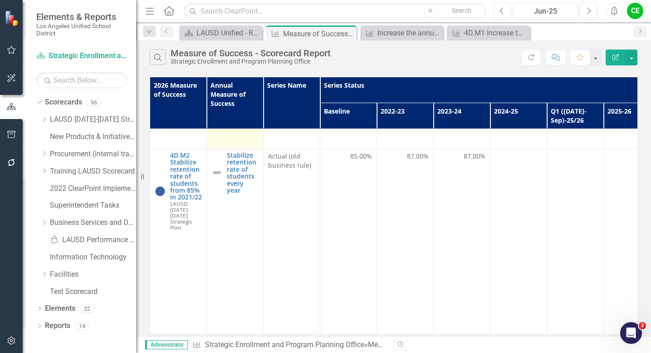
scroll to position [360, 0]
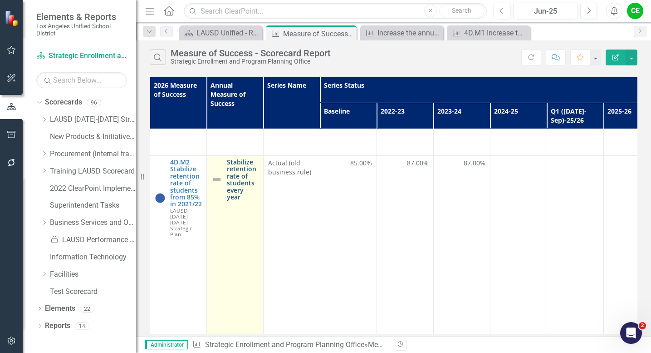
click at [232, 170] on link "Stabilize retention rate of students every year" at bounding box center [243, 179] width 32 height 42
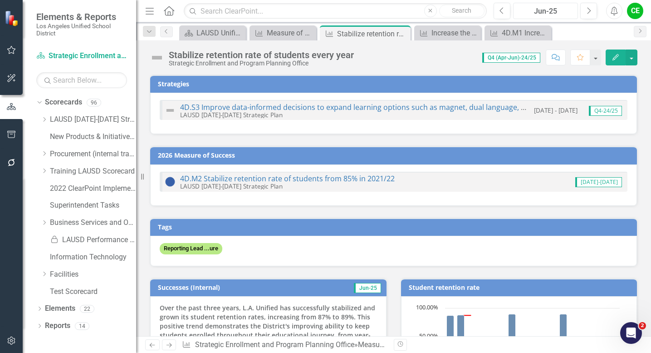
click at [556, 14] on div "Jun-25" at bounding box center [545, 11] width 59 height 11
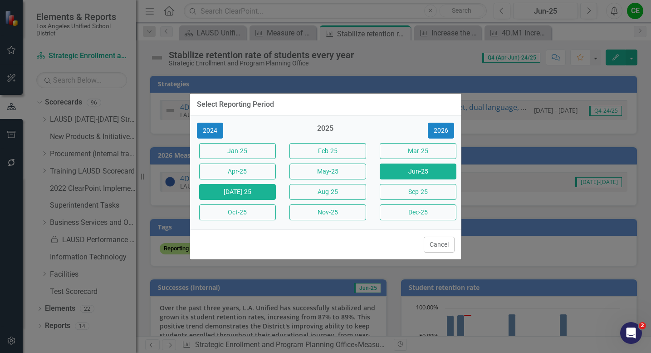
click at [266, 196] on button "[DATE]-25" at bounding box center [237, 192] width 77 height 16
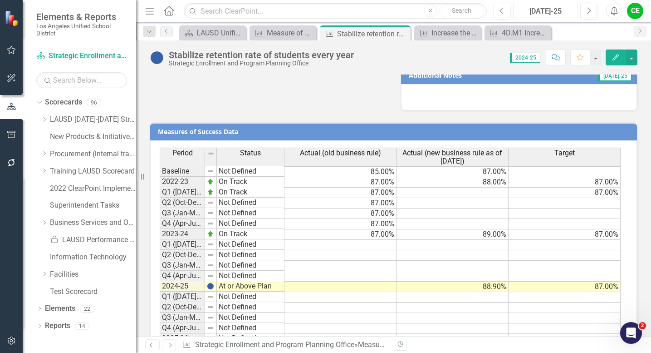
scroll to position [890, 0]
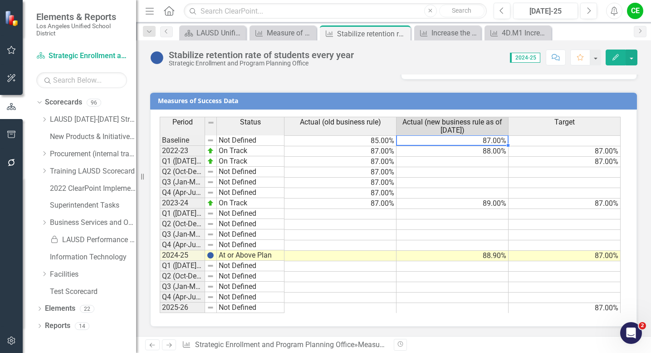
click at [480, 141] on td "87.00%" at bounding box center [453, 140] width 112 height 11
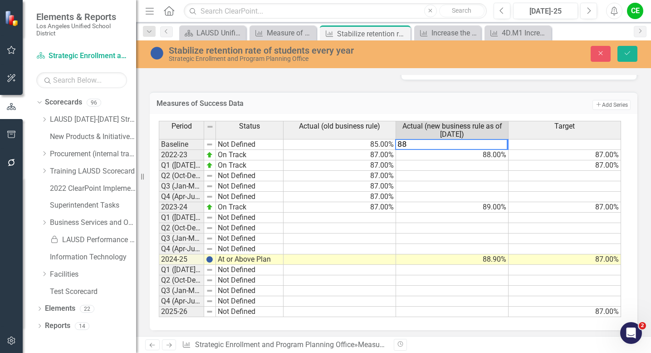
click at [479, 157] on td "88.00%" at bounding box center [452, 155] width 113 height 10
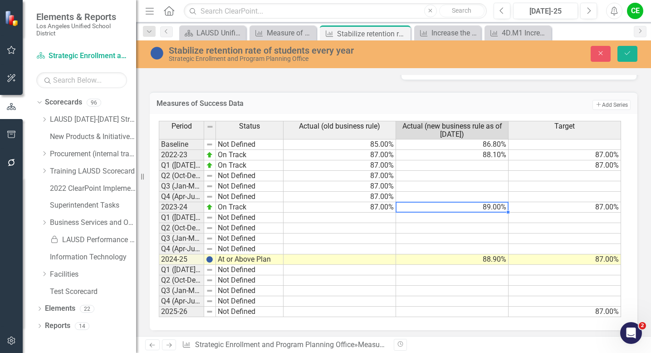
click at [481, 203] on td "89.00%" at bounding box center [452, 207] width 113 height 10
type textarea "88.9"
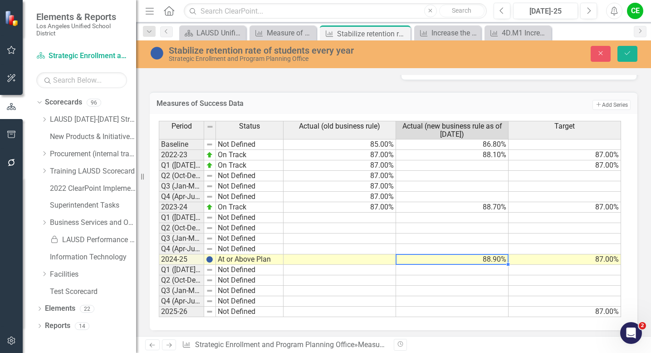
click at [478, 257] on td "88.90%" at bounding box center [452, 259] width 113 height 10
click at [628, 53] on icon "submit" at bounding box center [627, 53] width 5 height 4
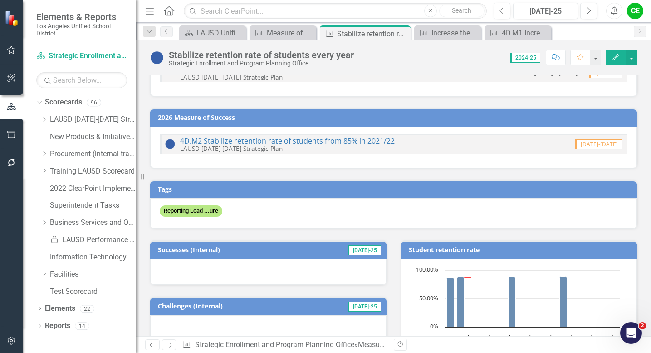
scroll to position [14, 0]
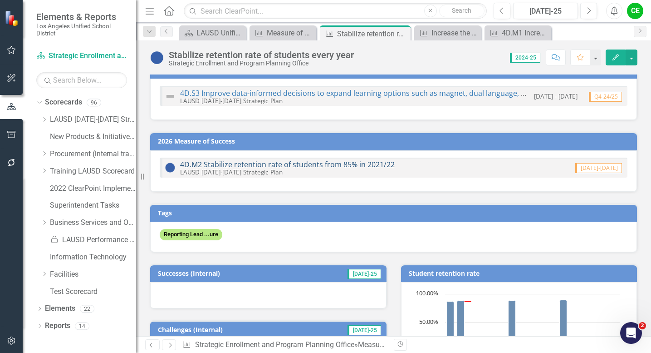
click at [335, 162] on link "4D.M2 Stabilize retention rate of students from 85% in 2021/22" at bounding box center [287, 164] width 215 height 10
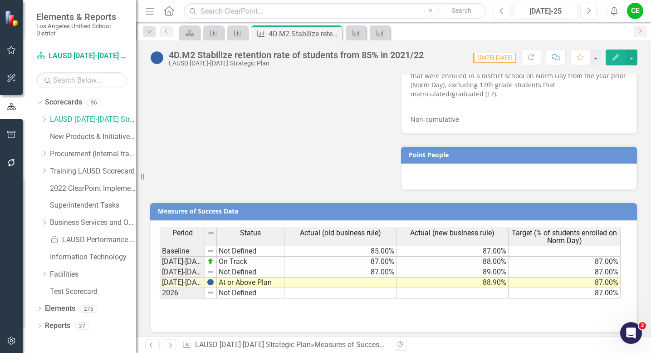
scroll to position [663, 0]
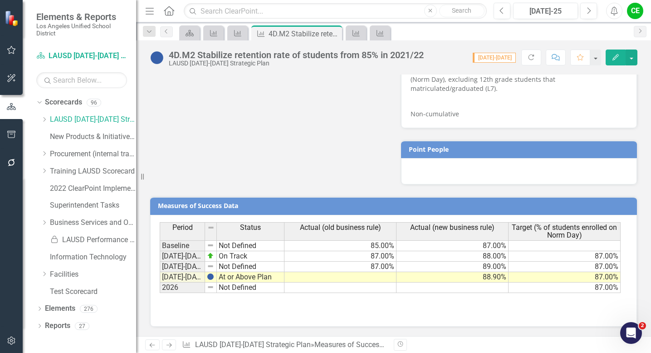
click at [160, 250] on div "Period Status Actual (old business rule) Actual (new business rule) Target (% o…" at bounding box center [160, 257] width 0 height 71
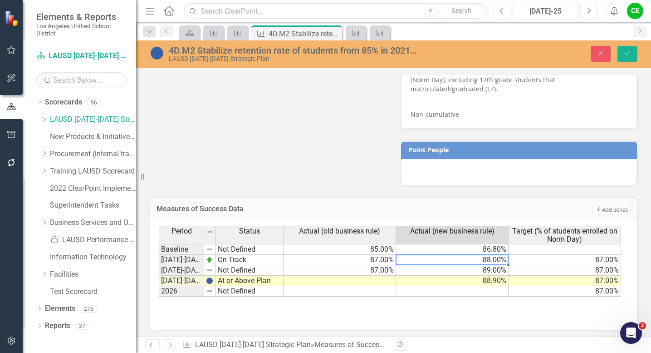
click at [446, 264] on td "88.00%" at bounding box center [452, 260] width 113 height 10
click at [447, 271] on td "89.00%" at bounding box center [452, 270] width 113 height 10
type textarea "88.9"
click at [448, 280] on td "88.90%" at bounding box center [452, 280] width 113 height 10
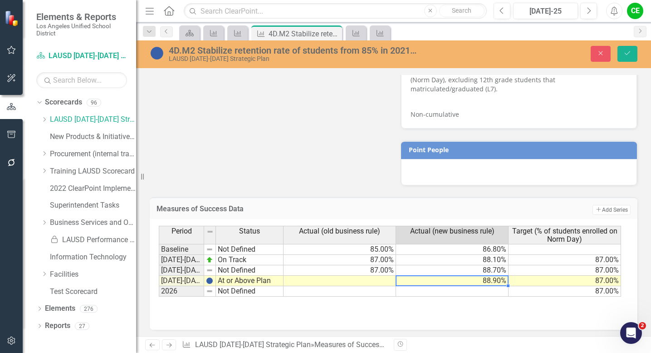
click at [447, 288] on td at bounding box center [452, 291] width 113 height 10
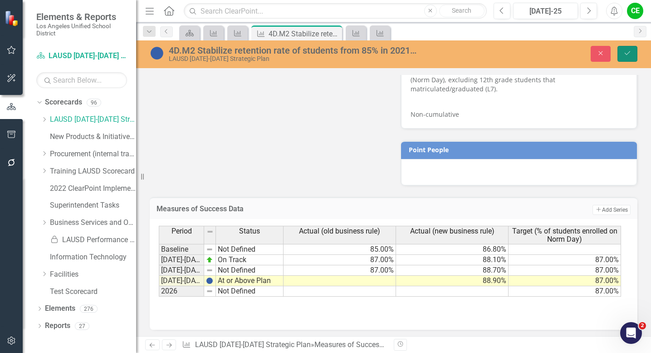
click at [629, 49] on button "Save" at bounding box center [628, 54] width 20 height 16
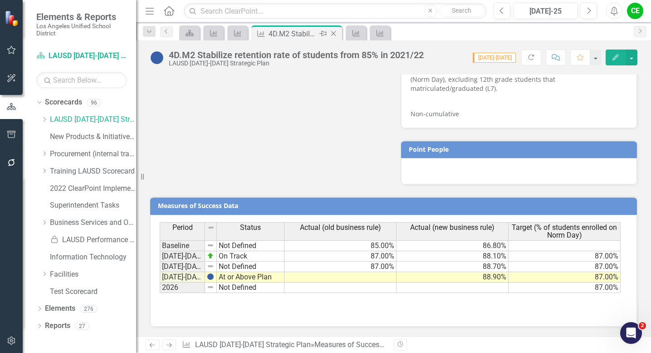
click at [333, 32] on icon "Close" at bounding box center [333, 33] width 9 height 7
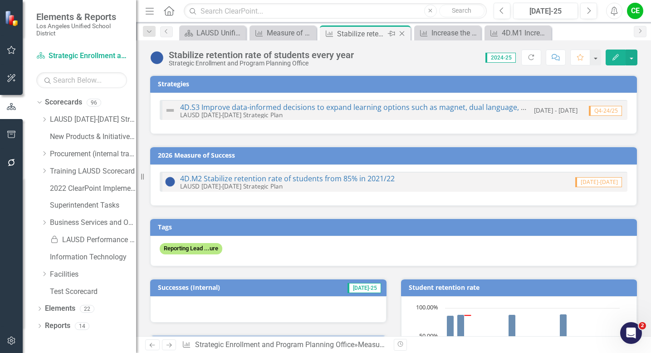
click at [403, 34] on icon "Close" at bounding box center [401, 33] width 9 height 7
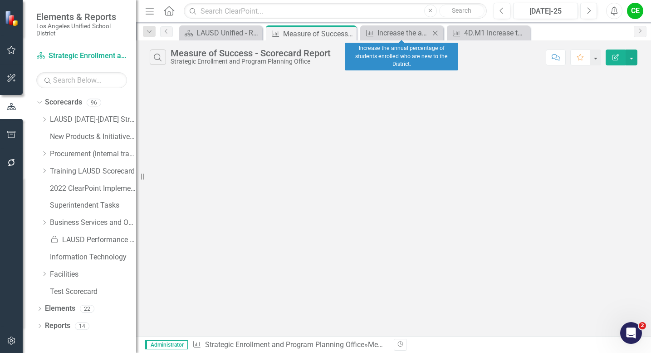
click at [440, 33] on div "Close" at bounding box center [435, 32] width 11 height 11
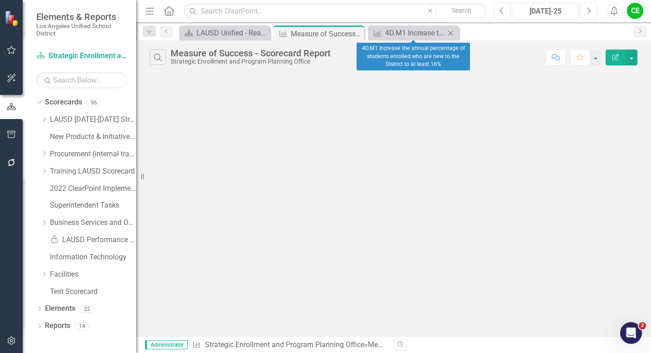
click at [452, 33] on icon "Close" at bounding box center [450, 32] width 9 height 7
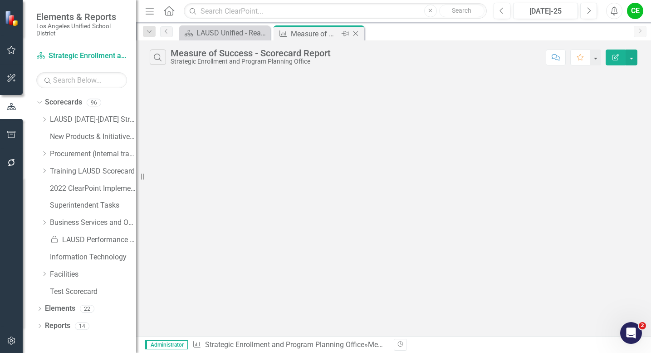
click at [357, 33] on icon at bounding box center [355, 33] width 5 height 5
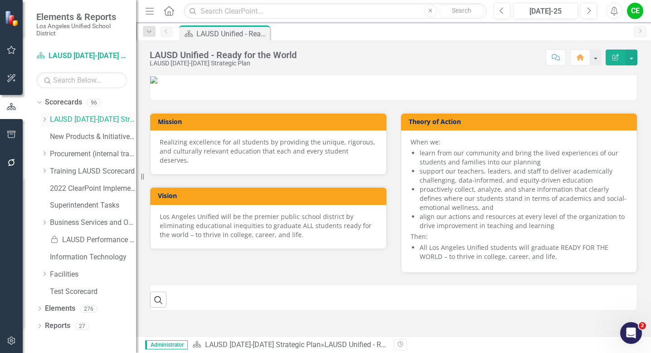
click at [42, 118] on icon "Dropdown" at bounding box center [44, 119] width 7 height 5
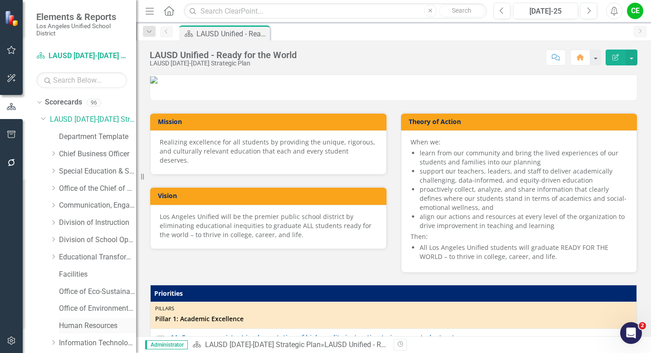
click at [75, 322] on link "Human Resources" at bounding box center [97, 325] width 77 height 10
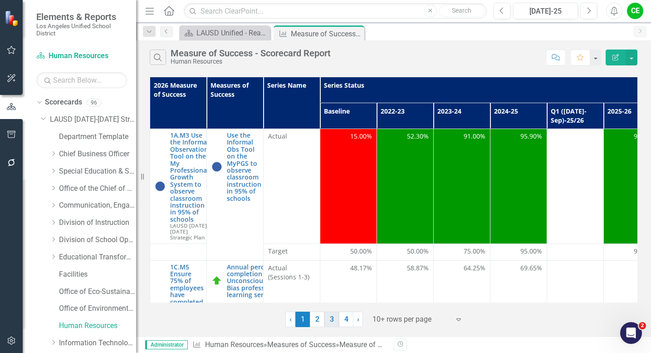
click at [332, 322] on link "3" at bounding box center [331, 318] width 15 height 15
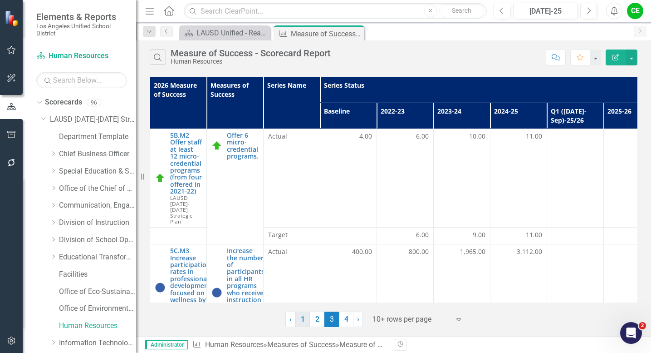
click at [306, 322] on link "1" at bounding box center [302, 318] width 15 height 15
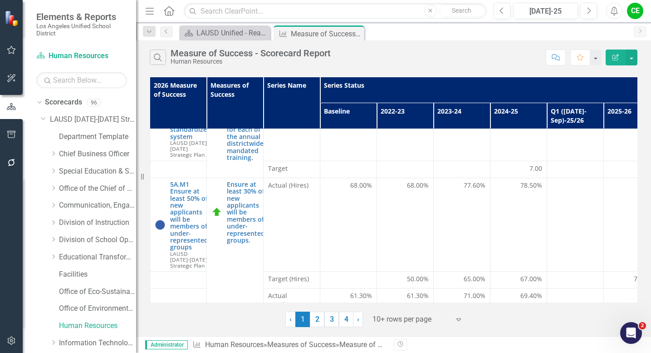
scroll to position [371, 0]
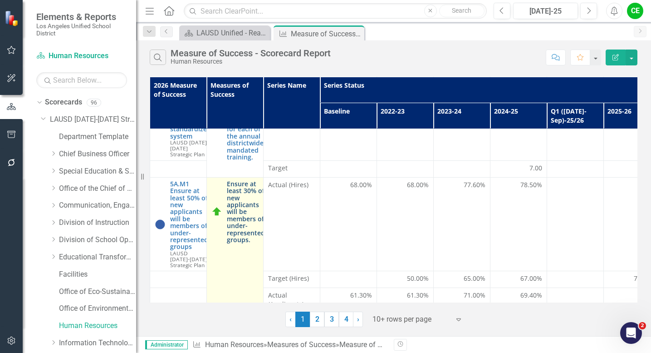
click at [246, 210] on link "Ensure at least 30% of new applicants will be members of under-represented grou…" at bounding box center [246, 211] width 38 height 63
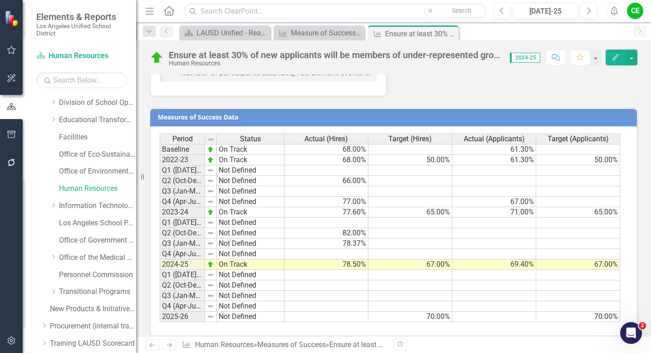
scroll to position [142, 0]
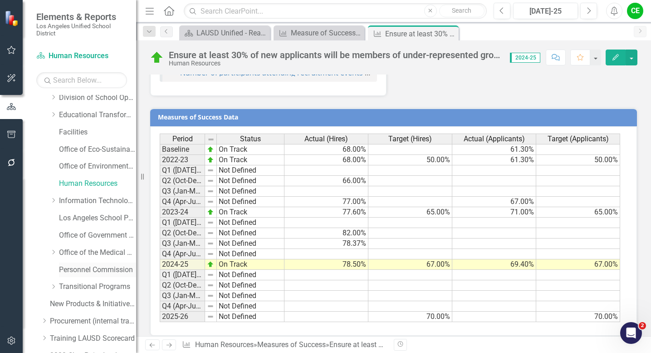
click at [67, 268] on link "Personnel Commission" at bounding box center [97, 270] width 77 height 10
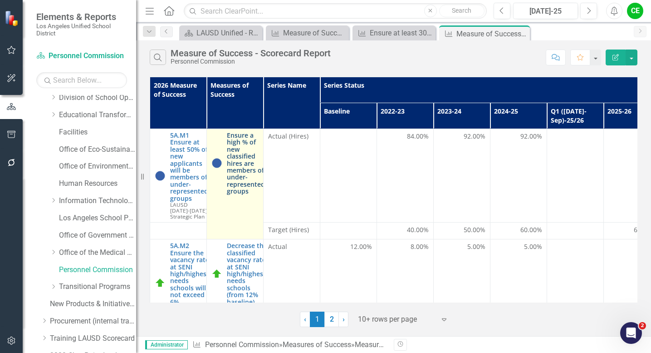
click at [251, 149] on link "Ensure a high % of new classified hires are members of under-represented groups" at bounding box center [246, 163] width 38 height 63
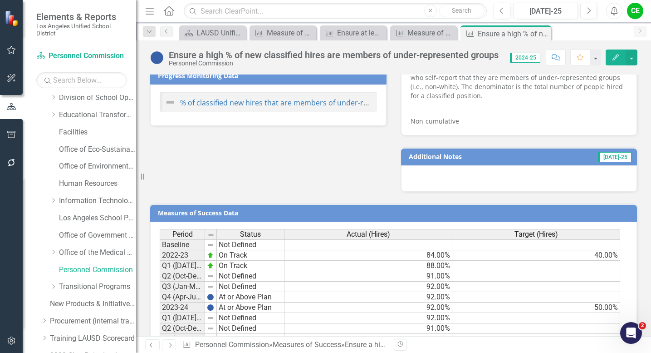
scroll to position [705, 0]
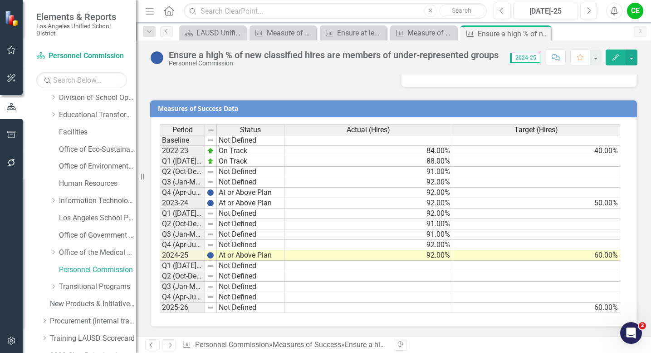
drag, startPoint x: 647, startPoint y: 126, endPoint x: 11, endPoint y: 4, distance: 647.3
click at [272, 35] on div "Measure of Success - Scorecard Report" at bounding box center [285, 32] width 36 height 11
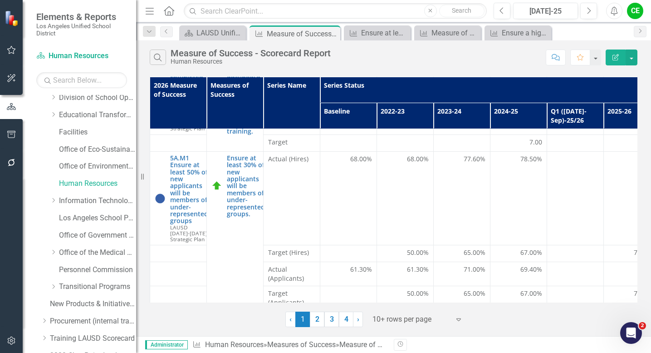
scroll to position [413, 0]
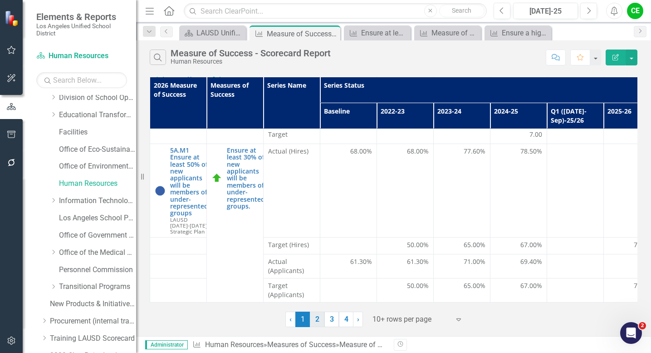
click at [314, 324] on link "2" at bounding box center [317, 318] width 15 height 15
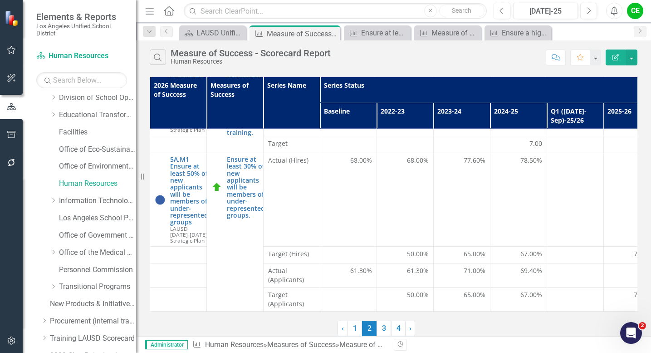
scroll to position [404, 0]
click at [383, 326] on link "3" at bounding box center [384, 327] width 15 height 15
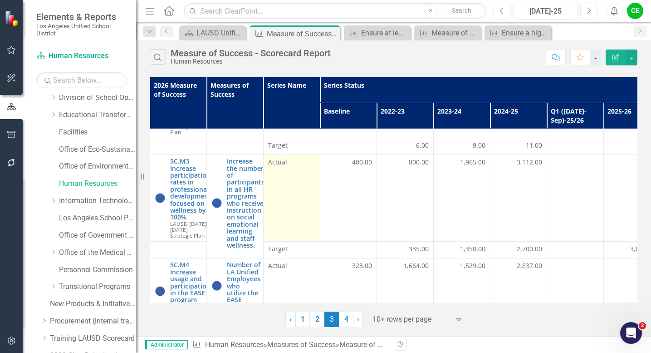
scroll to position [0, 0]
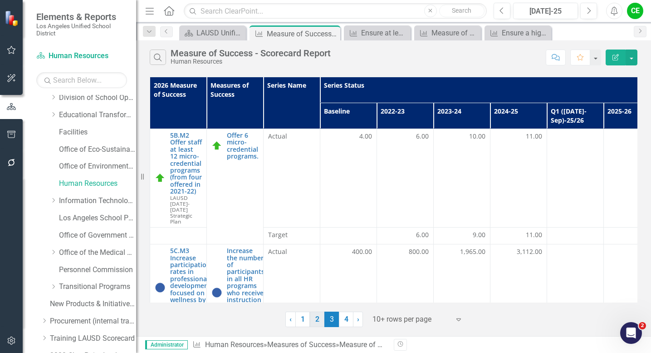
click at [317, 321] on link "2" at bounding box center [317, 318] width 15 height 15
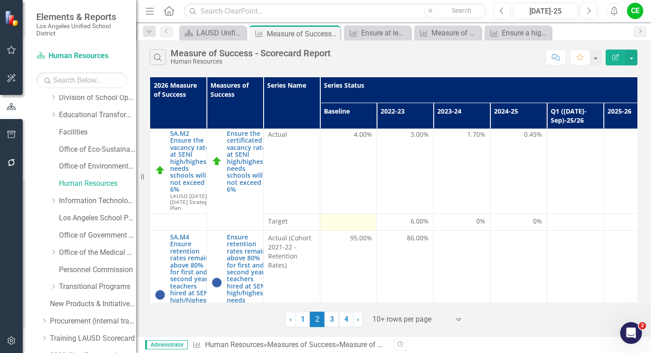
scroll to position [4, 0]
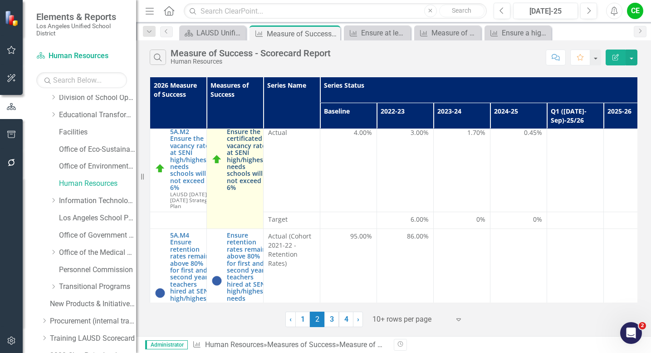
click at [241, 171] on link "Ensure the certificated vacancy rate at SENI high/highest- needs schools will n…" at bounding box center [247, 159] width 41 height 63
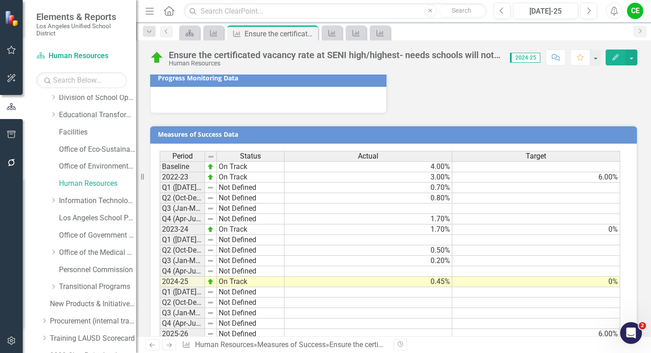
scroll to position [829, 0]
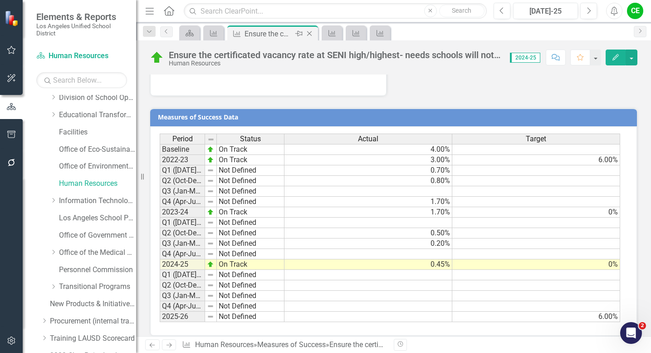
click at [311, 32] on icon "Close" at bounding box center [309, 33] width 9 height 7
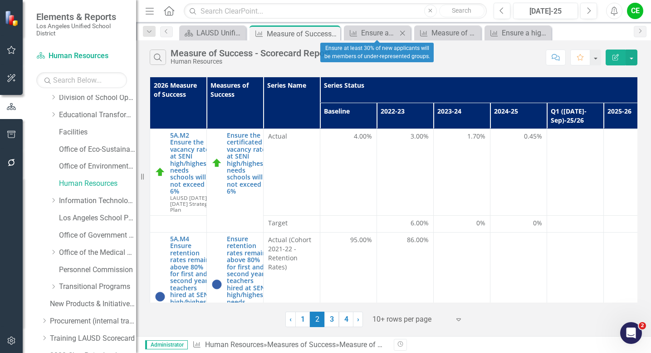
click at [402, 31] on icon "Close" at bounding box center [402, 32] width 9 height 7
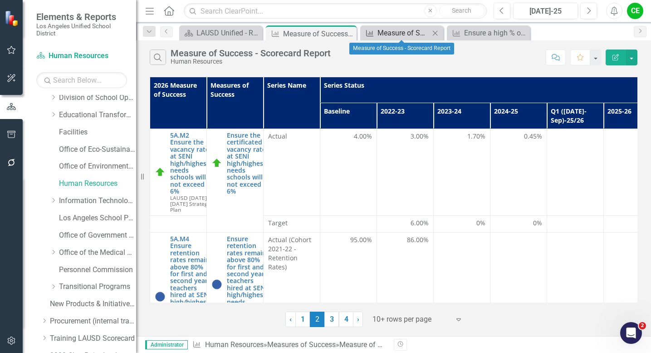
click at [403, 31] on div "Measure of Success - Scorecard Report" at bounding box center [404, 32] width 52 height 11
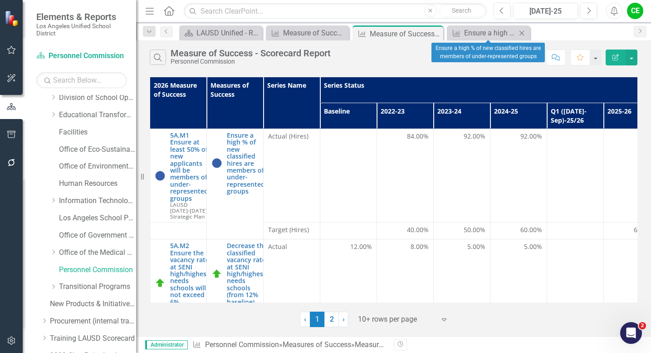
click at [523, 33] on icon "Close" at bounding box center [521, 32] width 9 height 7
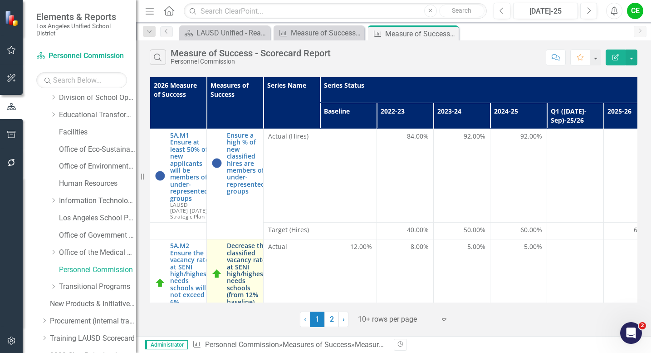
click at [236, 264] on link "Decrease the classified vacancy rate at SENI high/highest-needs schools (from 1…" at bounding box center [247, 273] width 41 height 63
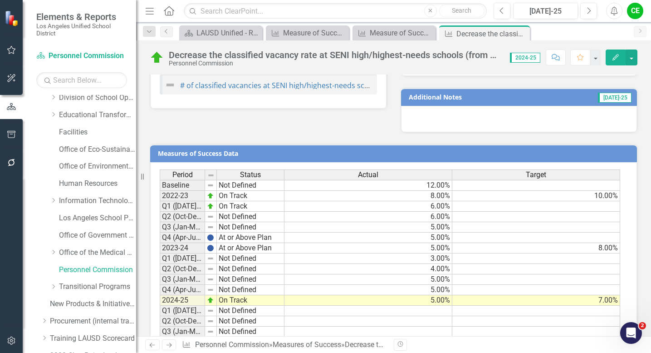
scroll to position [655, 0]
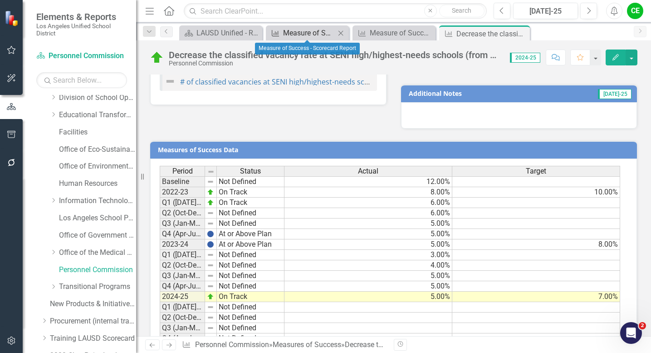
click at [313, 30] on div "Measure of Success - Scorecard Report" at bounding box center [309, 32] width 52 height 11
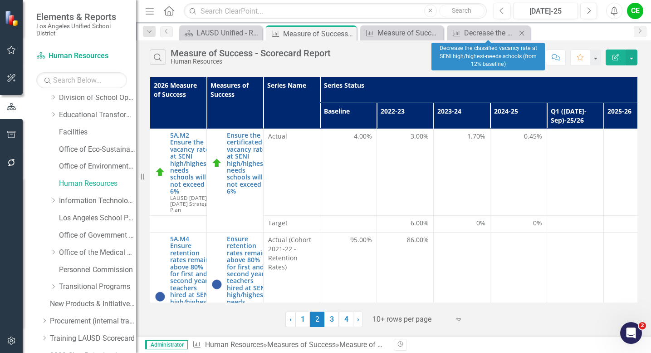
click at [522, 32] on icon at bounding box center [522, 32] width 5 height 5
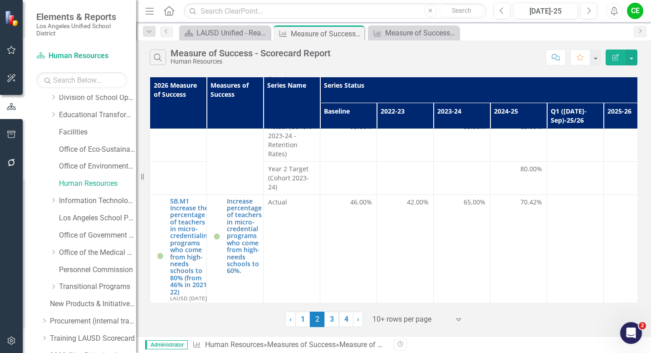
scroll to position [388, 0]
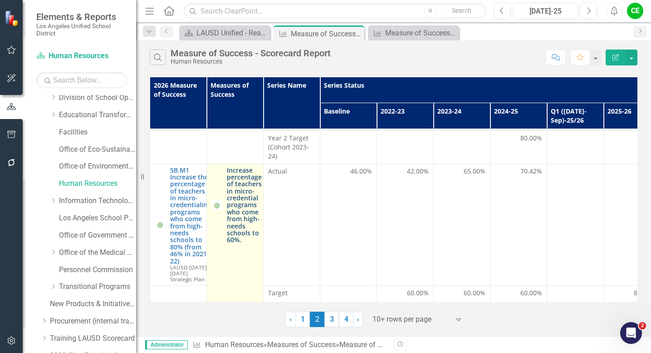
click at [236, 180] on link "Increase percentage of teachers in micro-credential programs who come from high…" at bounding box center [244, 205] width 35 height 77
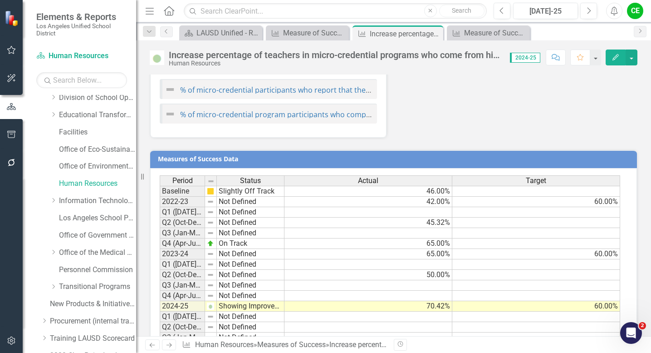
scroll to position [968, 0]
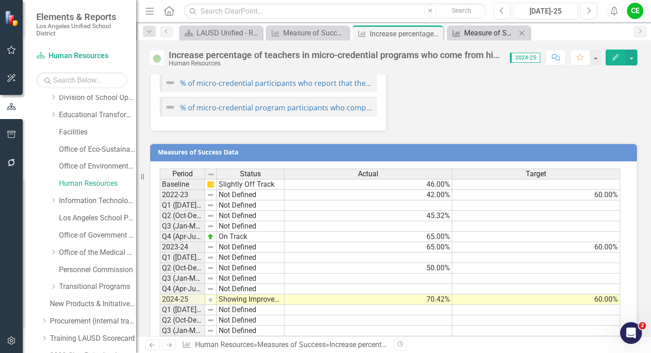
click at [500, 33] on div "Measure of Success - Scorecard Report" at bounding box center [490, 32] width 52 height 11
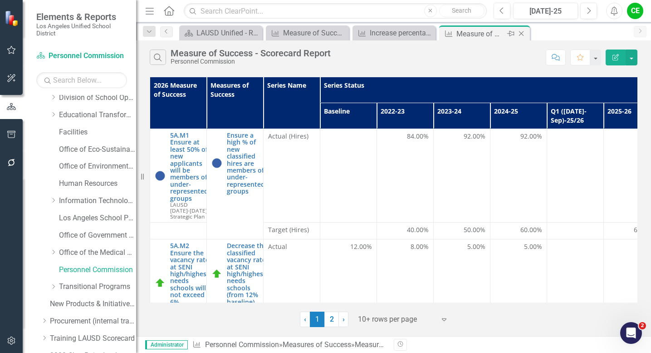
click at [520, 33] on icon "Close" at bounding box center [521, 33] width 9 height 7
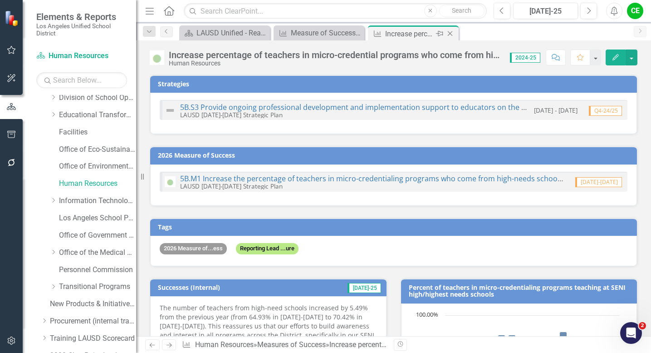
click at [450, 34] on icon at bounding box center [450, 33] width 5 height 5
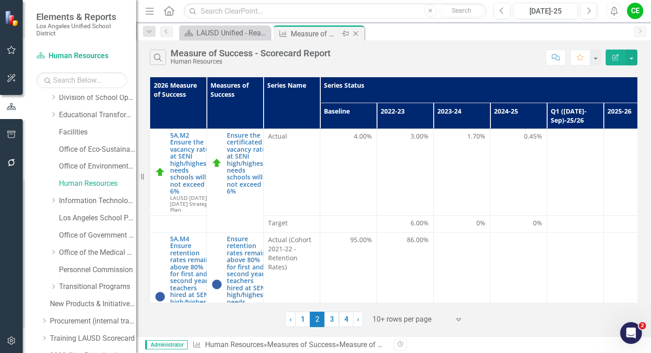
click at [357, 32] on icon at bounding box center [355, 33] width 5 height 5
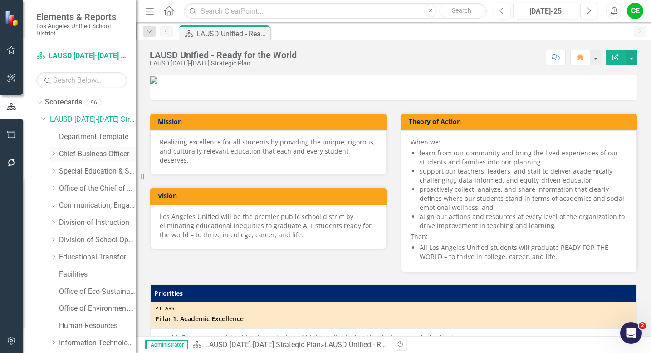
click at [54, 152] on icon "Dropdown" at bounding box center [53, 153] width 7 height 5
click at [78, 204] on link "Risk Management" at bounding box center [102, 205] width 68 height 10
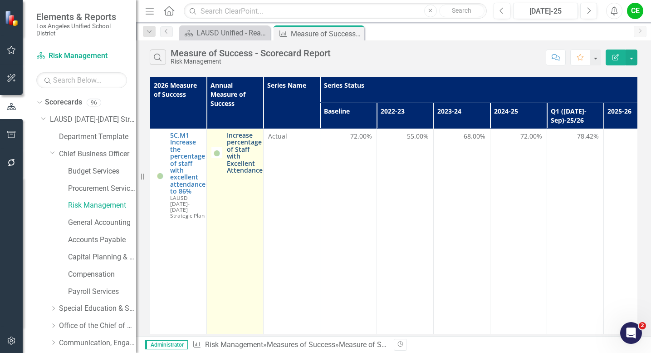
click at [242, 157] on link "Increase percentage of Staff with Excellent Attendance" at bounding box center [245, 153] width 36 height 42
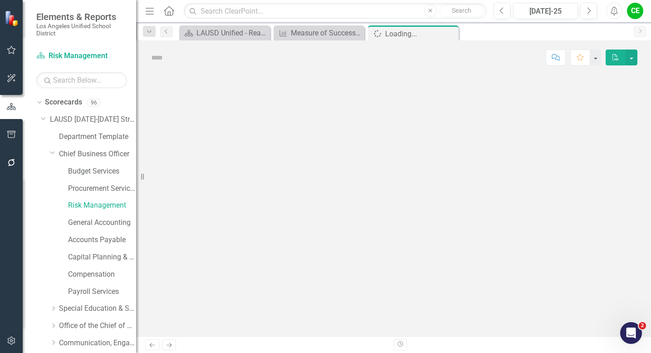
click at [242, 157] on div at bounding box center [393, 204] width 515 height 261
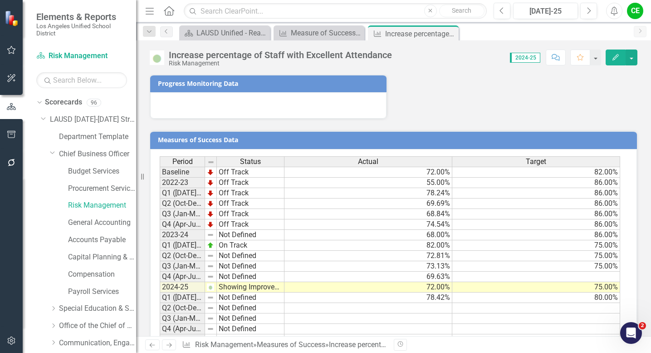
scroll to position [731, 0]
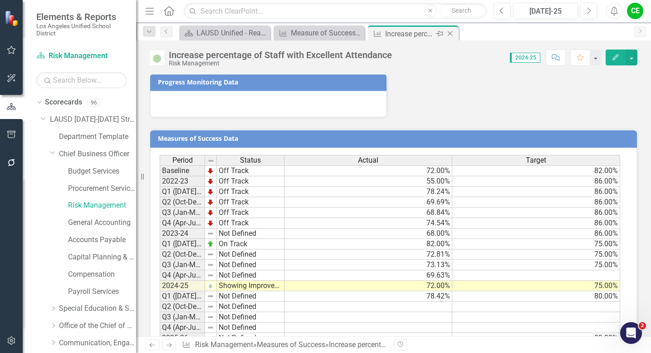
click at [453, 35] on icon "Close" at bounding box center [450, 33] width 9 height 7
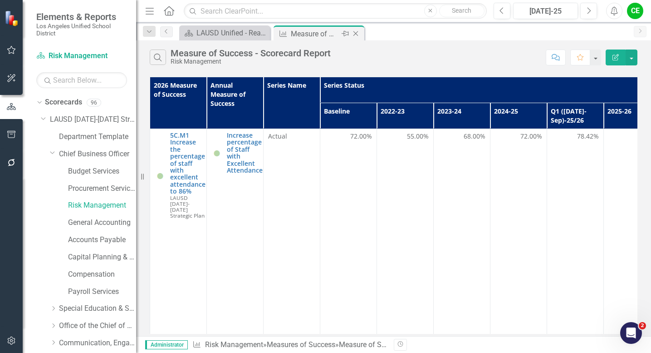
click at [356, 31] on icon "Close" at bounding box center [355, 33] width 9 height 7
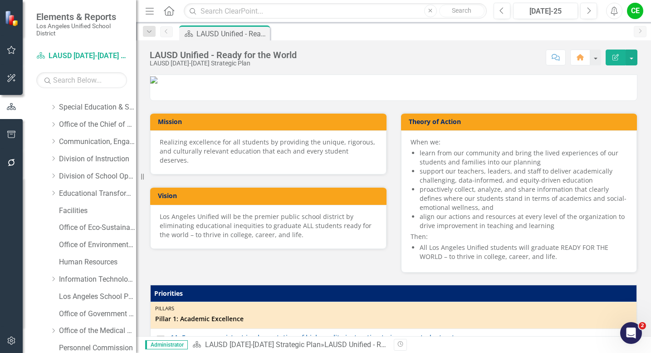
scroll to position [302, 0]
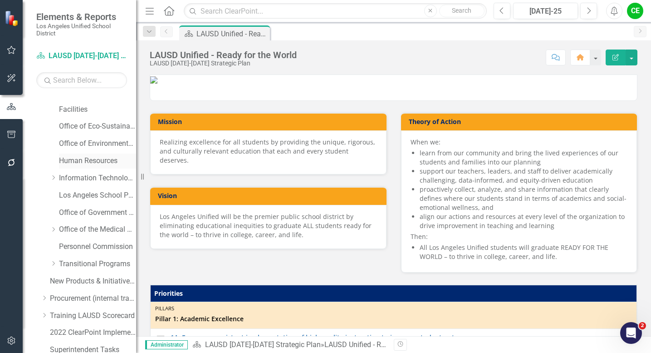
click at [93, 162] on link "Human Resources" at bounding box center [97, 161] width 77 height 10
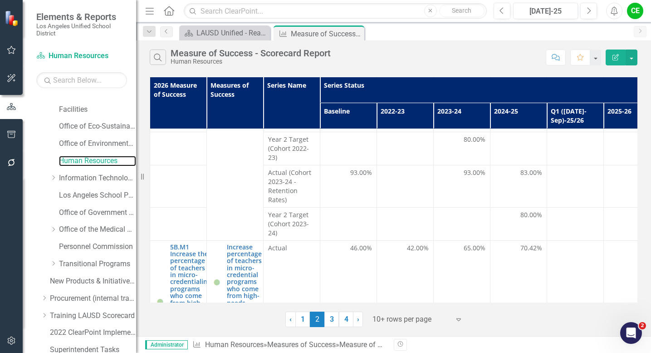
scroll to position [388, 0]
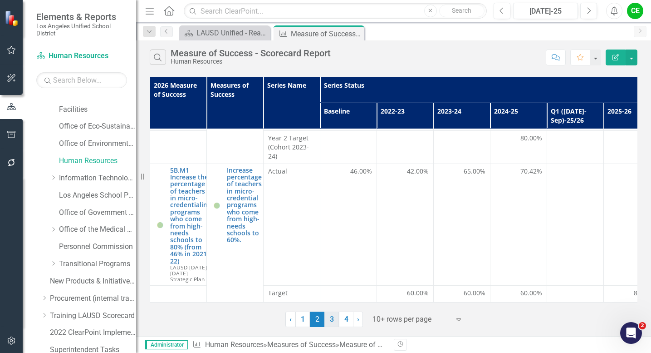
click at [333, 324] on link "3" at bounding box center [331, 318] width 15 height 15
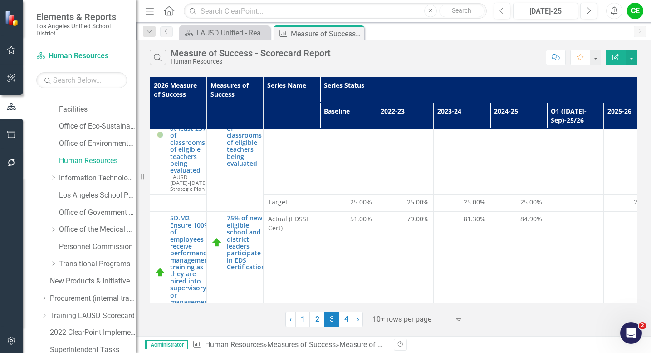
scroll to position [363, 0]
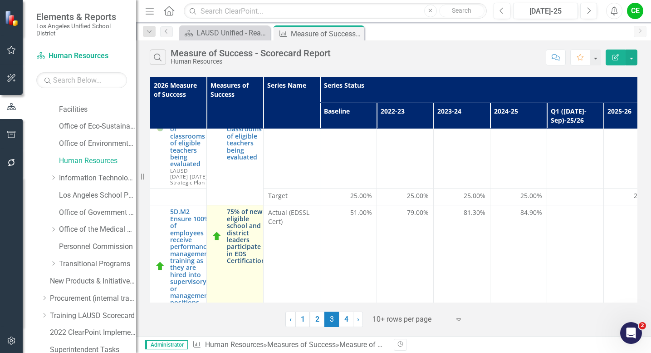
click at [246, 240] on link "75% of new eligible school and district leaders participate in EDS Certificatio…" at bounding box center [247, 236] width 40 height 56
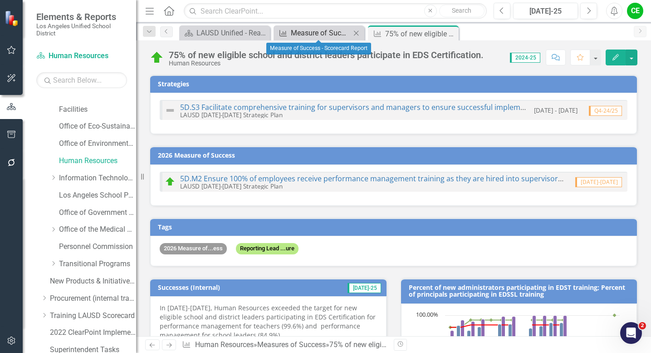
click at [303, 32] on div "Measure of Success - Scorecard Report" at bounding box center [321, 32] width 60 height 11
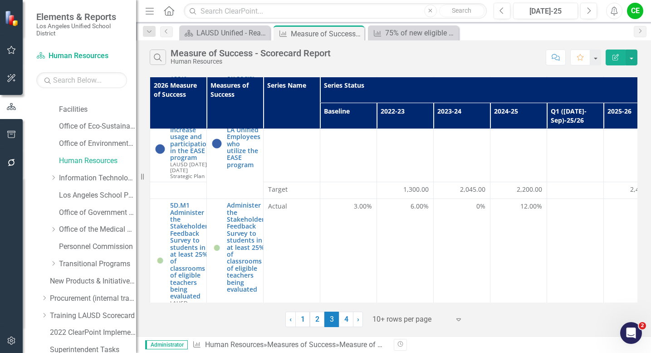
scroll to position [216, 0]
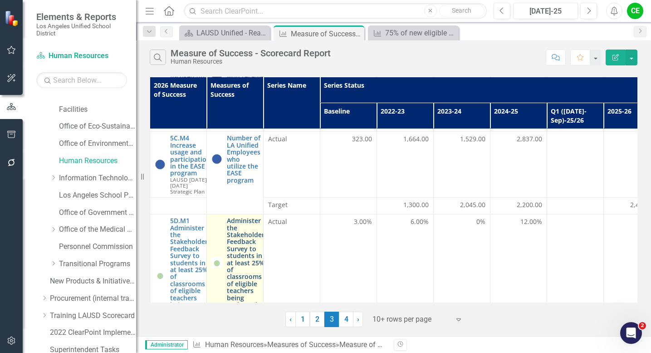
click at [245, 236] on link "Administer the Stakeholder Feedback Survey to students in at least 25% of class…" at bounding box center [246, 262] width 38 height 91
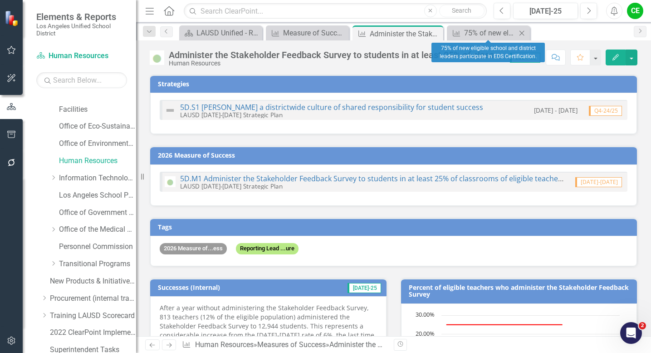
click at [523, 30] on icon "Close" at bounding box center [521, 32] width 9 height 7
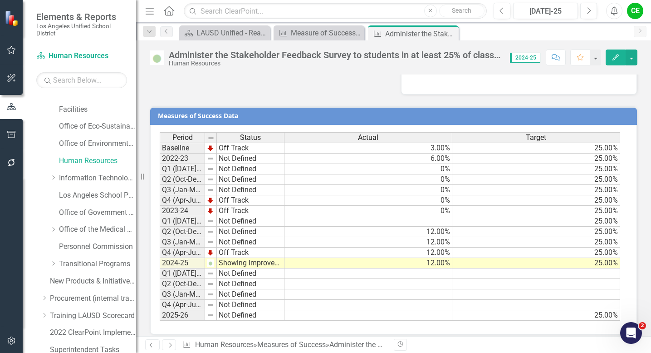
scroll to position [739, 0]
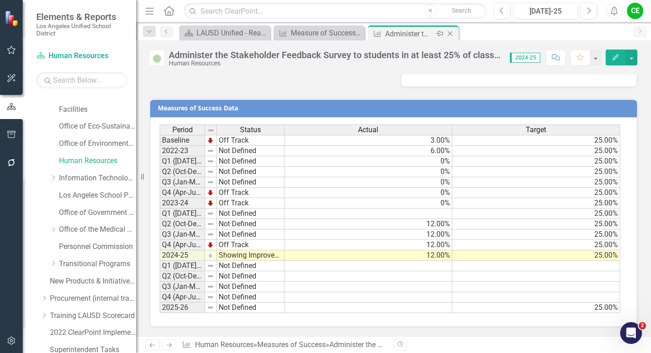
click at [452, 33] on icon "Close" at bounding box center [450, 33] width 9 height 7
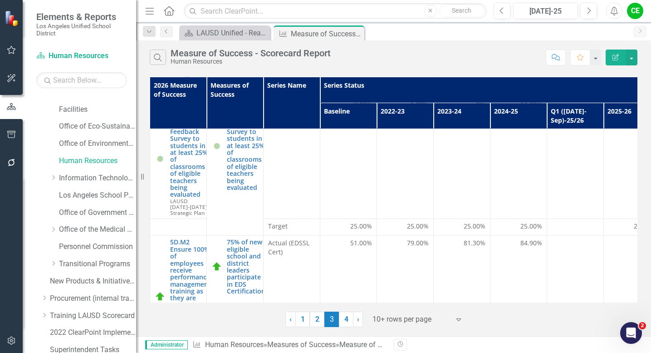
scroll to position [343, 0]
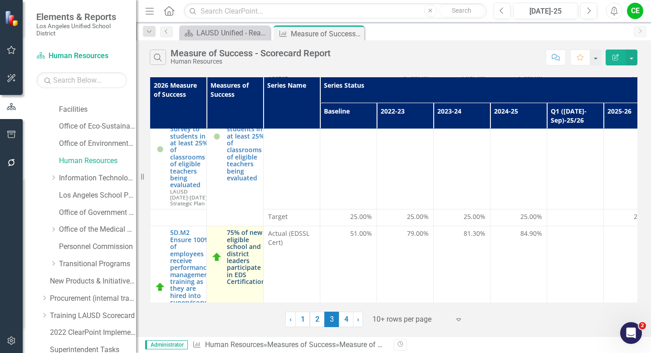
click at [247, 246] on link "75% of new eligible school and district leaders participate in EDS Certificatio…" at bounding box center [247, 257] width 40 height 56
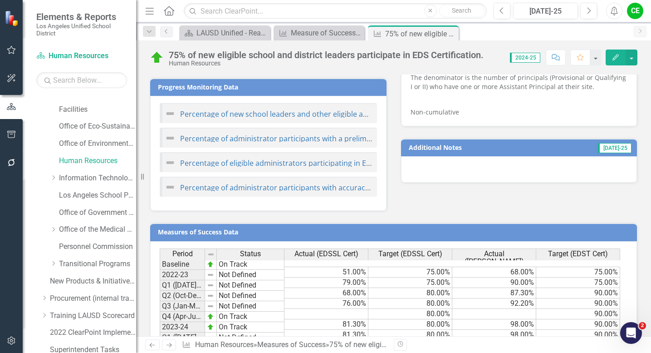
scroll to position [798, 0]
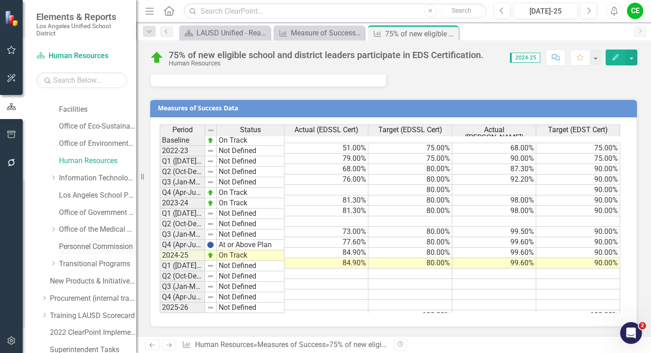
click at [86, 244] on link "Personnel Commission" at bounding box center [97, 246] width 77 height 10
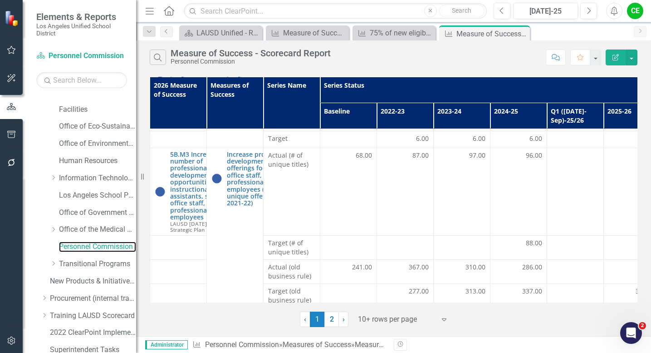
scroll to position [503, 0]
click at [331, 315] on link "2" at bounding box center [331, 318] width 15 height 15
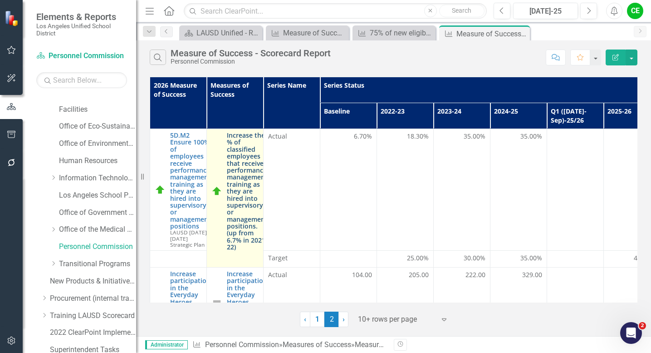
click at [245, 193] on link "Increase the % of classified employees that receive performance management trai…" at bounding box center [247, 191] width 41 height 119
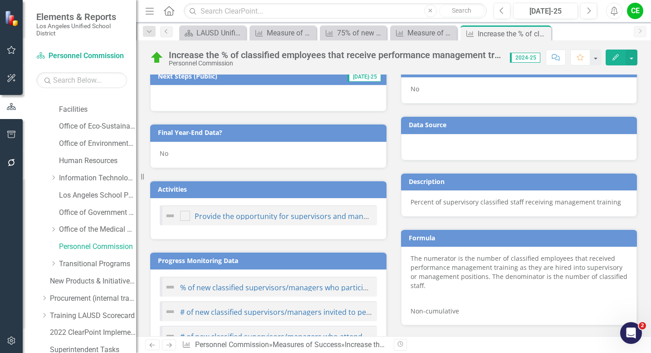
scroll to position [710, 0]
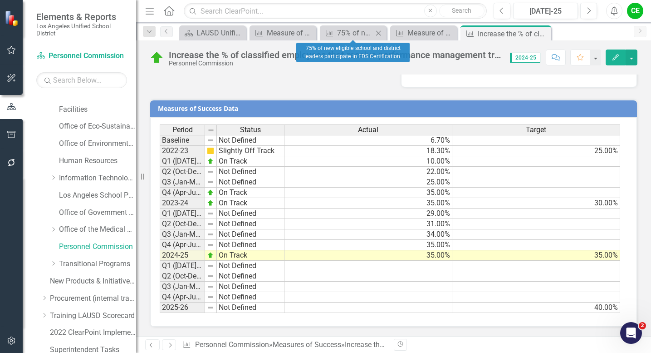
click at [381, 32] on icon "Close" at bounding box center [378, 32] width 9 height 7
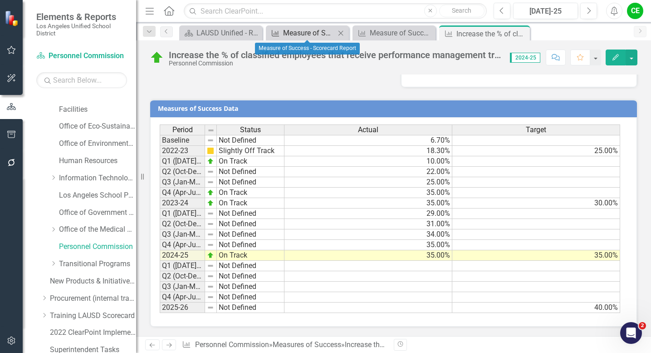
click at [307, 35] on div "Measure of Success - Scorecard Report" at bounding box center [309, 32] width 52 height 11
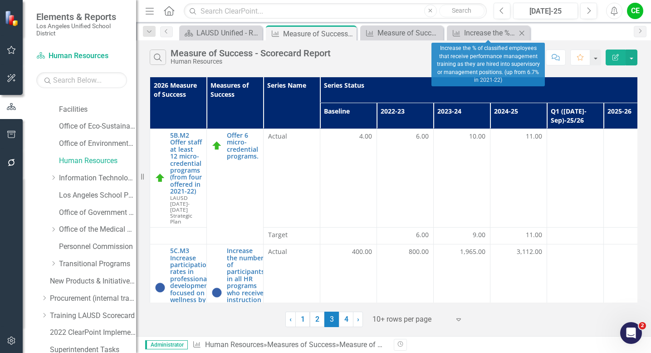
click at [520, 31] on icon at bounding box center [522, 32] width 5 height 5
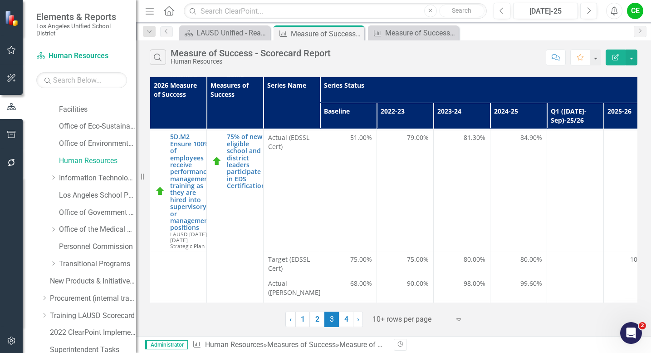
scroll to position [461, 0]
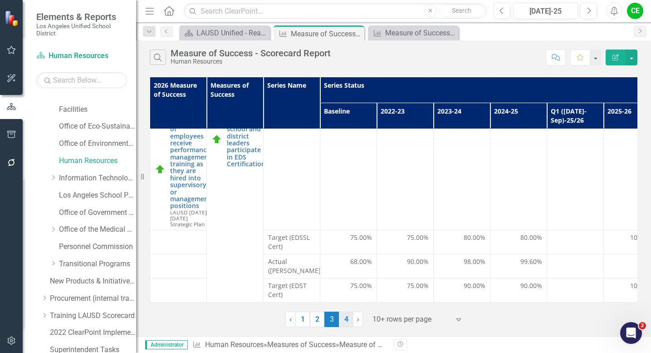
click at [343, 319] on link "4" at bounding box center [346, 318] width 15 height 15
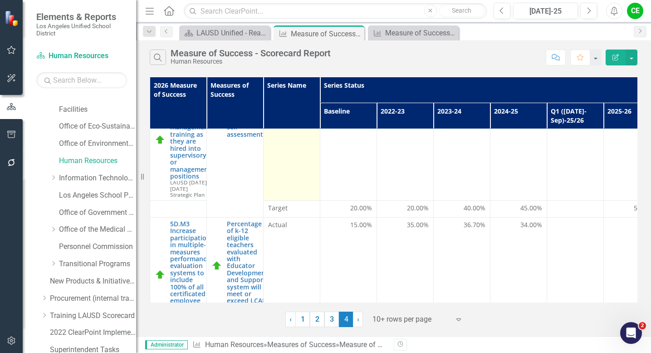
scroll to position [99, 0]
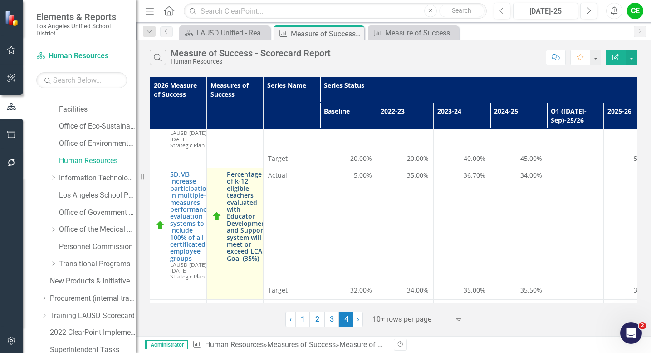
click at [249, 204] on link "Percentage of k-12 eligible teachers evaluated with Educator Development and Su…" at bounding box center [247, 216] width 41 height 91
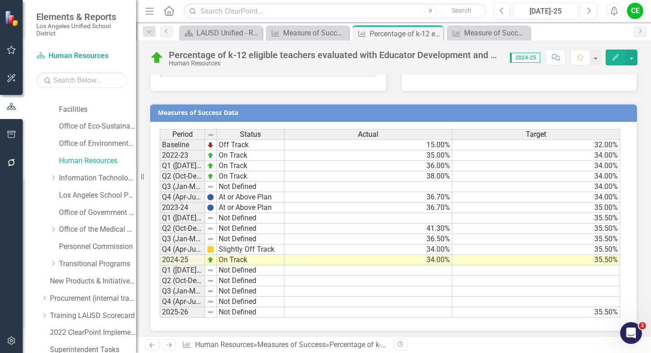
scroll to position [737, 0]
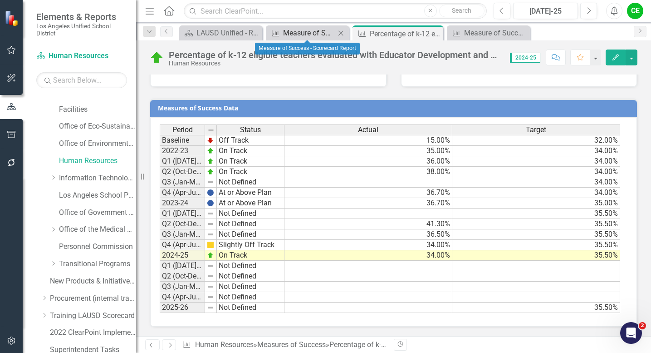
click at [312, 33] on div "Measure of Success - Scorecard Report" at bounding box center [309, 32] width 52 height 11
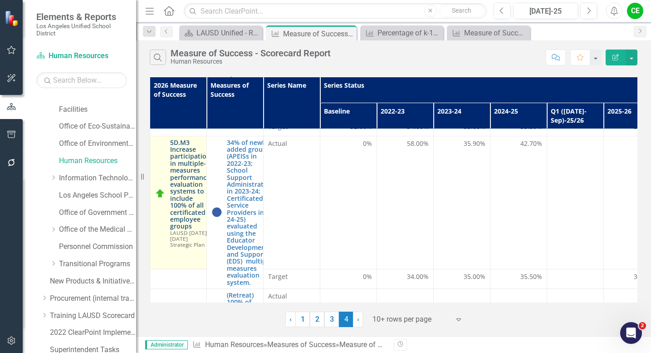
scroll to position [263, 0]
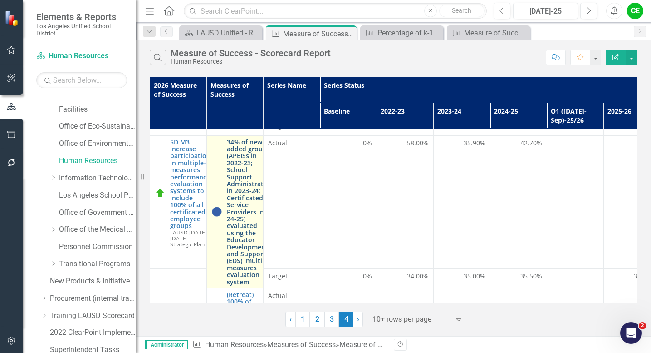
click at [239, 200] on link "34% of newly added groups (APEISs in 2022-23; School Support Administrators in …" at bounding box center [250, 211] width 47 height 147
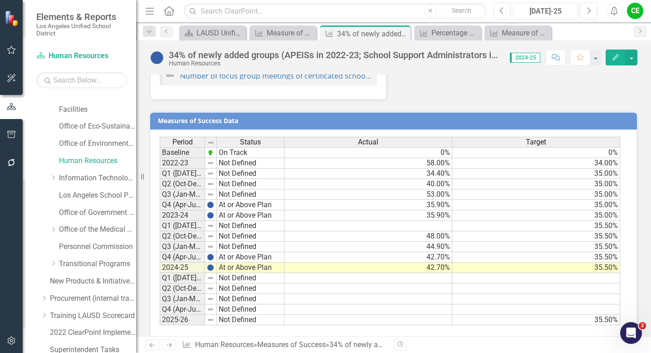
scroll to position [843, 0]
